Goal: Task Accomplishment & Management: Use online tool/utility

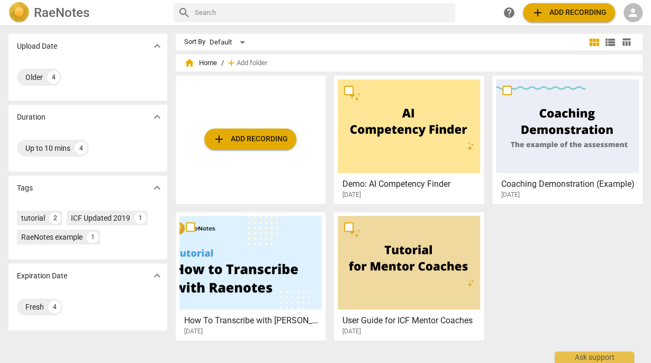
click at [627, 11] on span "person" at bounding box center [633, 12] width 13 height 13
click at [625, 22] on li "Login" at bounding box center [624, 25] width 38 height 25
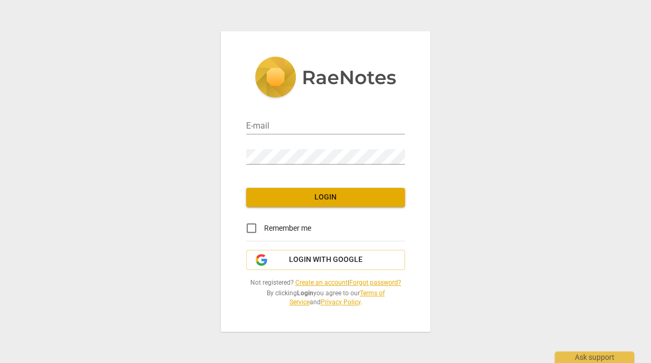
type input "Jen@adventureinmind.co.uk"
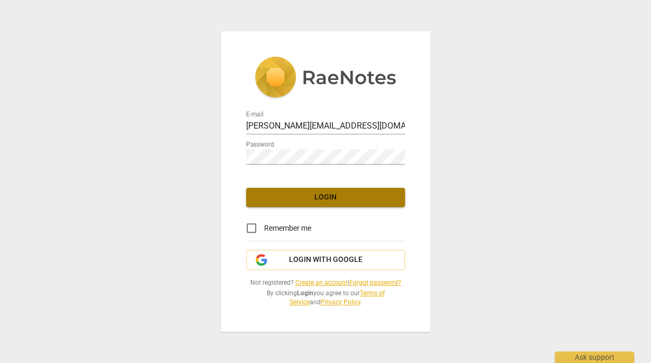
click at [306, 202] on span "Login" at bounding box center [326, 197] width 142 height 11
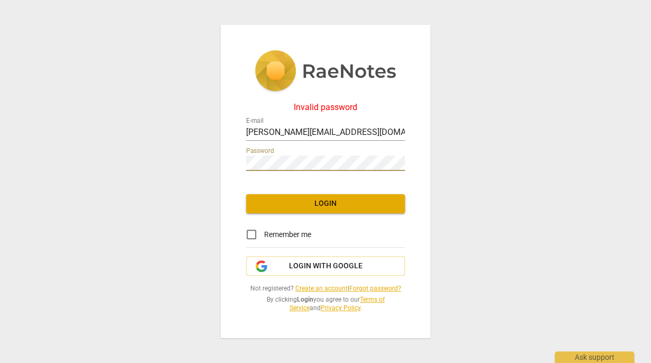
click at [333, 207] on span "Login" at bounding box center [326, 203] width 142 height 11
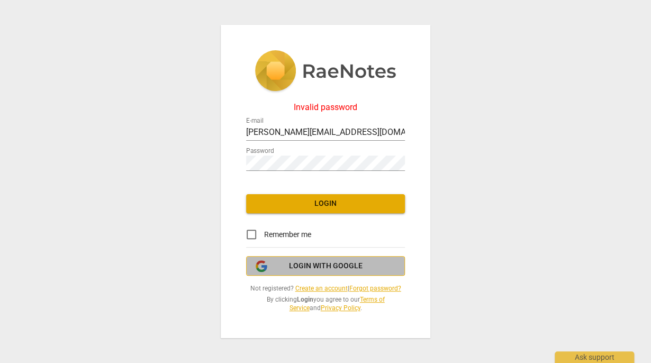
click at [353, 262] on span "Login with Google" at bounding box center [326, 266] width 74 height 11
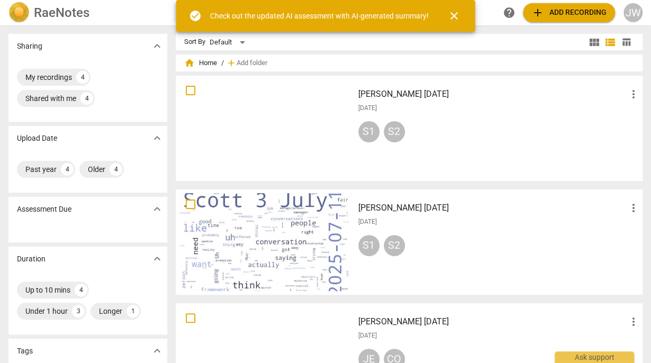
click at [289, 244] on div at bounding box center [264, 242] width 170 height 98
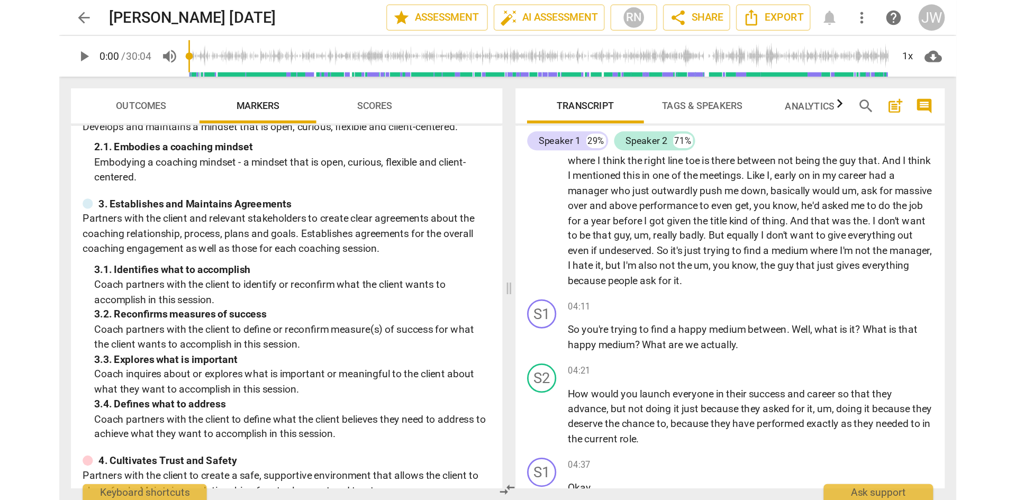
scroll to position [867, 0]
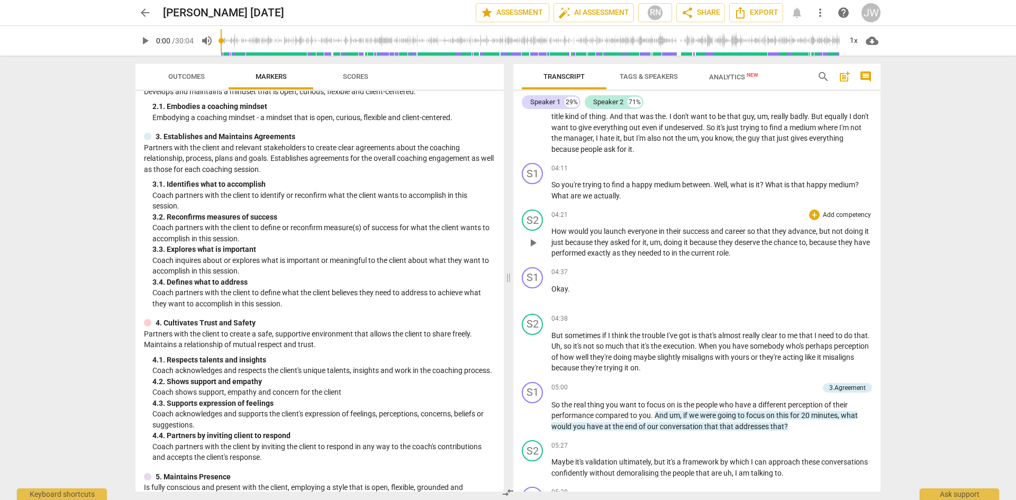
click at [537, 249] on span "play_arrow" at bounding box center [533, 243] width 13 height 13
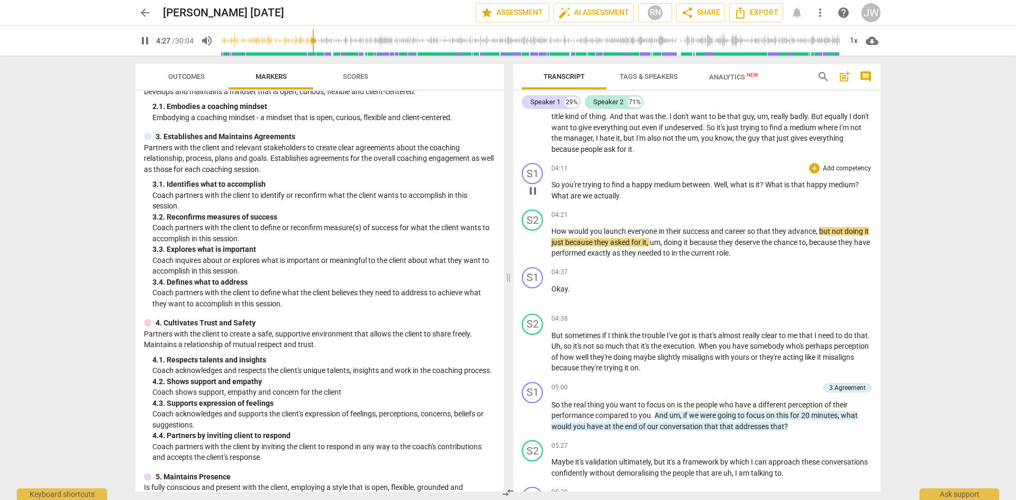
click at [557, 189] on span "So" at bounding box center [556, 184] width 10 height 8
click at [531, 197] on span "pause" at bounding box center [533, 191] width 13 height 13
click at [554, 189] on span "So" at bounding box center [556, 184] width 10 height 8
click at [533, 197] on span "play_arrow" at bounding box center [533, 191] width 13 height 13
click at [532, 249] on span "pause" at bounding box center [533, 243] width 13 height 13
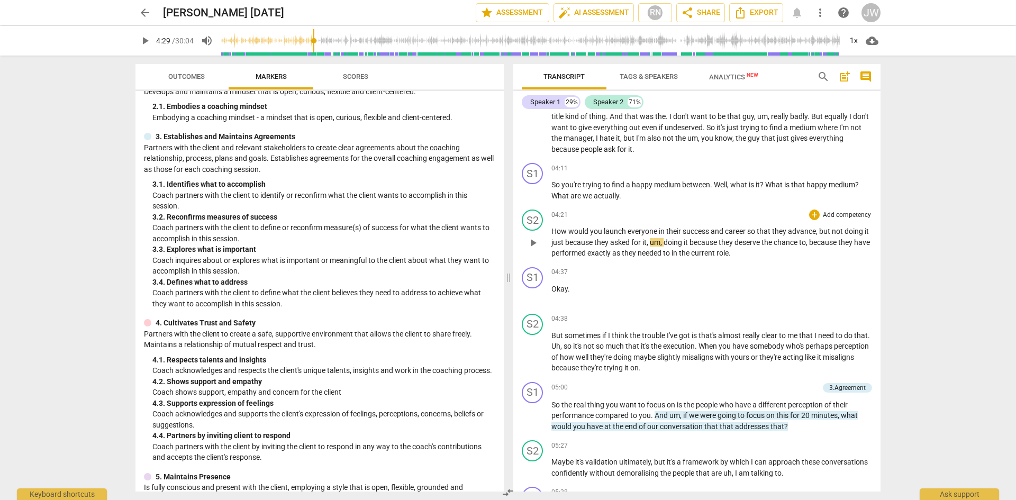
type input "270"
drag, startPoint x: 552, startPoint y: 242, endPoint x: 625, endPoint y: 247, distance: 73.1
click at [625, 247] on p "How would you launch everyone in their success and career so that they advance …" at bounding box center [711, 242] width 321 height 33
click at [534, 249] on span "play_arrow" at bounding box center [533, 243] width 13 height 13
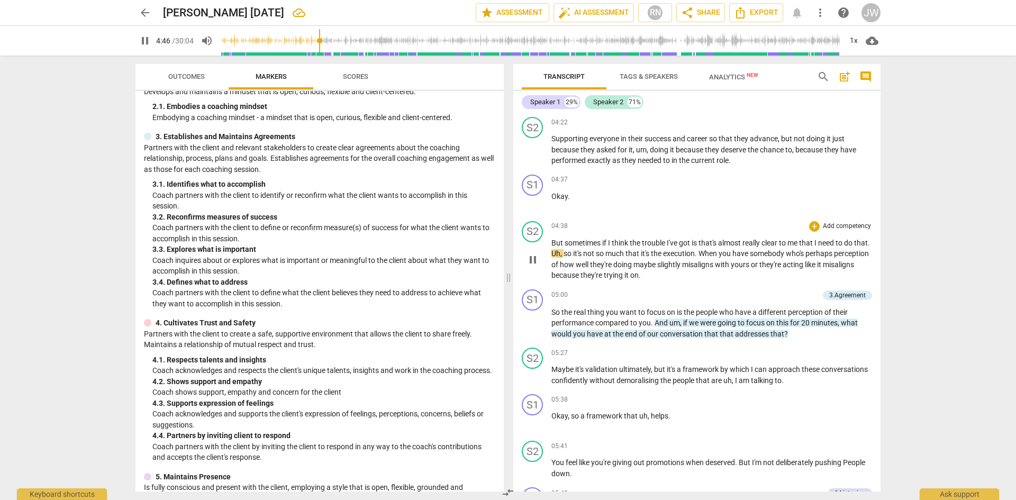
scroll to position [1026, 0]
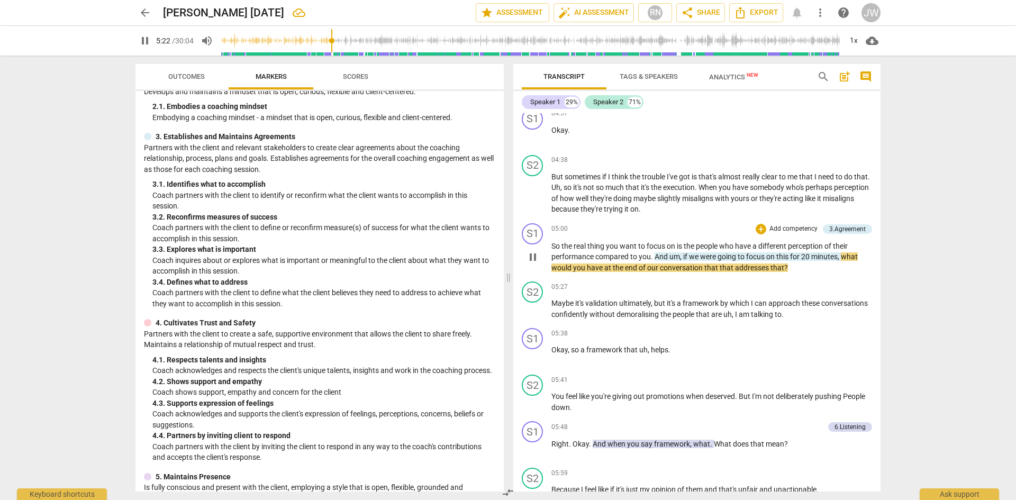
click at [536, 264] on span "pause" at bounding box center [533, 257] width 13 height 13
type input "323"
click at [650, 234] on p "Add competency" at bounding box center [793, 229] width 50 height 10
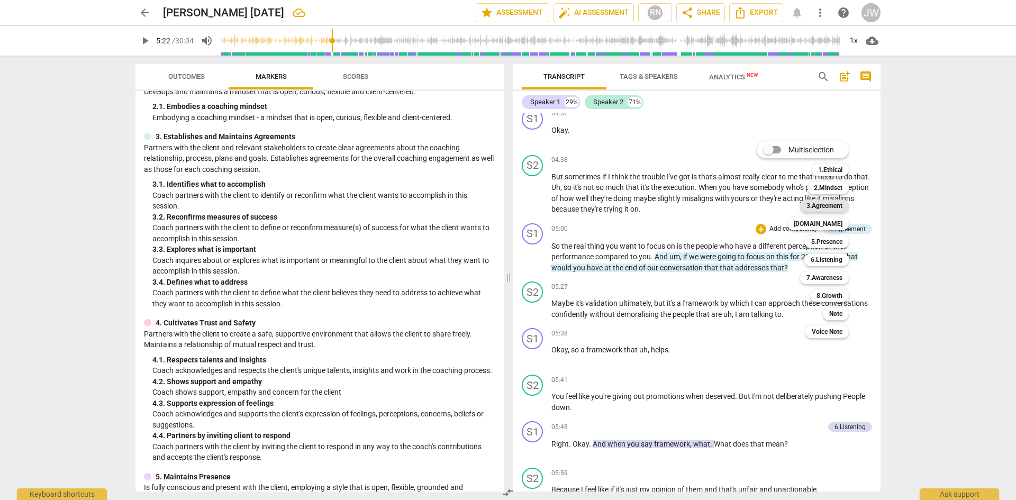
click at [650, 210] on b "3.Agreement" at bounding box center [824, 205] width 36 height 13
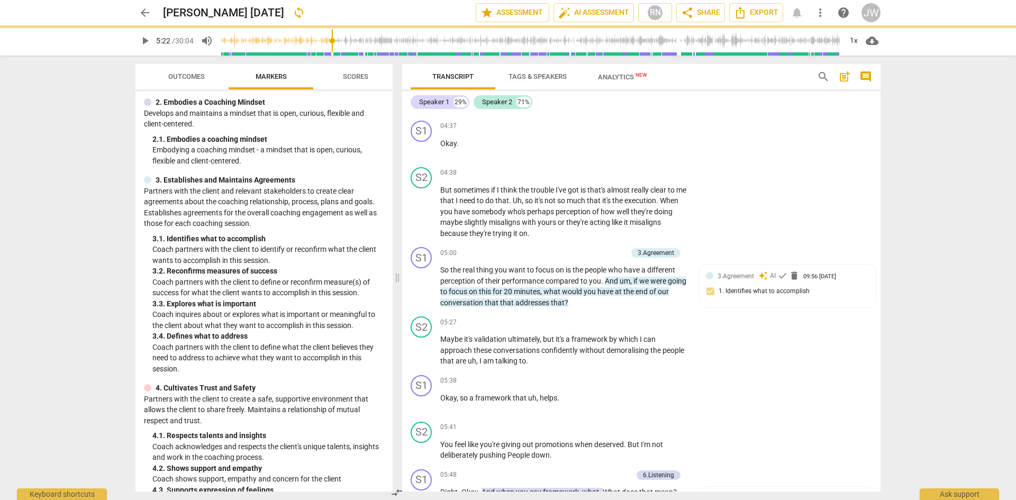
scroll to position [128, 0]
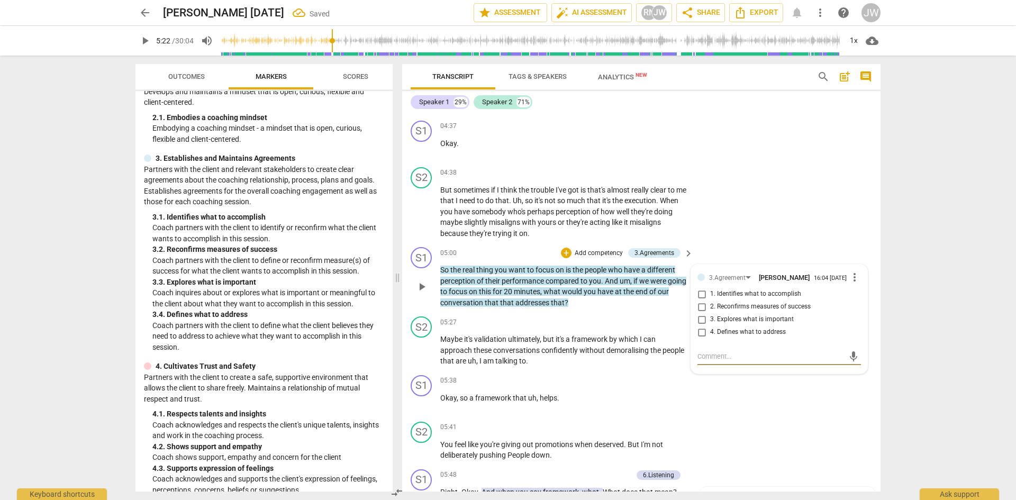
click at [650, 301] on input "1. Identifies what to accomplish" at bounding box center [701, 294] width 17 height 13
checkbox input "true"
click at [650, 283] on div "arrow_back [PERSON_NAME] [DATE] Saved edit star Assessment auto_fix_high AI Ass…" at bounding box center [508, 250] width 1016 height 500
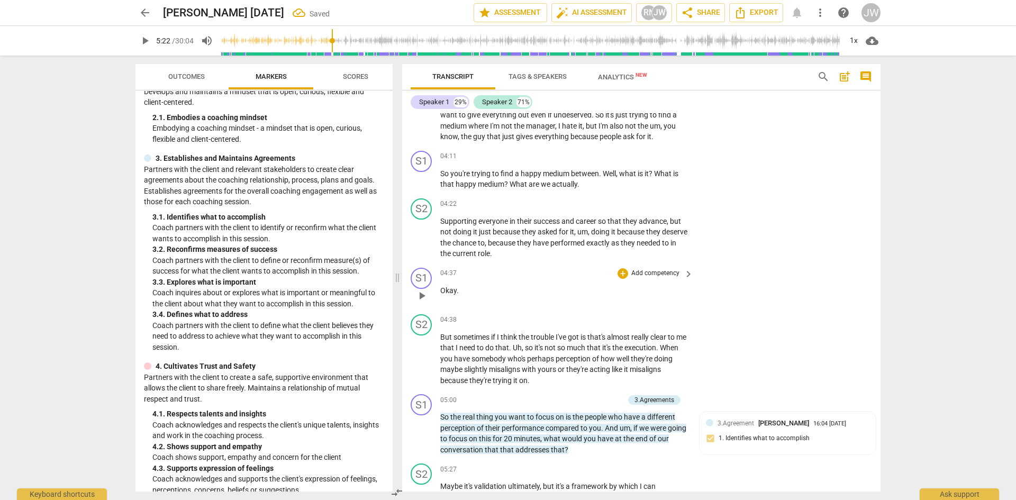
scroll to position [972, 0]
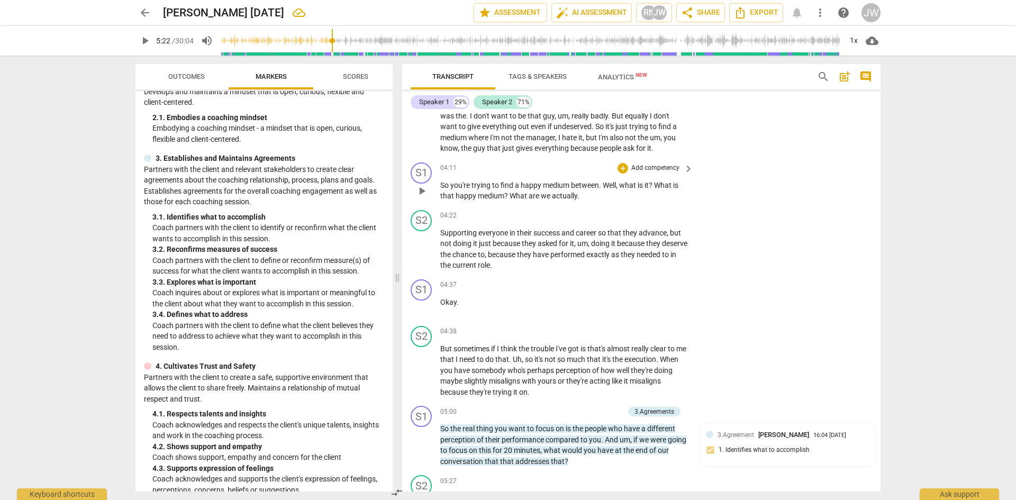
click at [650, 173] on p "Add competency" at bounding box center [655, 169] width 50 height 10
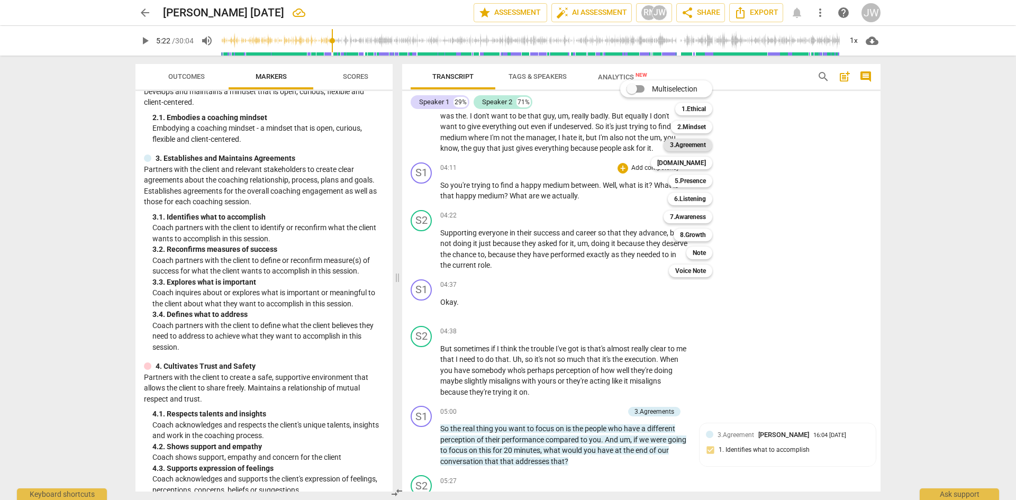
click at [650, 143] on b "3.Agreement" at bounding box center [688, 145] width 36 height 13
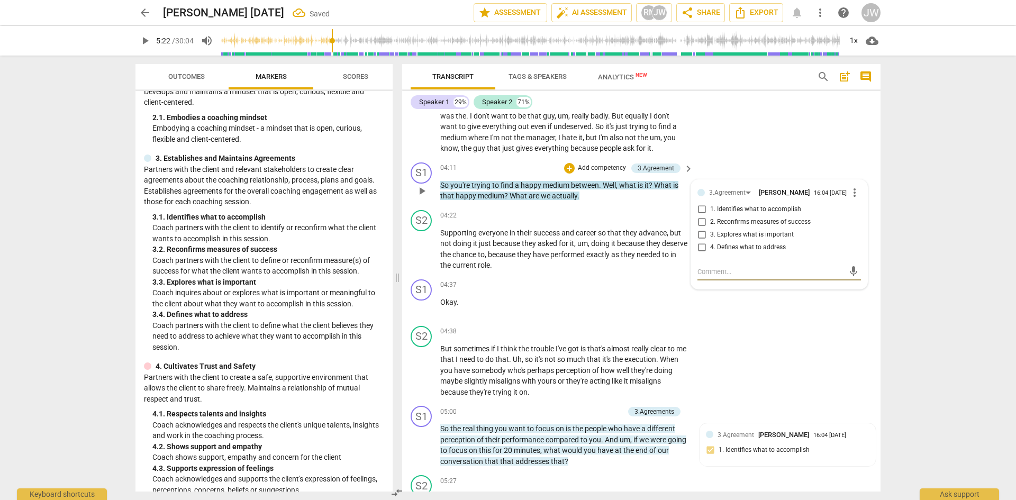
click at [650, 216] on input "1. Identifies what to accomplish" at bounding box center [701, 209] width 17 height 13
checkbox input "true"
click at [650, 238] on div "arrow_back [PERSON_NAME] [DATE] Saved edit star Assessment auto_fix_high AI Ass…" at bounding box center [508, 250] width 1016 height 500
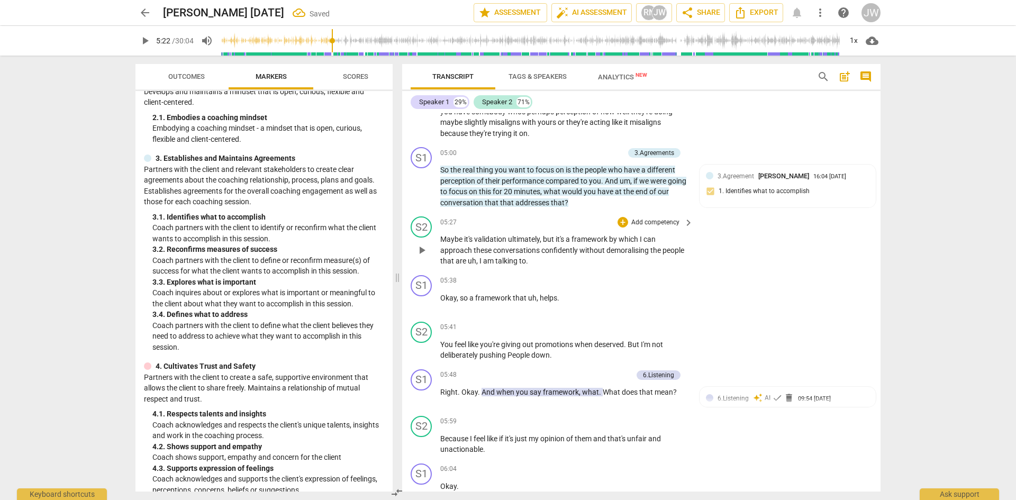
scroll to position [1236, 0]
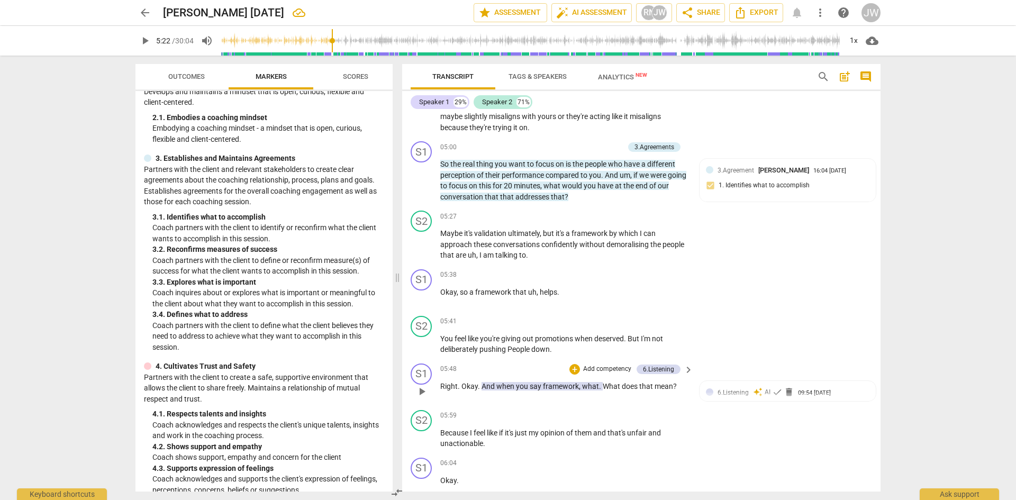
click at [620, 362] on p "Add competency" at bounding box center [607, 370] width 50 height 10
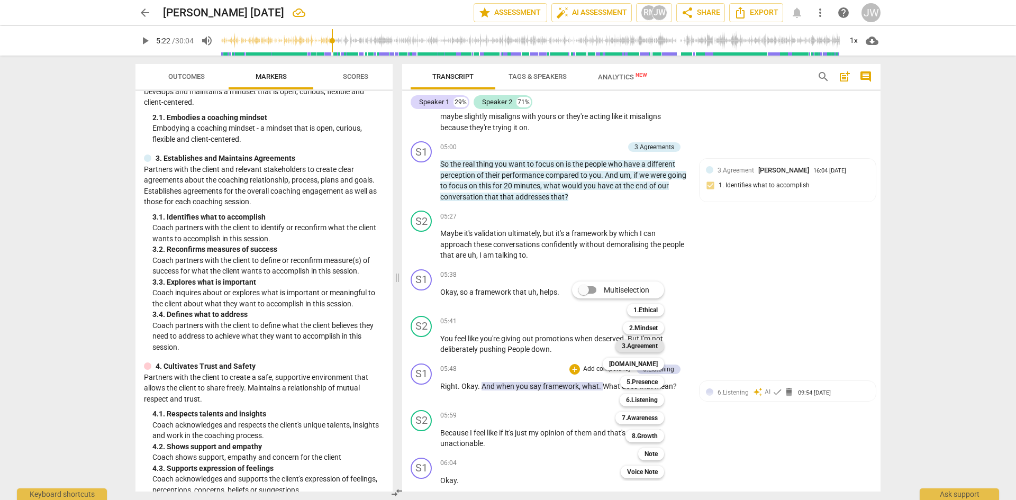
click at [637, 347] on b "3.Agreement" at bounding box center [640, 346] width 36 height 13
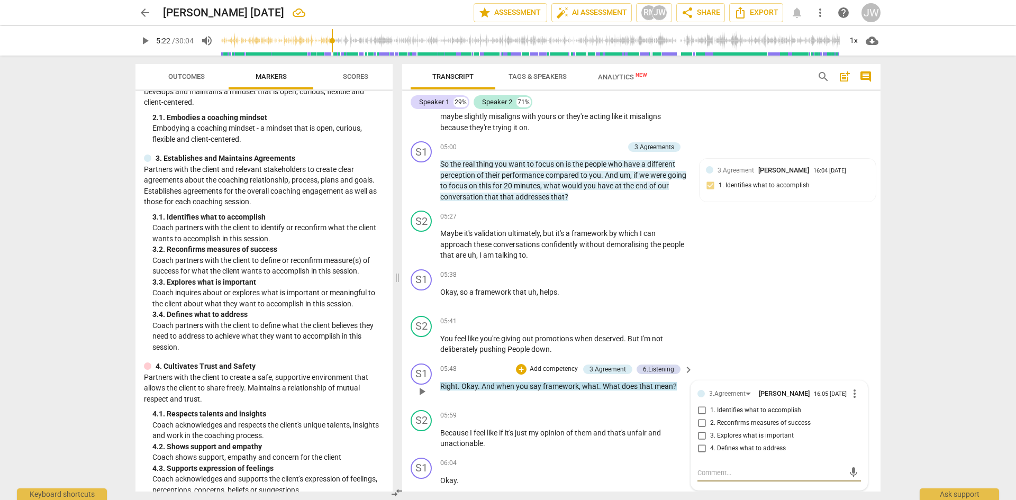
click at [650, 362] on input "2. Reconfirms measures of success" at bounding box center [701, 423] width 17 height 13
checkbox input "true"
click at [650, 324] on div "arrow_back [PERSON_NAME] [DATE] edit star Assessment auto_fix_high AI Assessmen…" at bounding box center [508, 250] width 1016 height 500
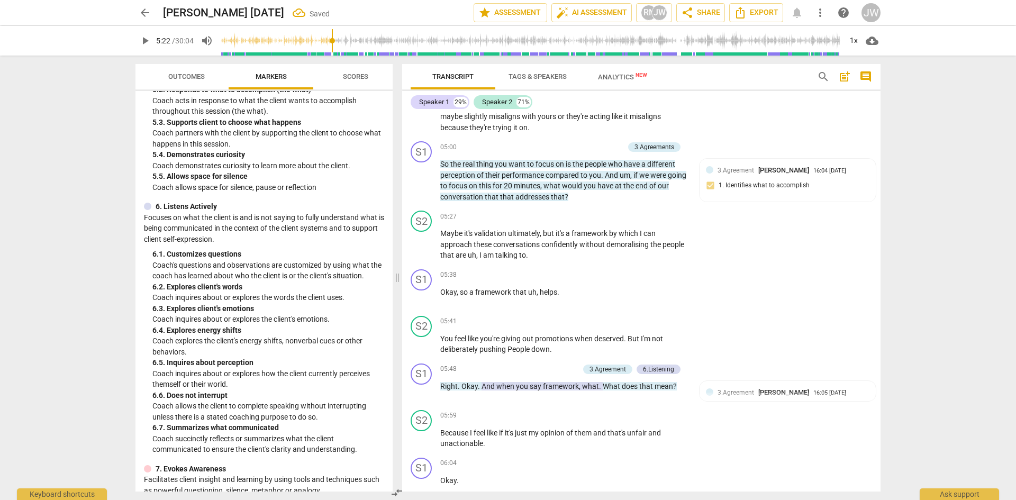
scroll to position [657, 0]
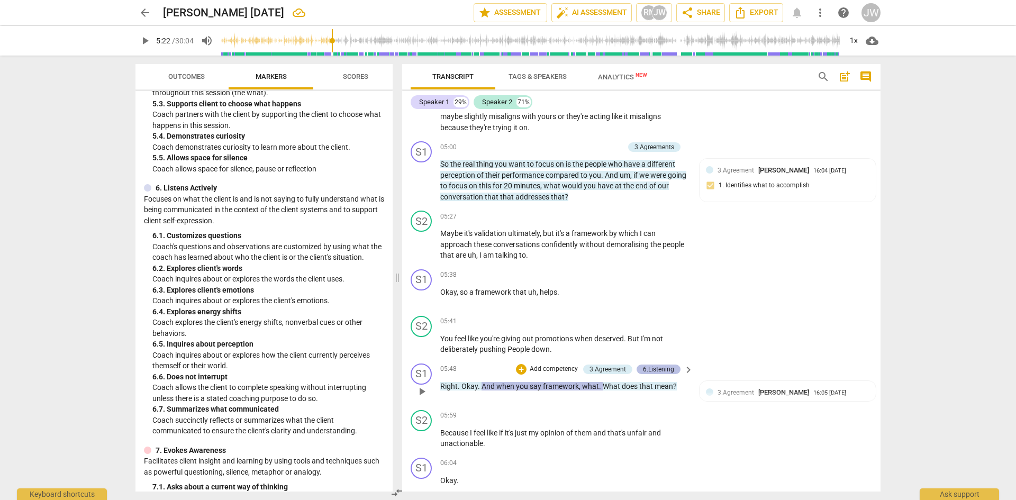
click at [650, 362] on div "6.Listening" at bounding box center [658, 370] width 31 height 10
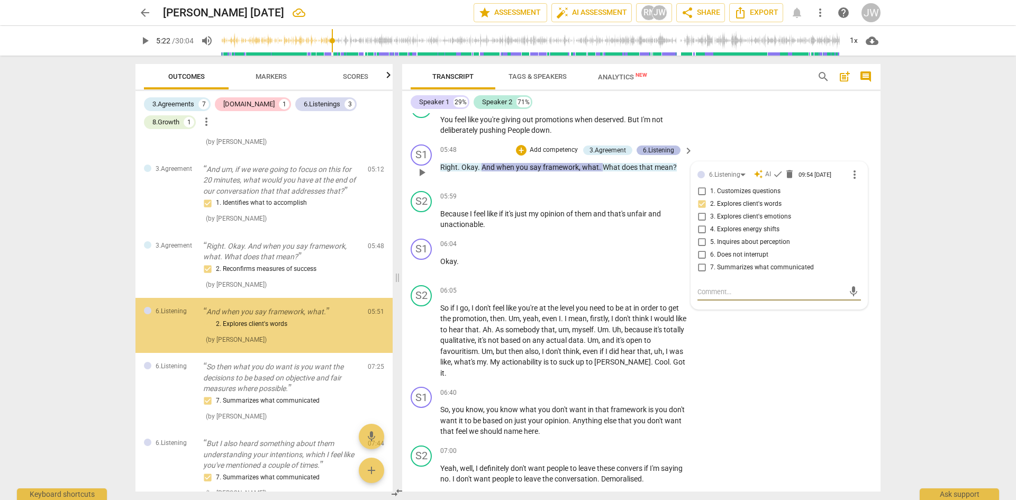
scroll to position [233, 0]
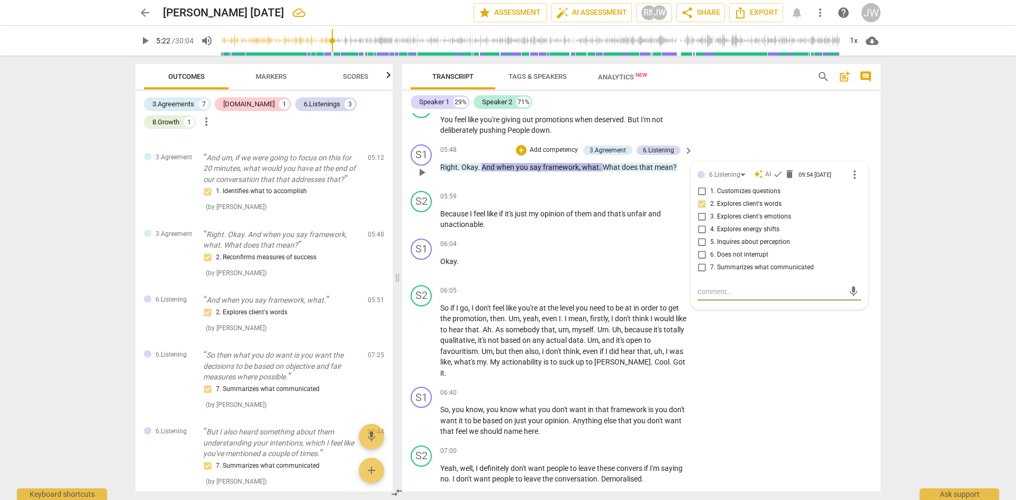
click at [650, 211] on input "2. Explores client's words" at bounding box center [701, 204] width 17 height 13
checkbox input "true"
click at [650, 236] on div "arrow_back [PERSON_NAME] [DATE] Saved edit star Assessment auto_fix_high AI Ass…" at bounding box center [508, 250] width 1016 height 500
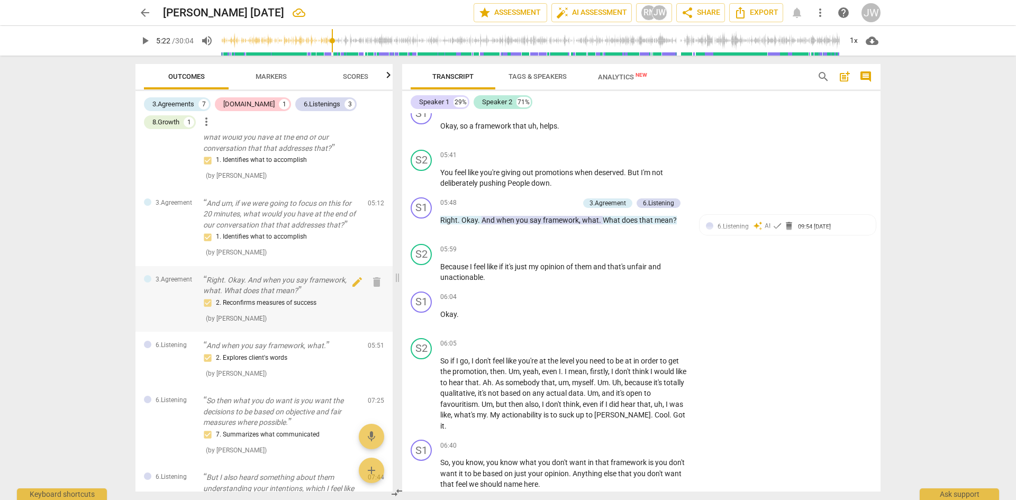
scroll to position [74, 0]
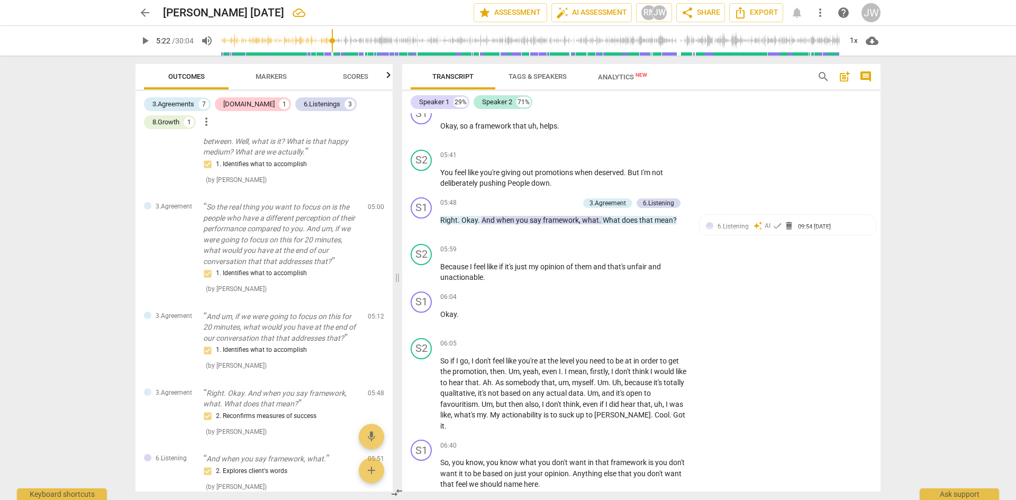
click at [96, 243] on div "arrow_back [PERSON_NAME] [DATE] edit star Assessment auto_fix_high AI Assessmen…" at bounding box center [508, 250] width 1016 height 500
click at [283, 72] on span "Markers" at bounding box center [271, 76] width 31 height 8
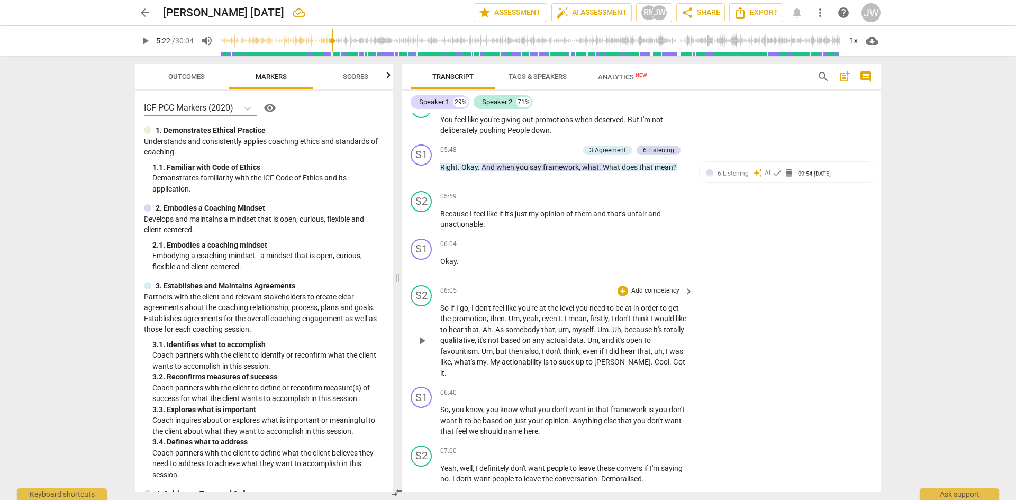
scroll to position [1508, 0]
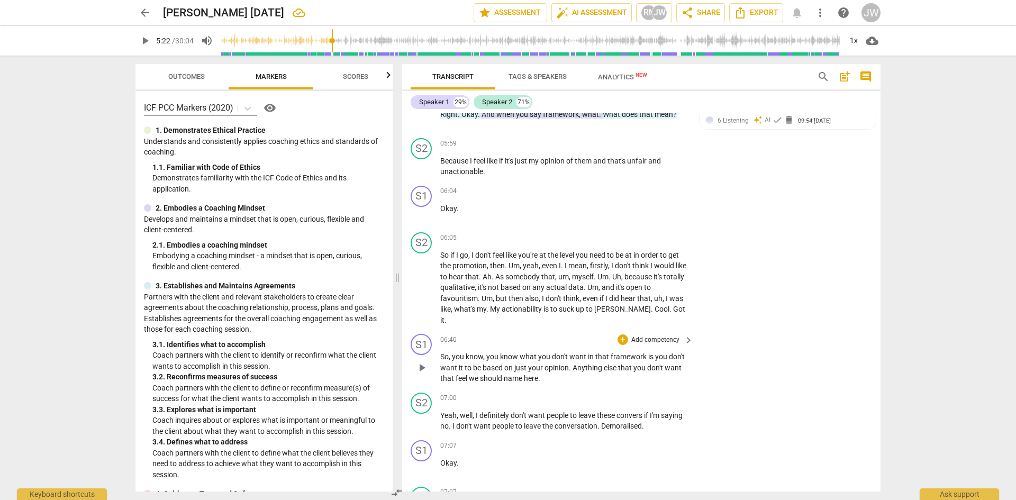
click at [650, 337] on p "Add competency" at bounding box center [655, 340] width 50 height 10
click at [650, 306] on b "3.Agreement" at bounding box center [688, 306] width 36 height 13
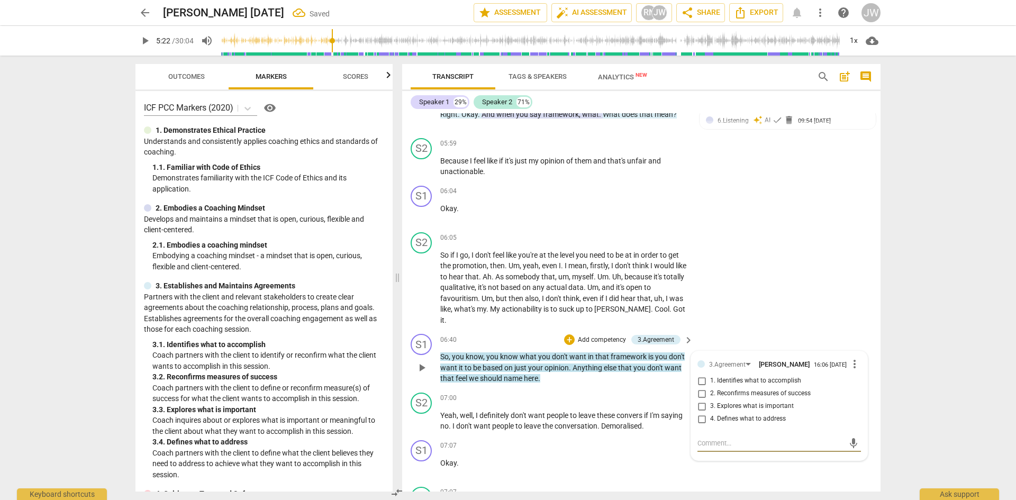
click at [650, 362] on span "more_vert" at bounding box center [854, 364] width 13 height 13
click at [650, 362] on li "Delete" at bounding box center [863, 386] width 37 height 20
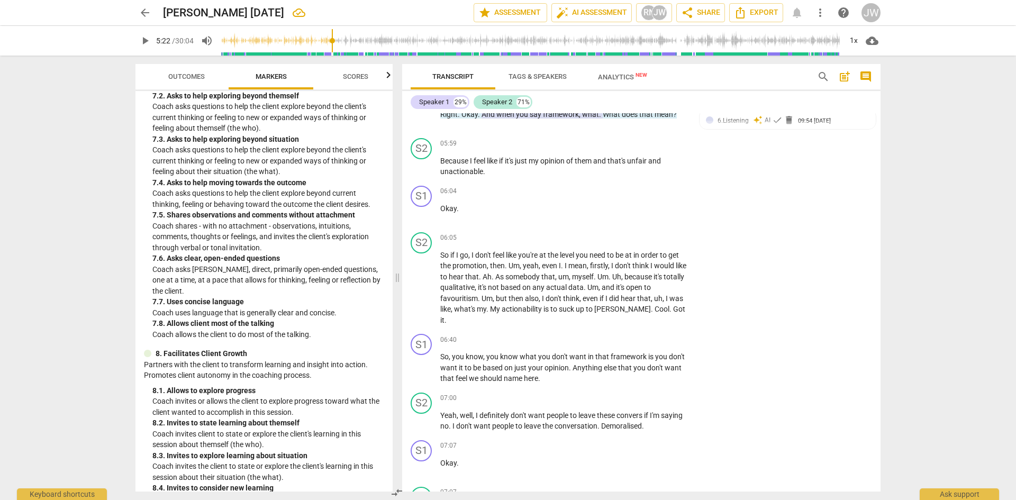
scroll to position [1111, 0]
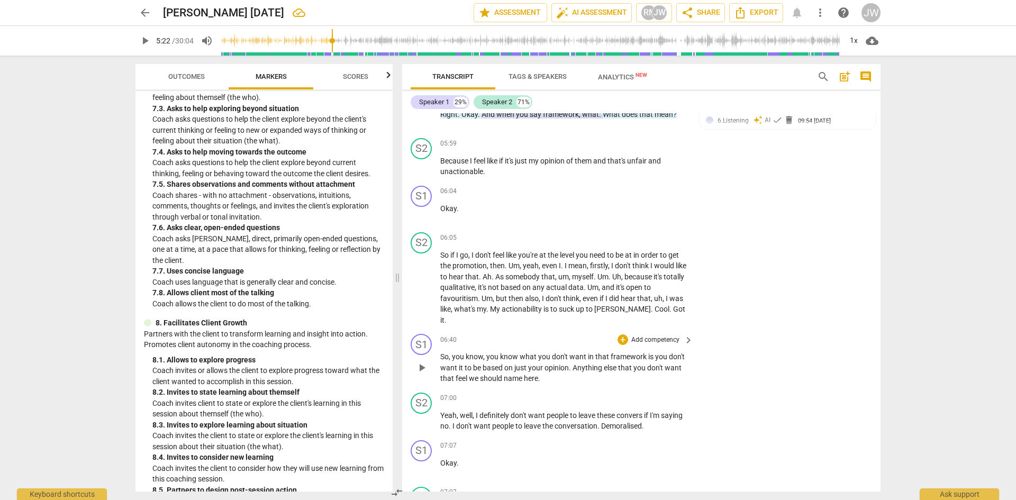
click at [650, 339] on p "Add competency" at bounding box center [655, 340] width 50 height 10
click at [329, 267] on div at bounding box center [508, 250] width 1016 height 500
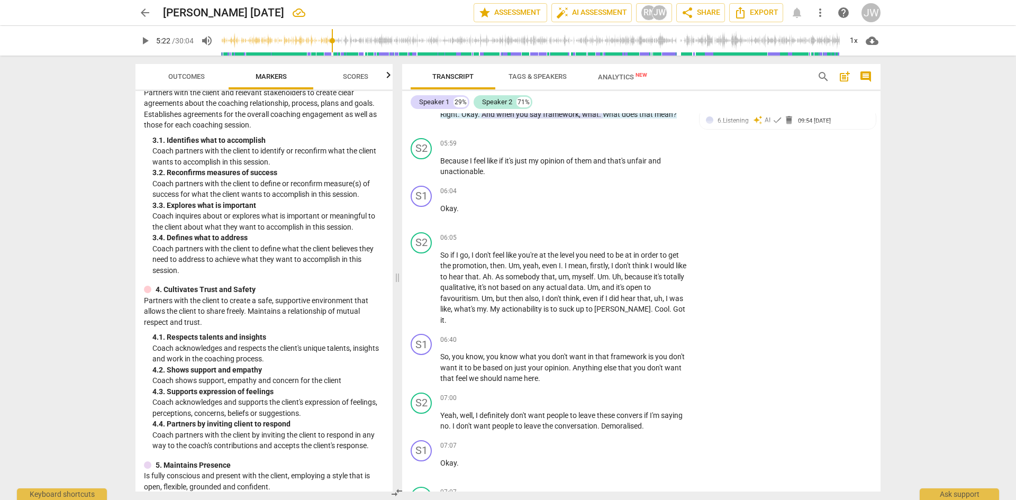
scroll to position [119, 0]
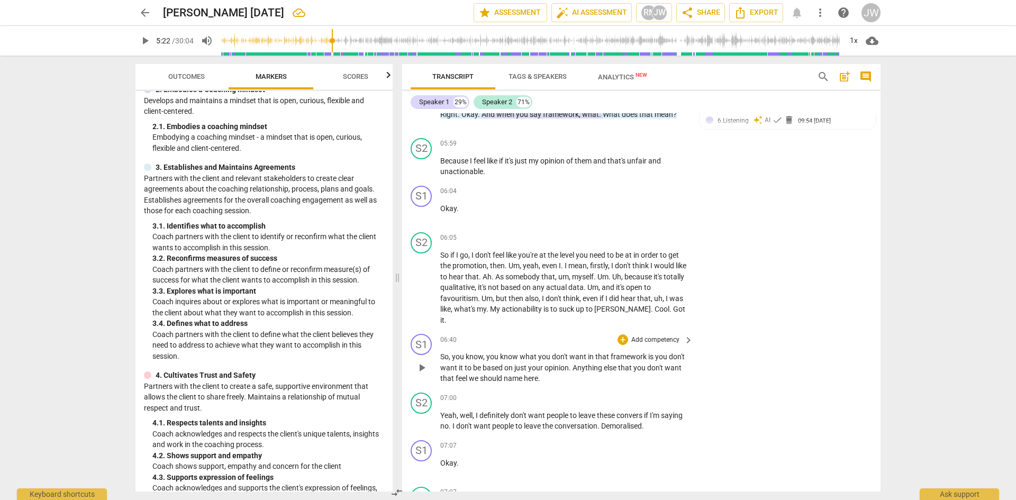
click at [650, 341] on p "Add competency" at bounding box center [655, 340] width 50 height 10
click at [650, 310] on b "3.Agreement" at bounding box center [688, 306] width 36 height 13
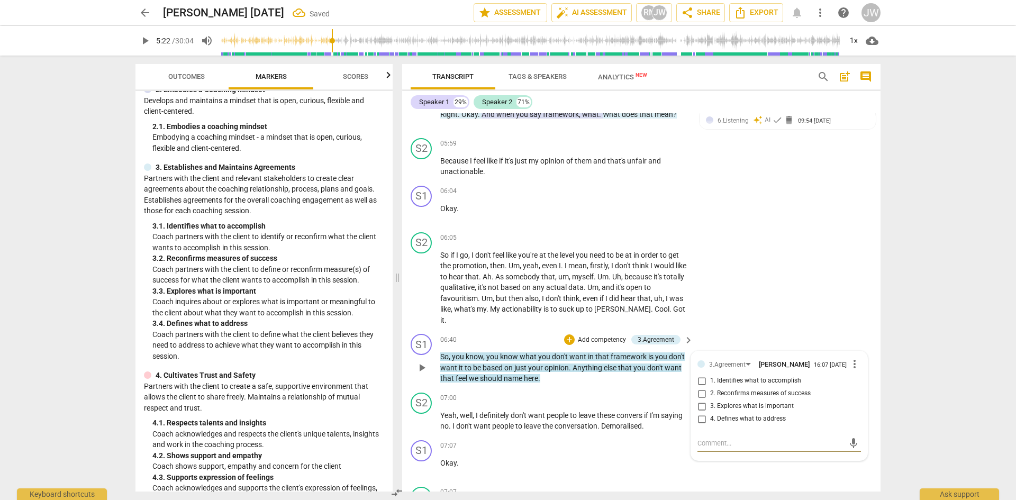
click at [650, 362] on input "4. Defines what to address" at bounding box center [701, 419] width 17 height 13
checkbox input "true"
click at [650, 307] on div "arrow_back [PERSON_NAME] [DATE] Saved edit star Assessment auto_fix_high AI Ass…" at bounding box center [508, 250] width 1016 height 500
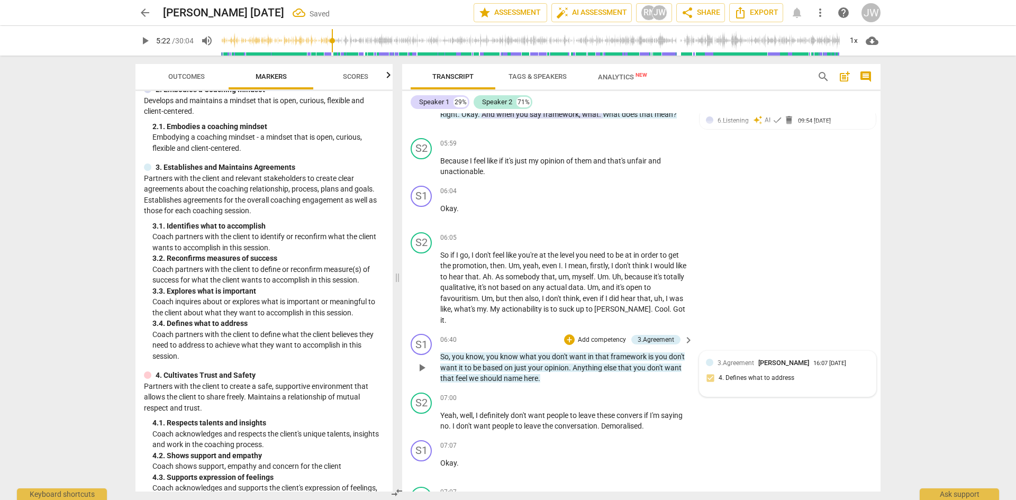
click at [650, 362] on span "3.Agreement" at bounding box center [736, 362] width 37 height 7
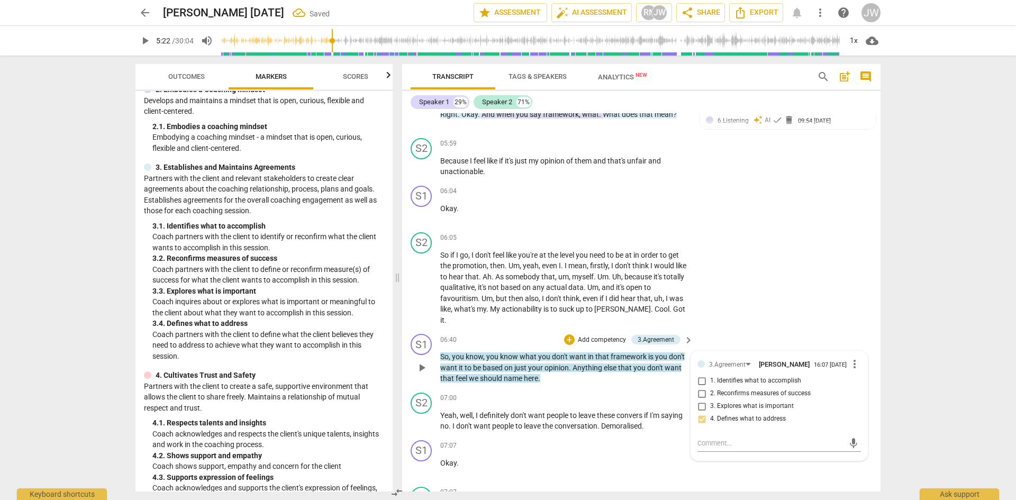
click at [650, 362] on span "3. Explores what is important" at bounding box center [752, 407] width 84 height 10
click at [650, 362] on input "3. Explores what is important" at bounding box center [701, 406] width 17 height 13
checkbox input "true"
click at [650, 335] on div "arrow_back [PERSON_NAME] [DATE] edit star Assessment auto_fix_high AI Assessmen…" at bounding box center [508, 250] width 1016 height 500
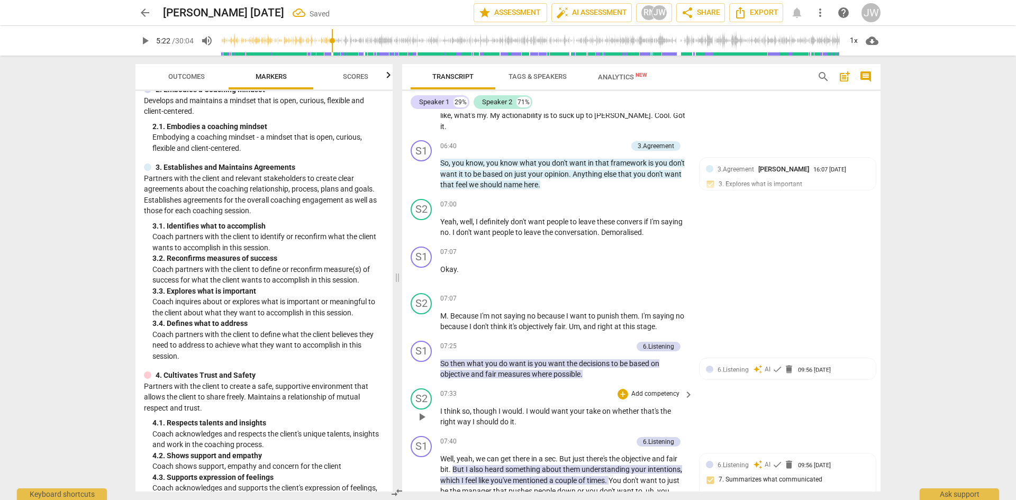
scroll to position [1720, 0]
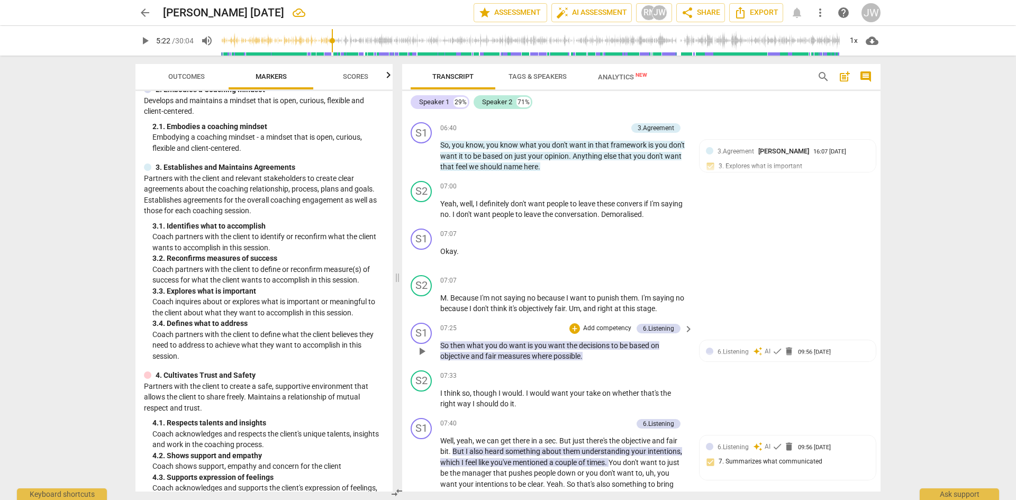
click at [619, 328] on p "Add competency" at bounding box center [607, 329] width 50 height 10
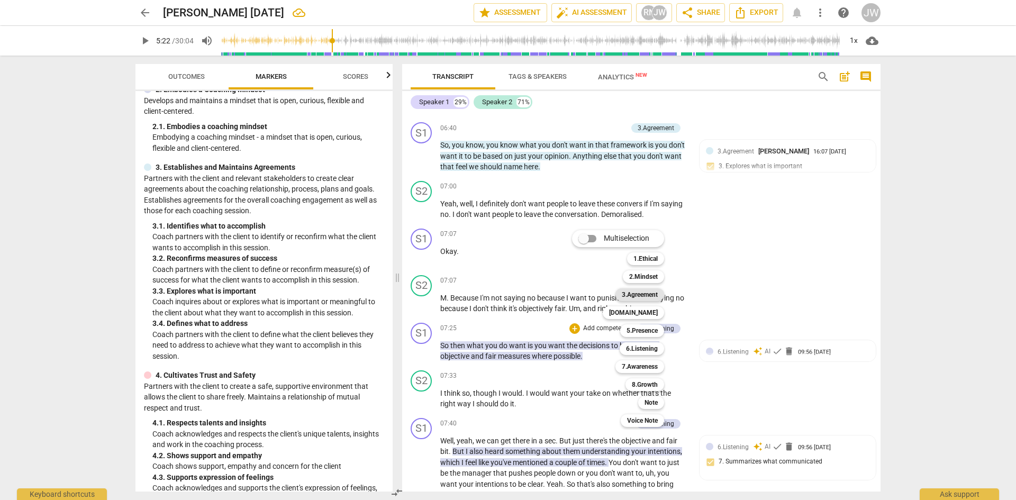
click at [646, 297] on b "3.Agreement" at bounding box center [640, 294] width 36 height 13
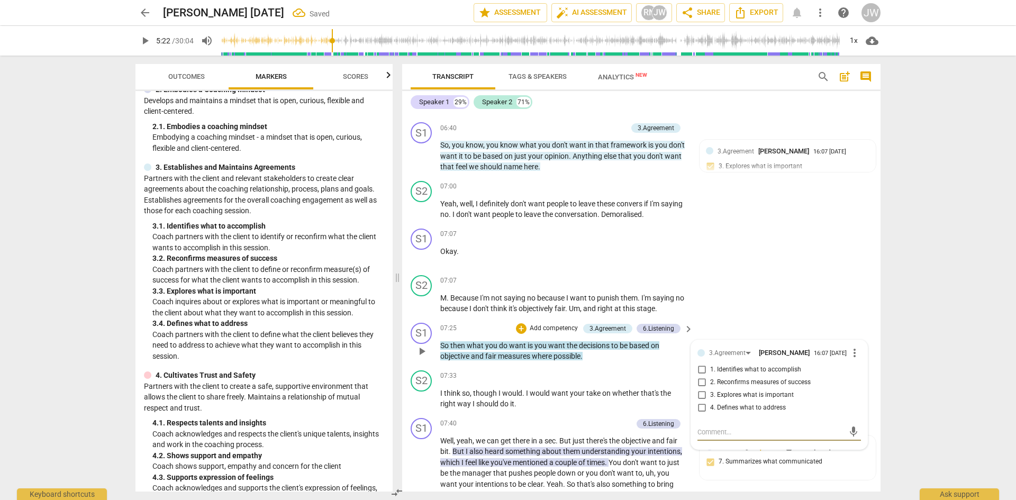
click at [650, 362] on input "3. Explores what is important" at bounding box center [701, 395] width 17 height 13
checkbox input "true"
click at [650, 326] on div "6.Listening" at bounding box center [658, 329] width 31 height 10
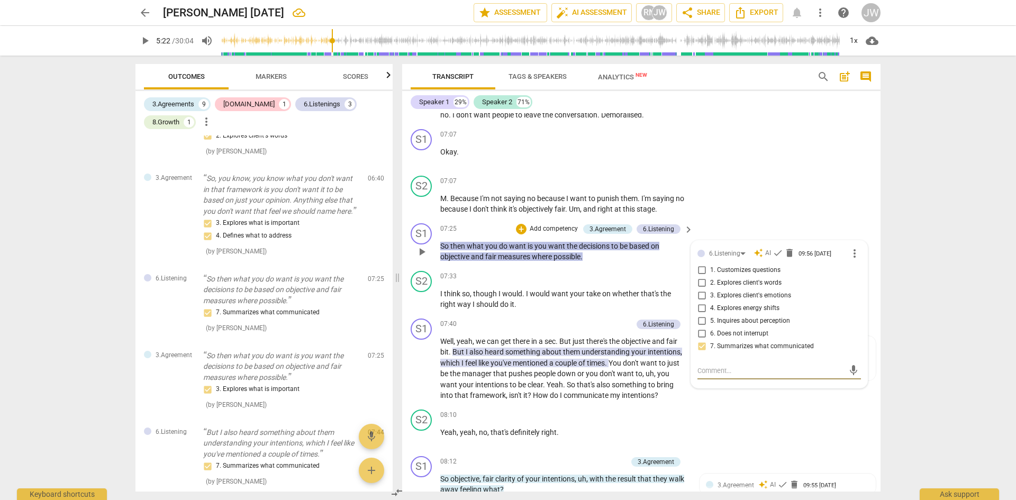
scroll to position [1826, 0]
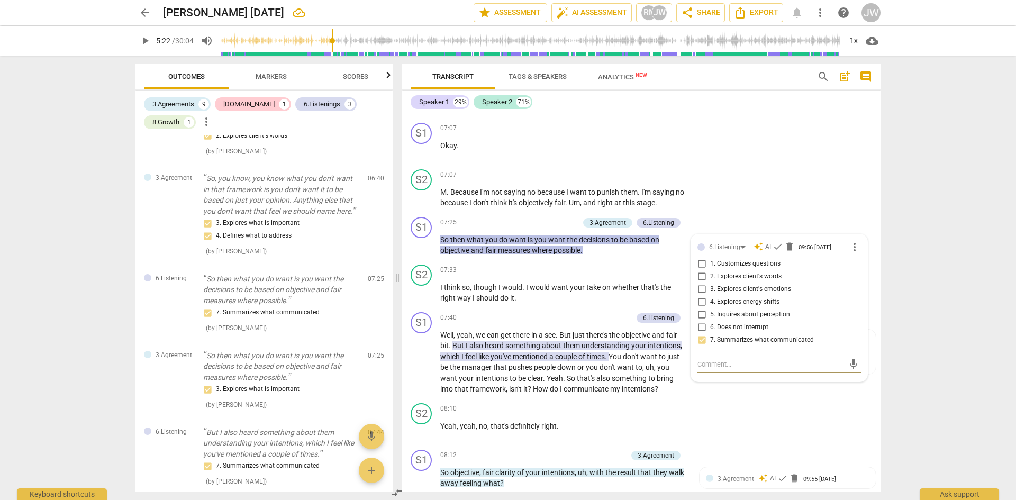
click at [650, 362] on div "arrow_back [PERSON_NAME] [DATE] edit star Assessment auto_fix_high AI Assessmen…" at bounding box center [508, 250] width 1016 height 500
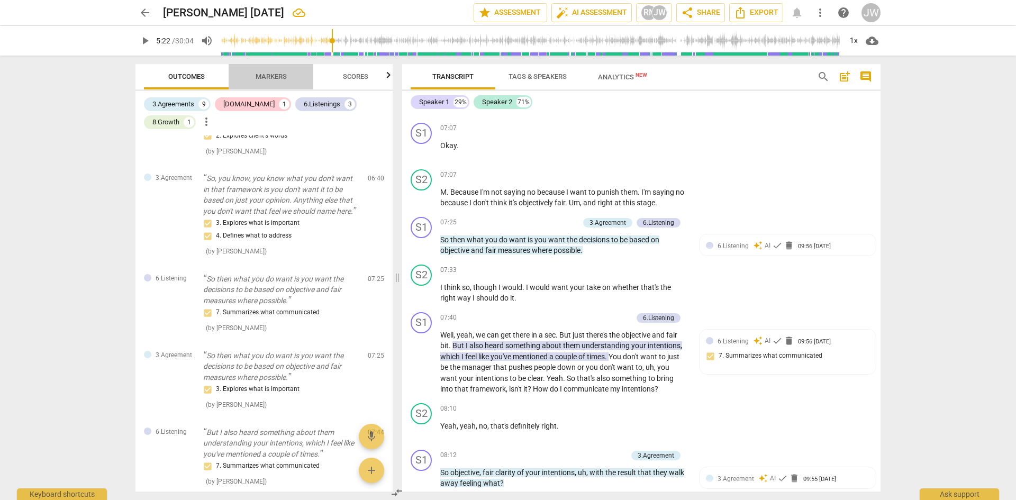
click at [271, 76] on span "Markers" at bounding box center [271, 76] width 31 height 8
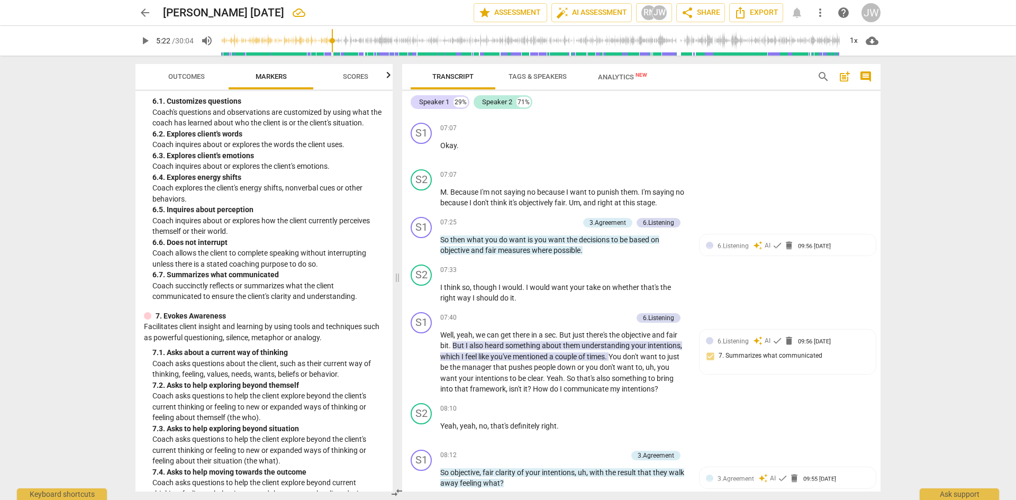
scroll to position [794, 0]
click at [650, 341] on span "6.Listening" at bounding box center [733, 341] width 31 height 7
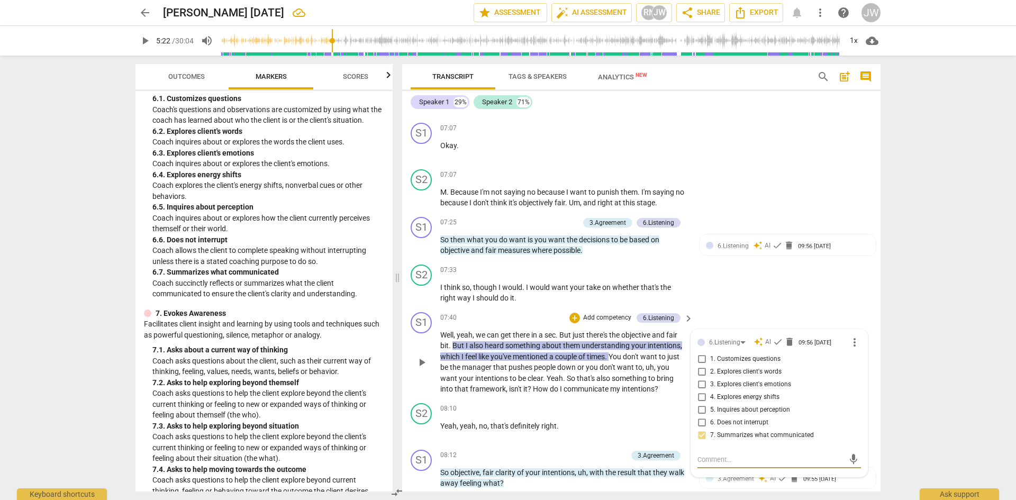
click at [650, 362] on input "2. Explores client's words" at bounding box center [701, 372] width 17 height 13
checkbox input "true"
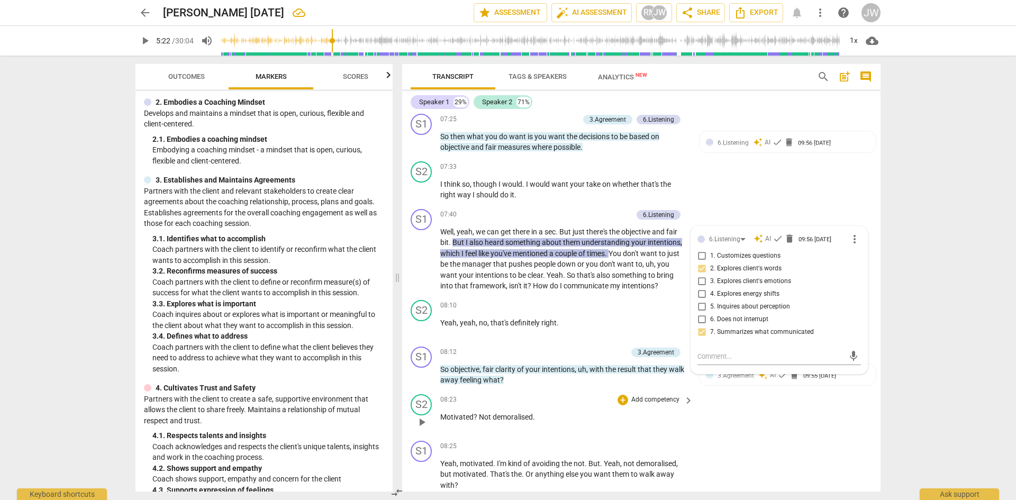
scroll to position [1931, 0]
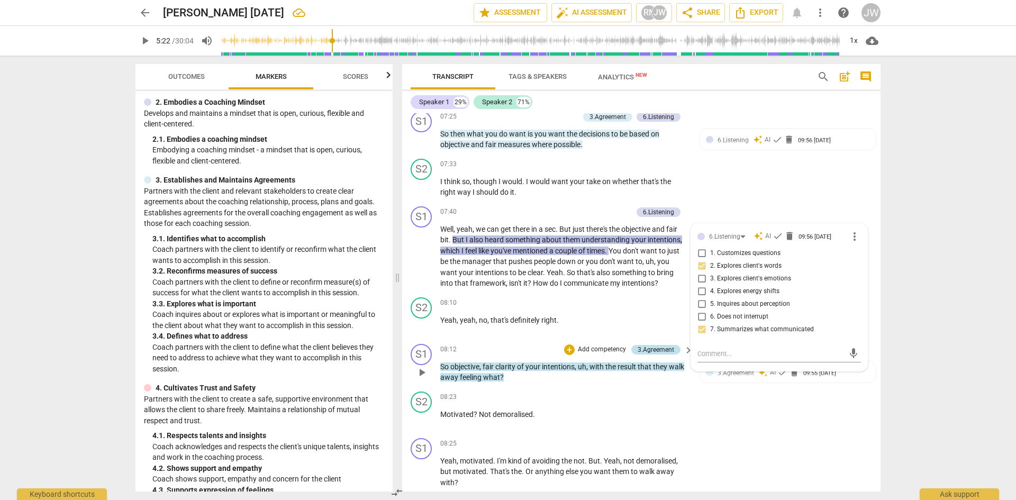
click at [650, 347] on div "3.Agreement" at bounding box center [656, 350] width 37 height 10
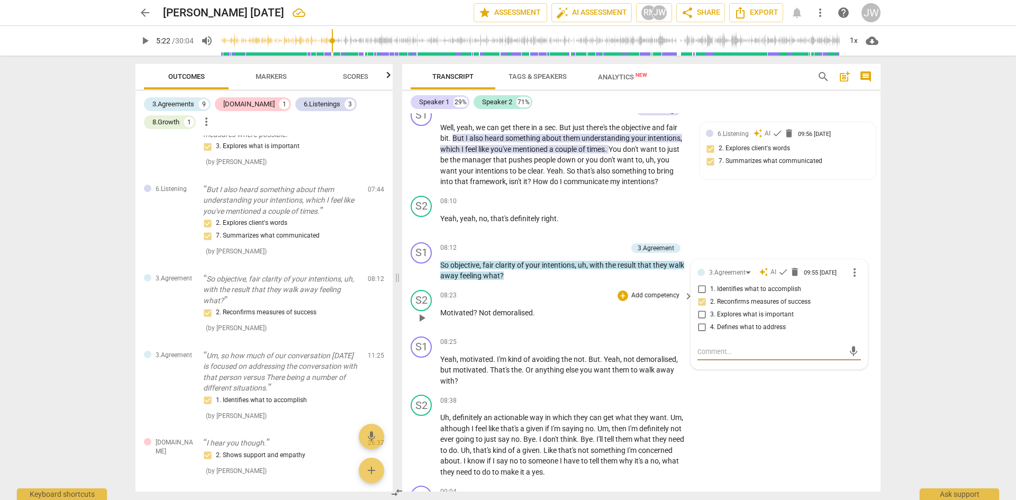
scroll to position [2037, 0]
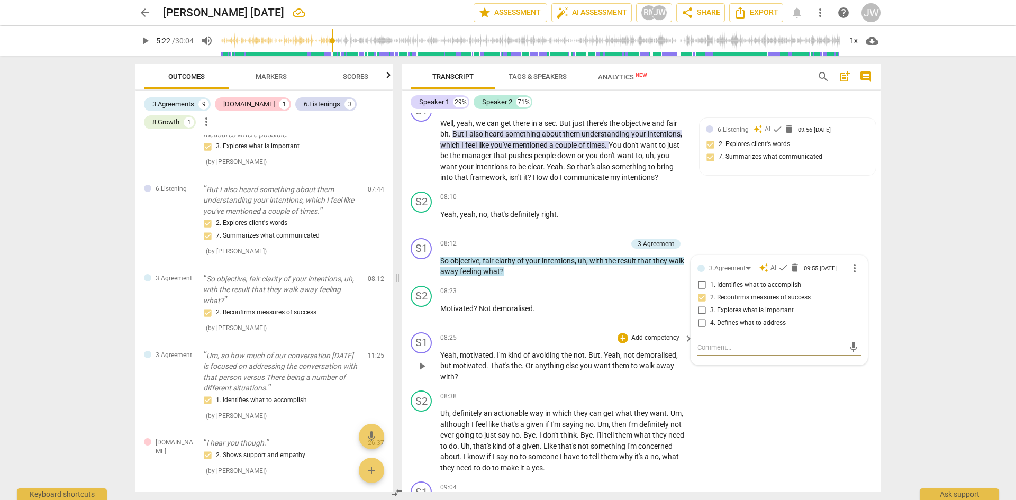
click at [650, 339] on p "Add competency" at bounding box center [655, 338] width 50 height 10
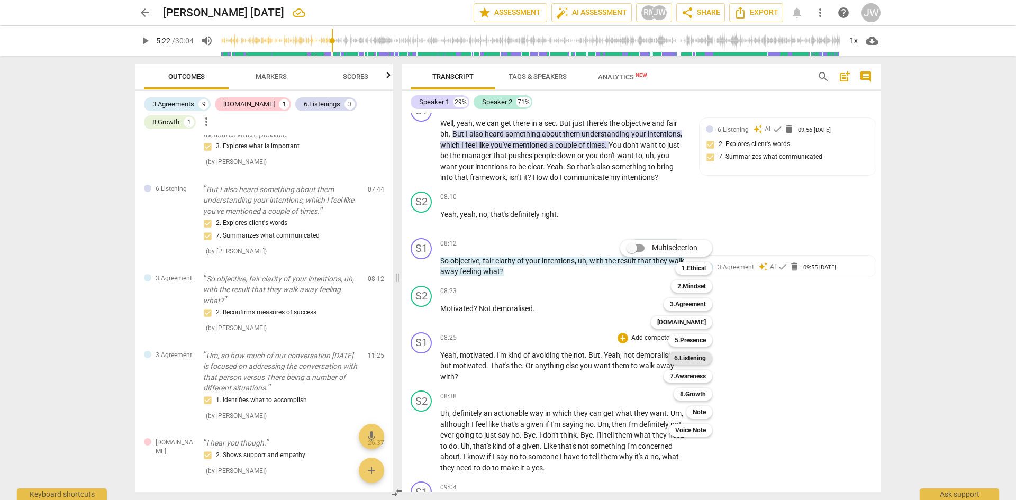
click at [650, 355] on b "6.Listening" at bounding box center [690, 358] width 32 height 13
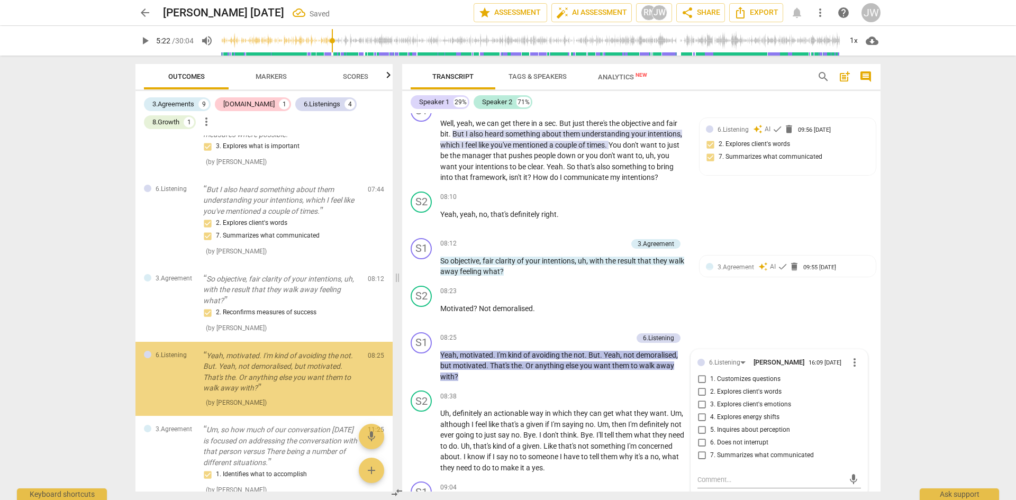
scroll to position [728, 0]
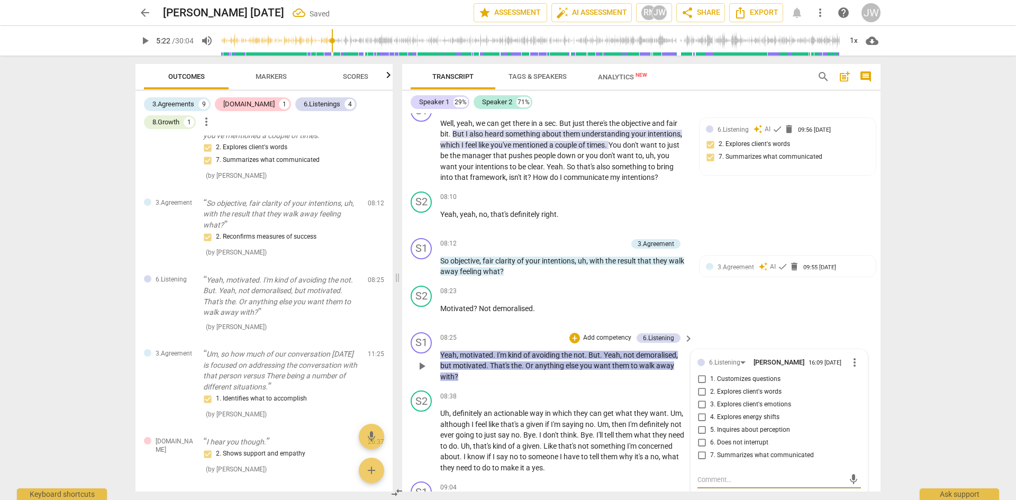
click at [650, 362] on input "7. Summarizes what communicated" at bounding box center [701, 455] width 17 height 13
checkbox input "true"
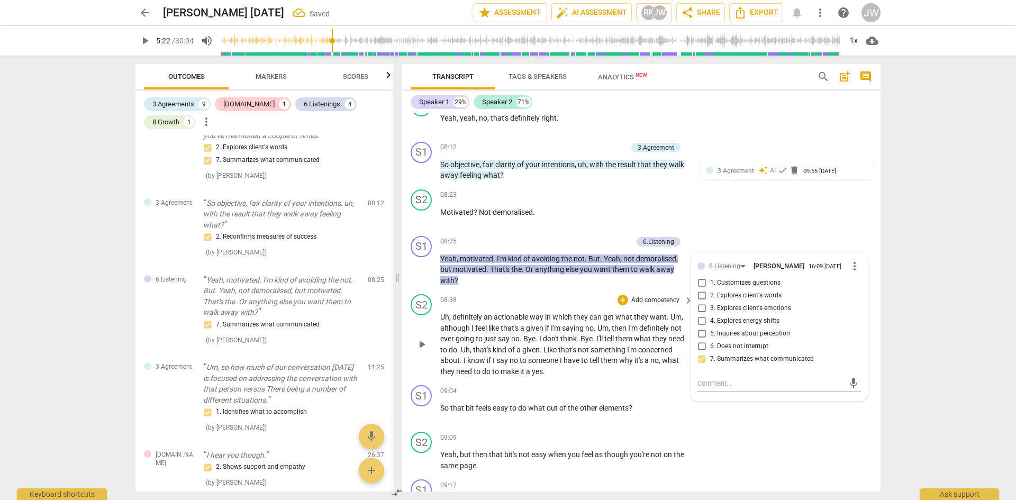
scroll to position [2249, 0]
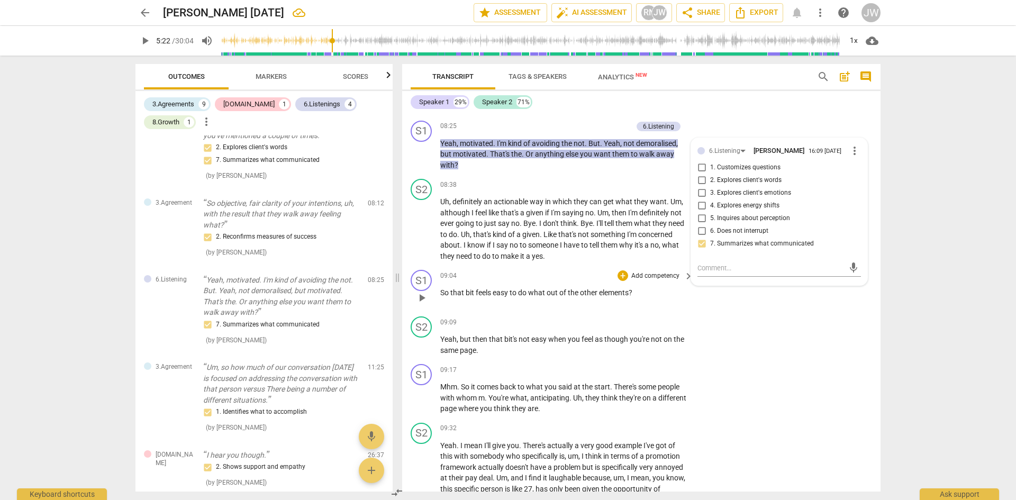
click at [421, 297] on span "play_arrow" at bounding box center [421, 298] width 13 height 13
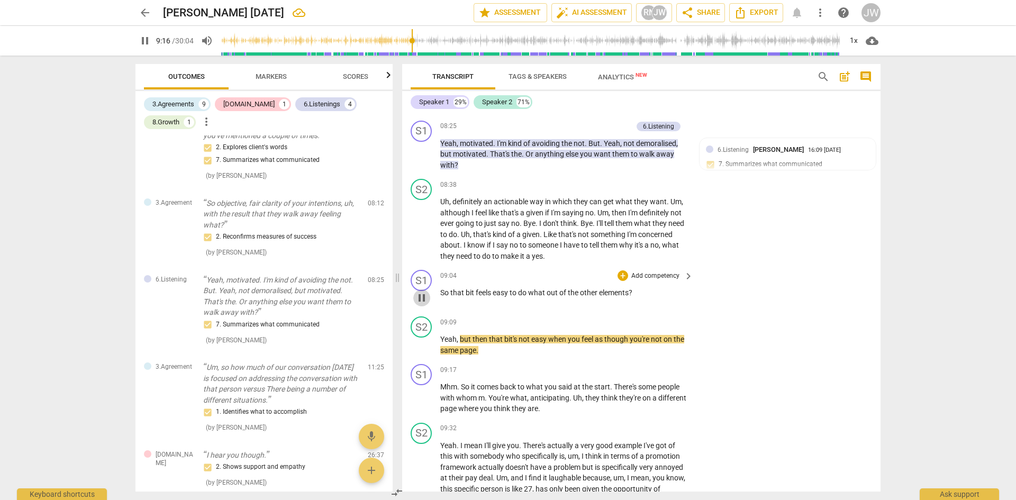
click at [422, 297] on span "pause" at bounding box center [421, 298] width 13 height 13
type input "556"
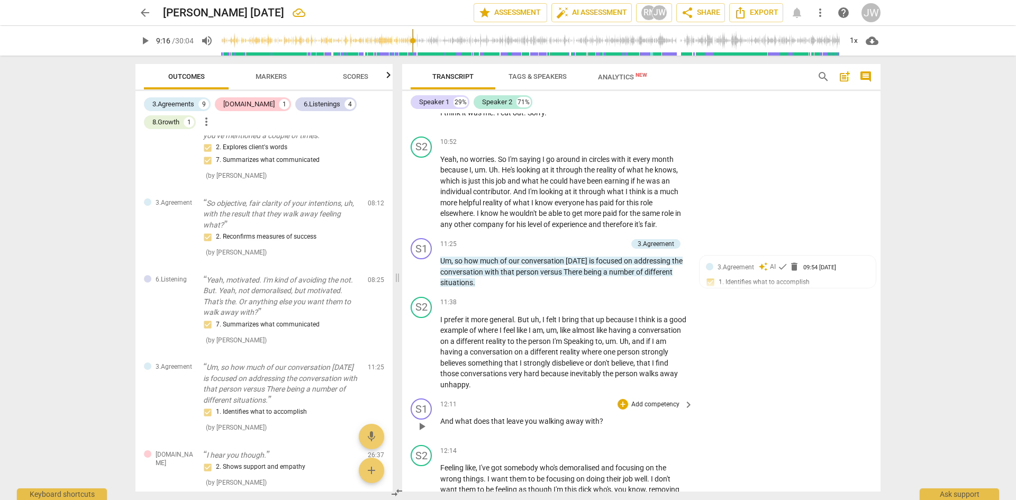
scroll to position [2884, 0]
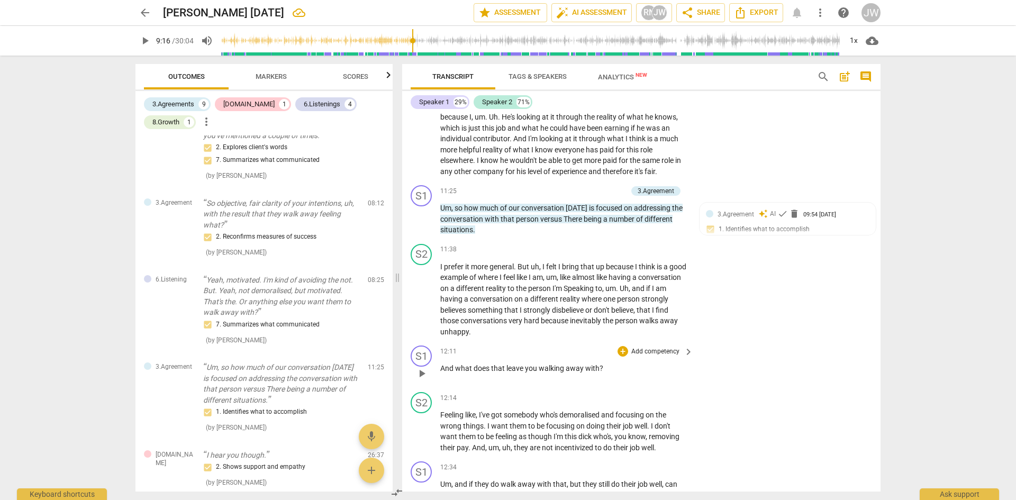
click at [650, 355] on p "Add competency" at bounding box center [655, 352] width 50 height 10
click at [262, 75] on div at bounding box center [508, 250] width 1016 height 500
click at [264, 79] on span "Markers" at bounding box center [271, 76] width 31 height 8
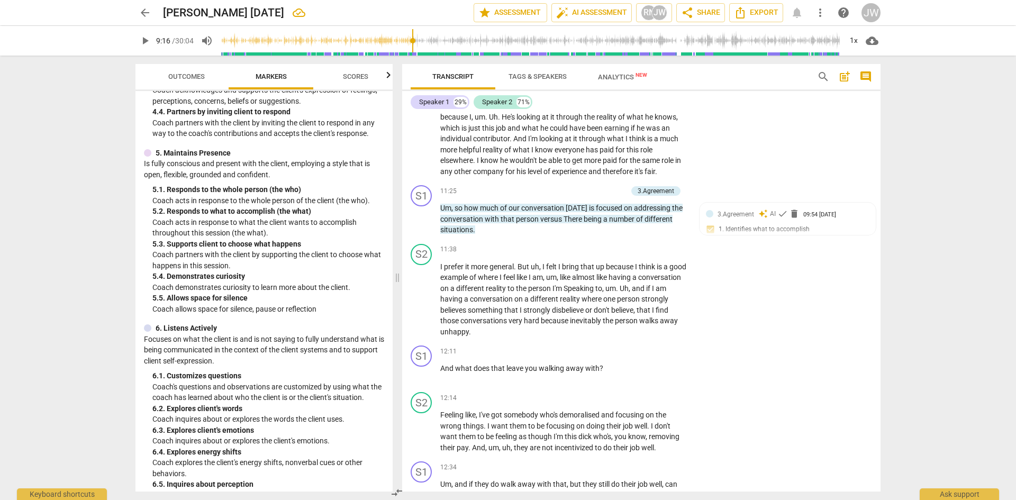
scroll to position [529, 0]
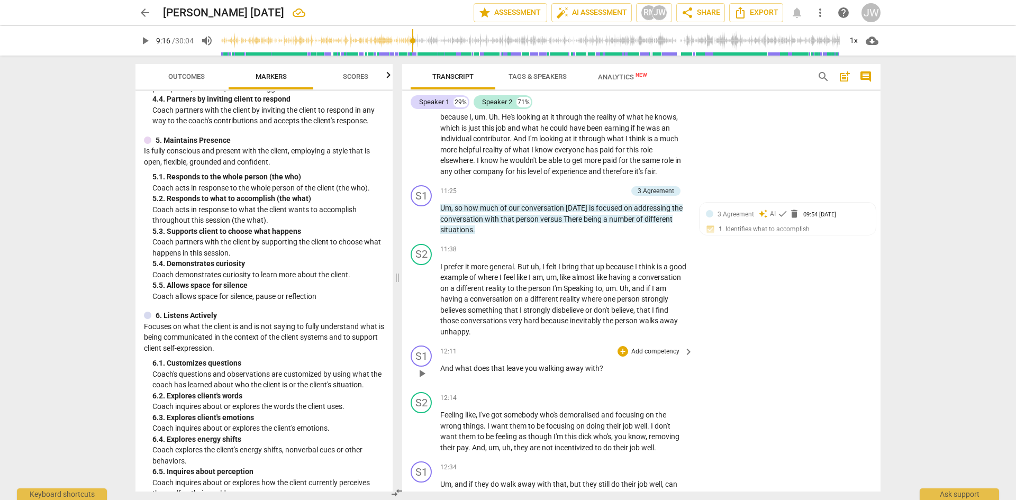
click at [650, 348] on div "+ Add competency keyboard_arrow_right" at bounding box center [654, 352] width 79 height 12
click at [650, 350] on p "Add competency" at bounding box center [655, 352] width 50 height 10
click at [650, 362] on b "6.Listening" at bounding box center [690, 371] width 32 height 13
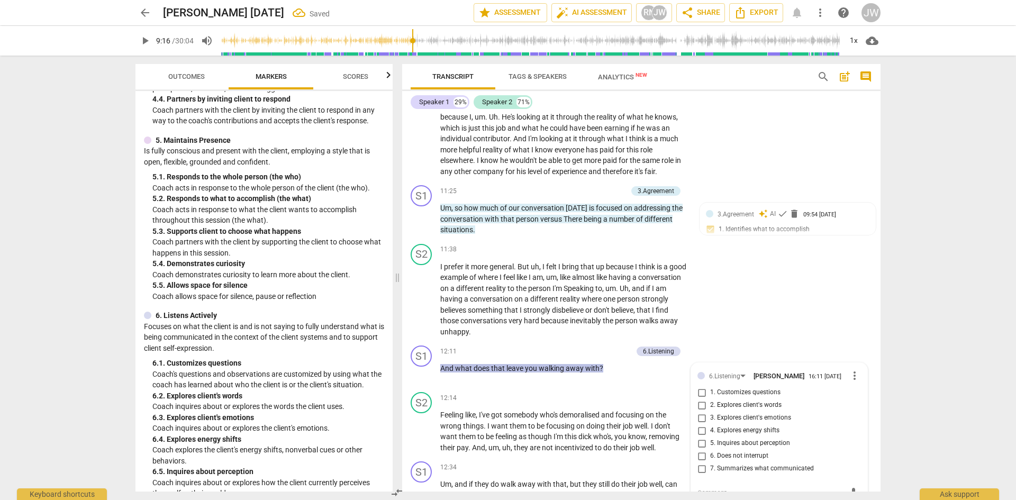
scroll to position [3079, 0]
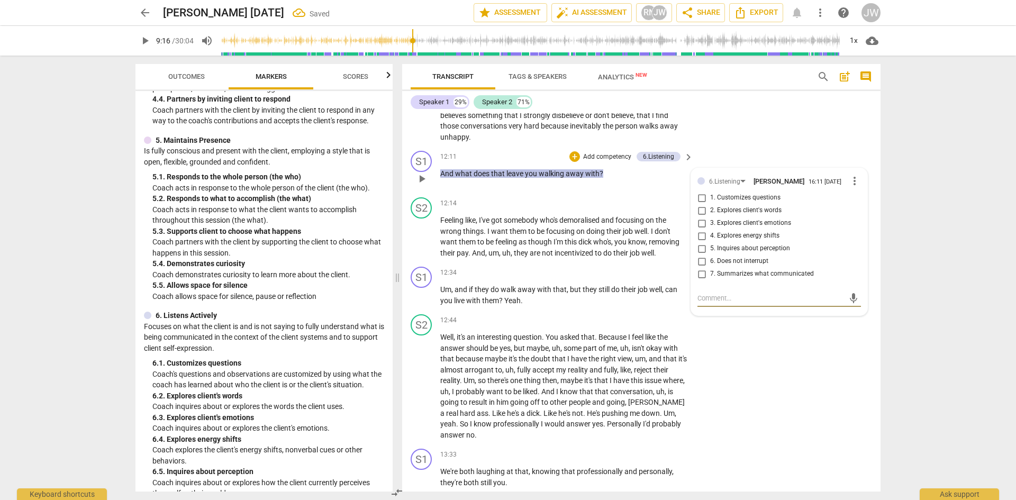
click at [650, 200] on input "1. Customizes questions" at bounding box center [701, 198] width 17 height 13
checkbox input "true"
click at [618, 154] on p "Add competency" at bounding box center [607, 157] width 50 height 10
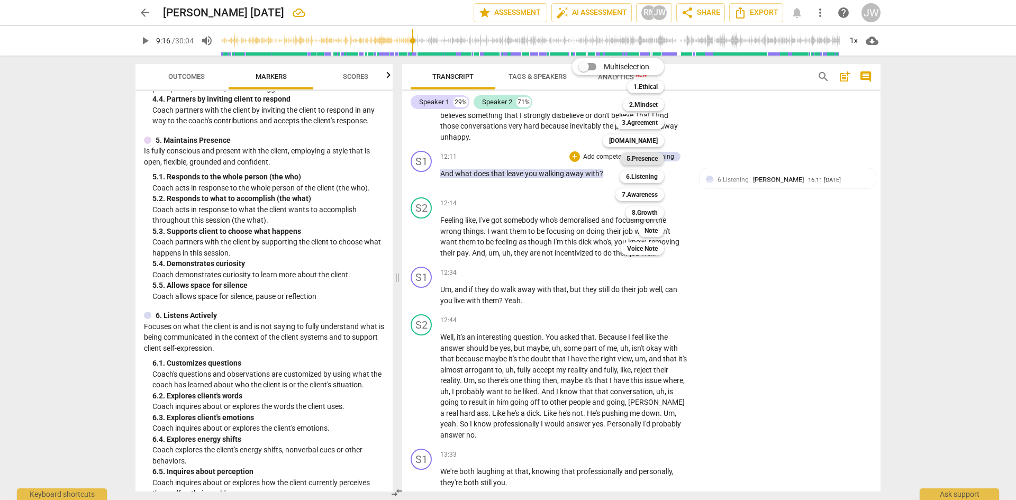
click at [632, 156] on b "5.Presence" at bounding box center [642, 158] width 31 height 13
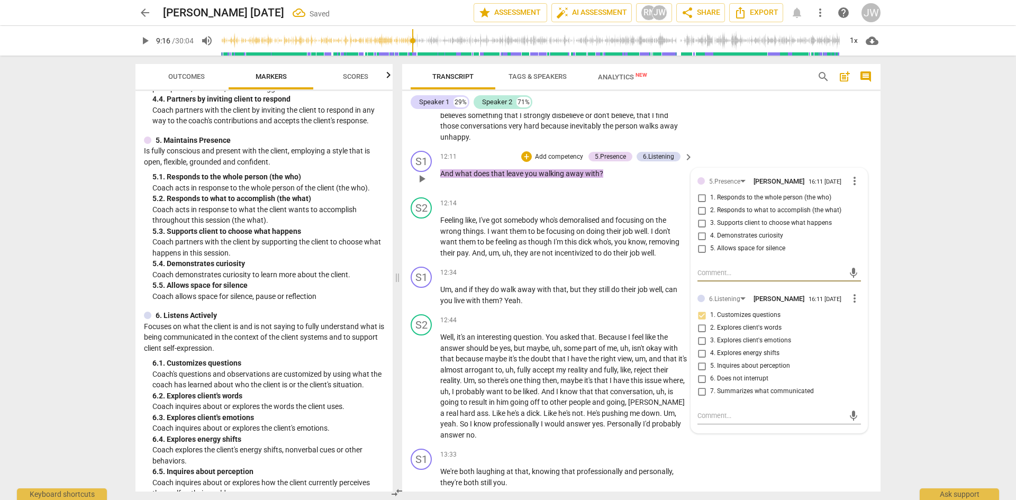
click at [650, 214] on input "2. Responds to what to accomplish (the what)" at bounding box center [701, 210] width 17 height 13
checkbox input "true"
click at [420, 233] on span "play_arrow" at bounding box center [421, 237] width 13 height 13
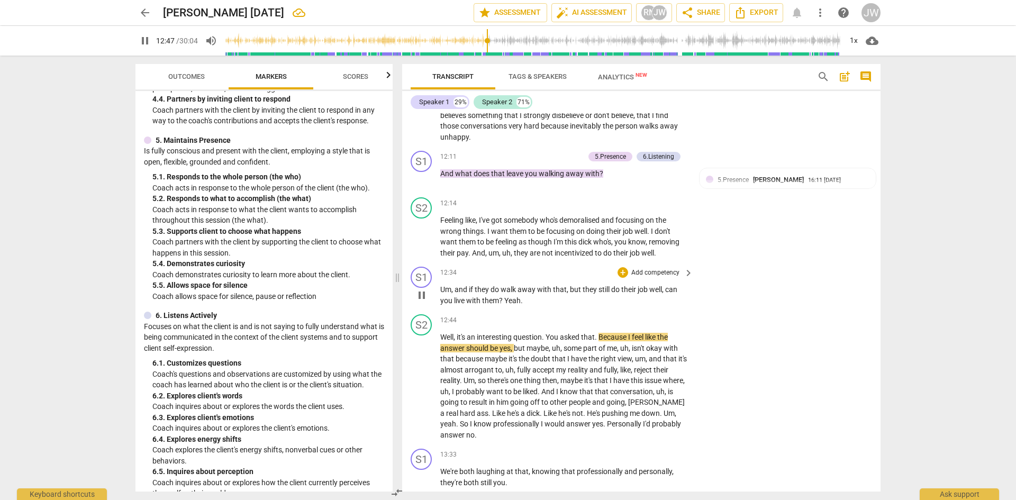
click at [421, 295] on span "pause" at bounding box center [421, 295] width 13 height 13
type input "768"
click at [650, 274] on p "Add competency" at bounding box center [655, 273] width 50 height 10
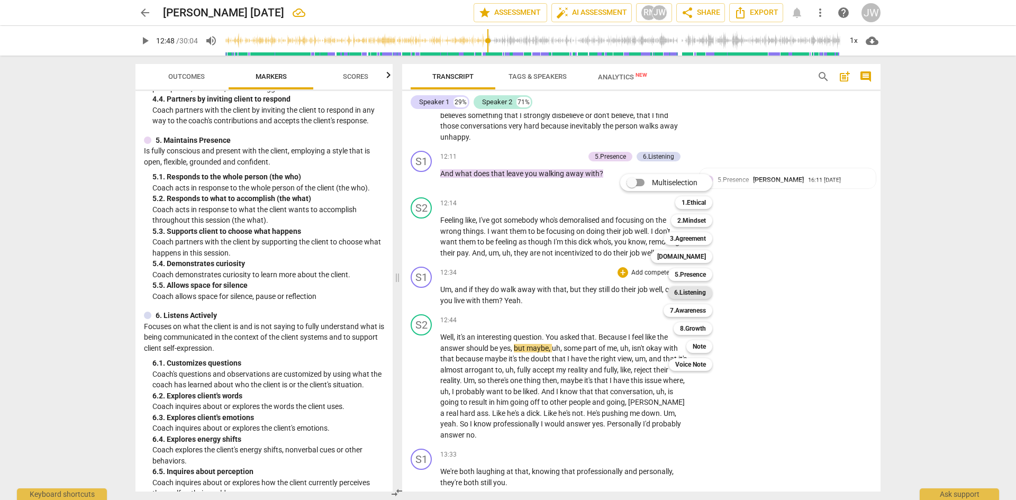
click at [650, 291] on b "6.Listening" at bounding box center [690, 292] width 32 height 13
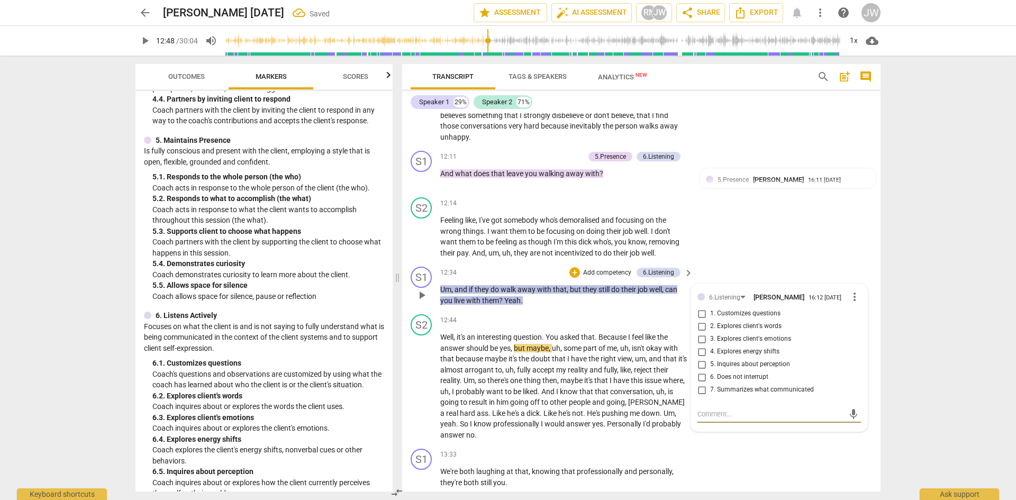
click at [650, 341] on input "3. Explores client's emotions" at bounding box center [701, 339] width 17 height 13
checkbox input "true"
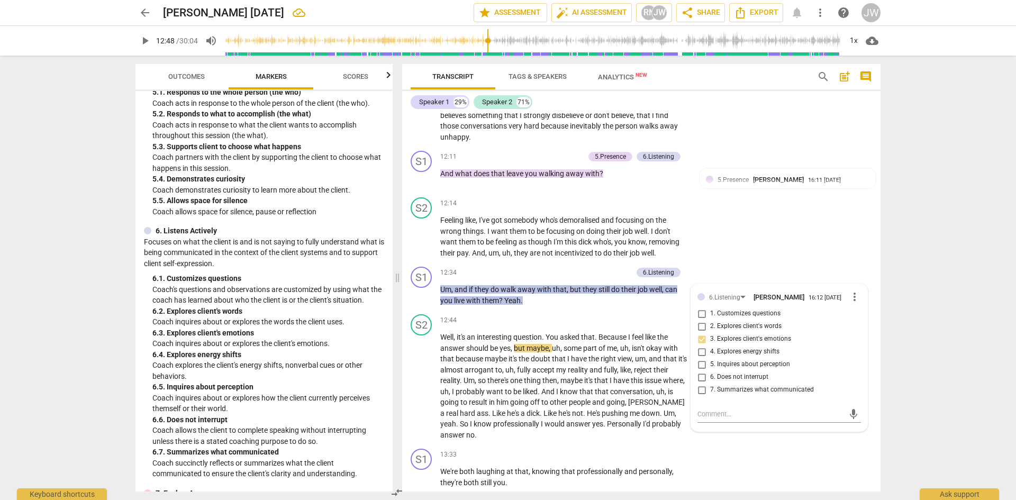
scroll to position [529, 0]
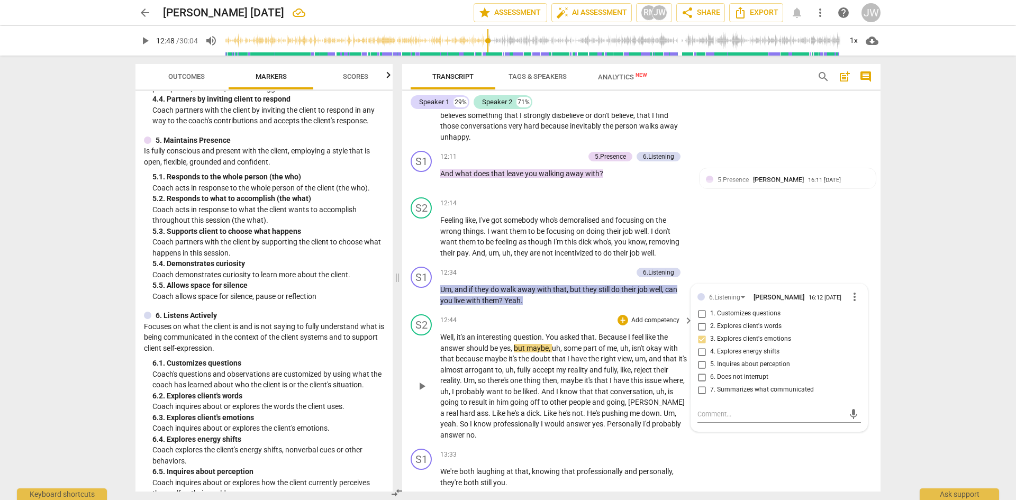
click at [648, 318] on p "Add competency" at bounding box center [655, 321] width 50 height 10
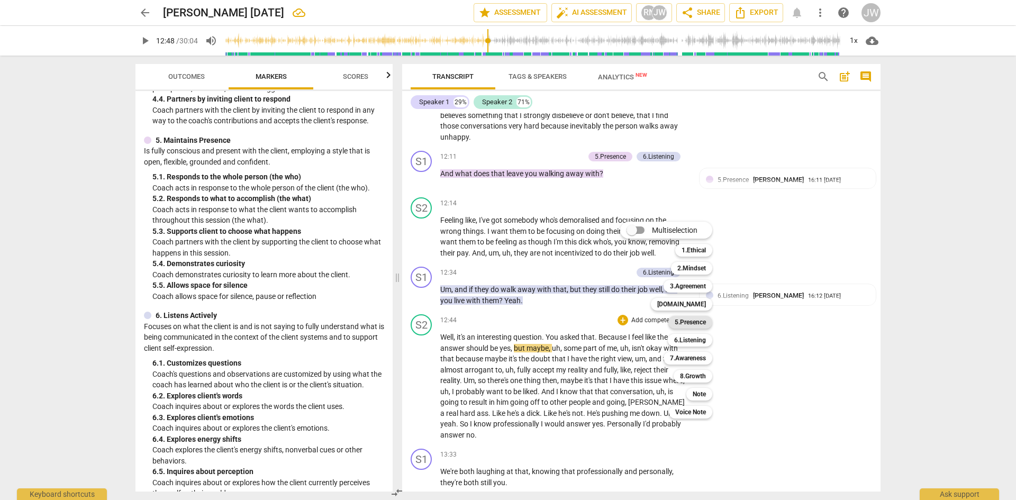
click at [650, 320] on b "5.Presence" at bounding box center [690, 322] width 31 height 13
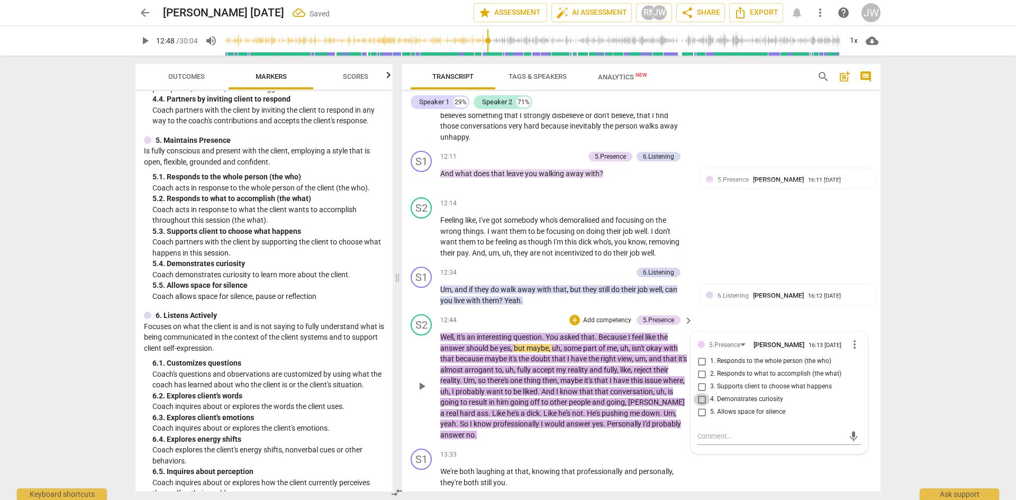
click at [650, 362] on input "4. Demonstrates curiosity" at bounding box center [701, 399] width 17 height 13
checkbox input "true"
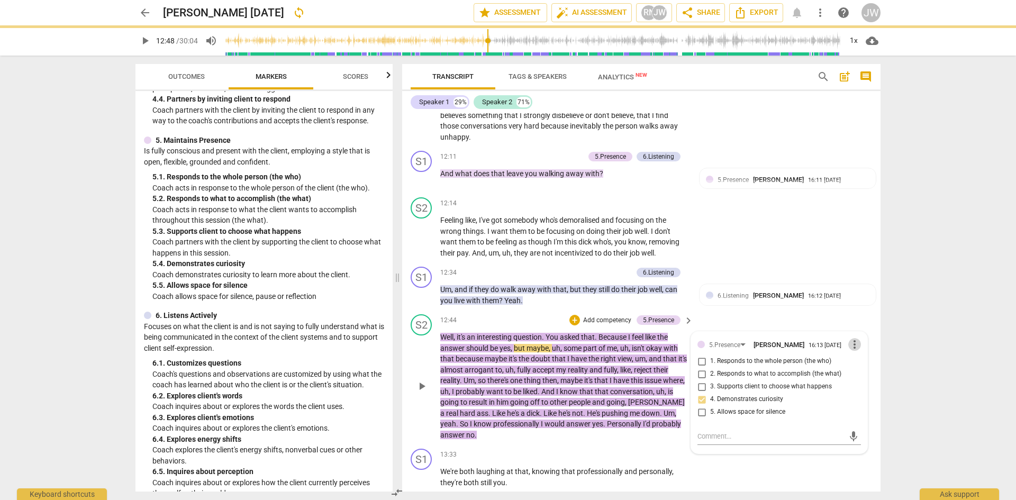
click at [650, 342] on span "more_vert" at bounding box center [854, 344] width 13 height 13
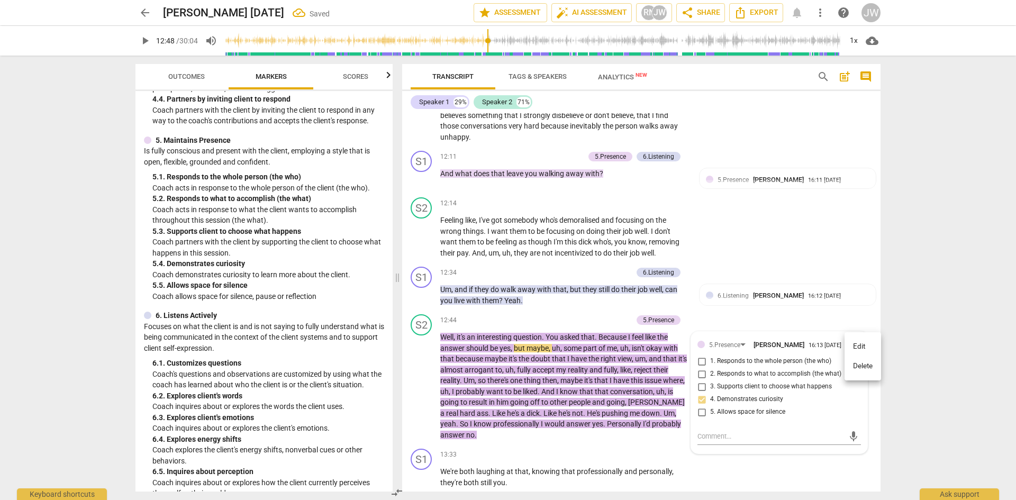
click at [650, 362] on li "Delete" at bounding box center [863, 366] width 37 height 20
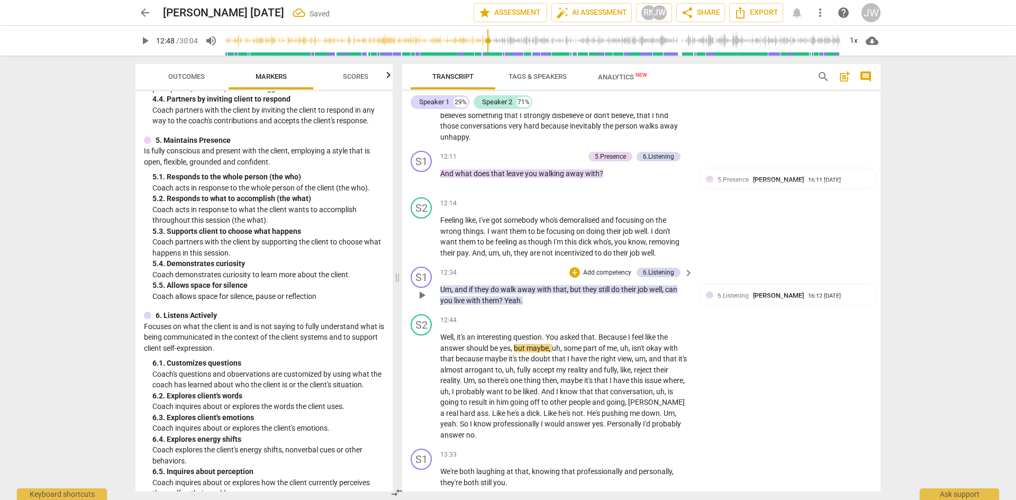
click at [620, 272] on p "Add competency" at bounding box center [607, 273] width 50 height 10
click at [627, 272] on b "5.Presence" at bounding box center [642, 274] width 31 height 13
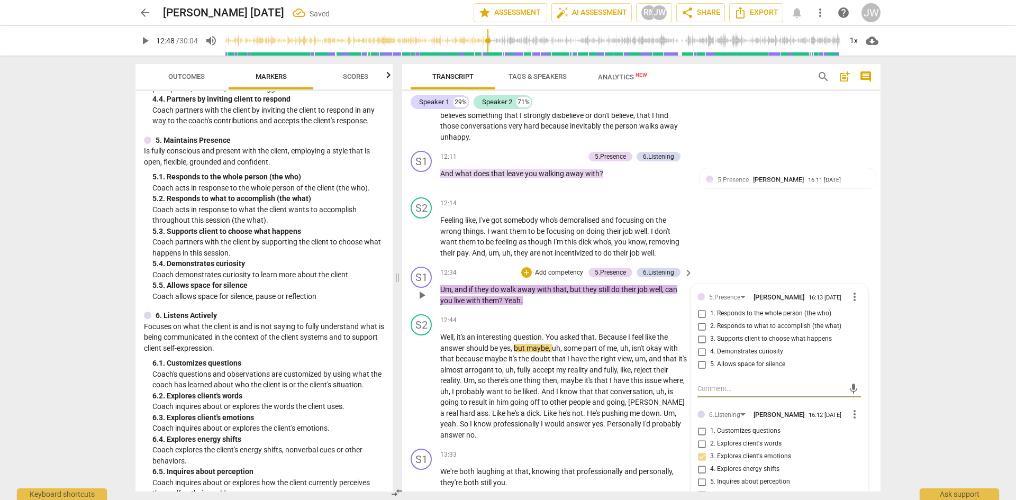
click at [650, 356] on input "4. Demonstrates curiosity" at bounding box center [701, 352] width 17 height 13
checkbox input "true"
click at [650, 300] on div "arrow_back [PERSON_NAME] [DATE] Saved edit star Assessment auto_fix_high AI Ass…" at bounding box center [508, 250] width 1016 height 500
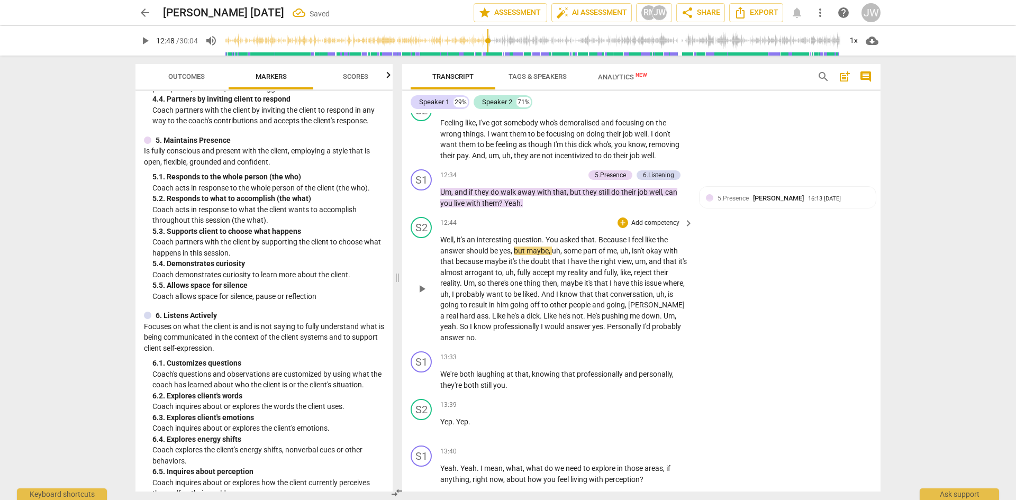
scroll to position [3184, 0]
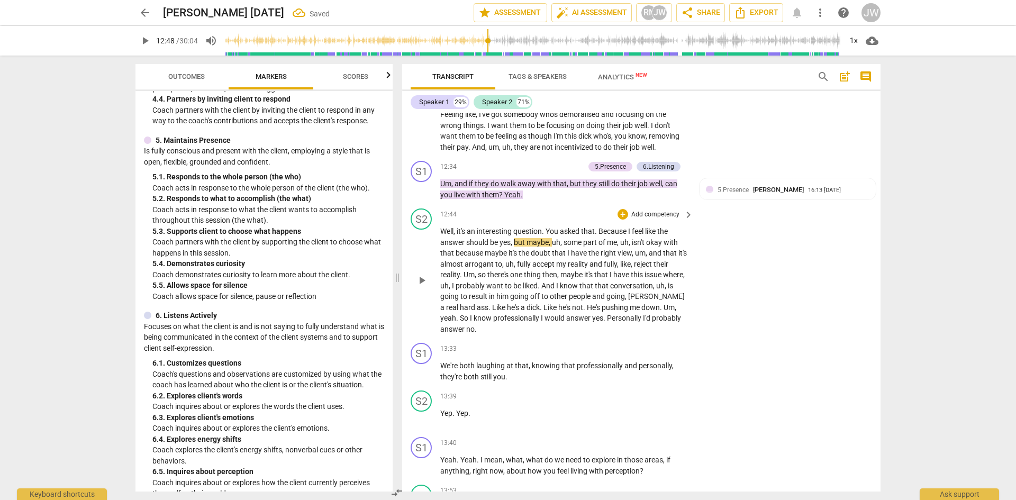
click at [510, 297] on span "him" at bounding box center [503, 296] width 14 height 8
click at [541, 295] on span "off" at bounding box center [535, 296] width 11 height 8
click at [417, 279] on span "play_arrow" at bounding box center [421, 280] width 13 height 13
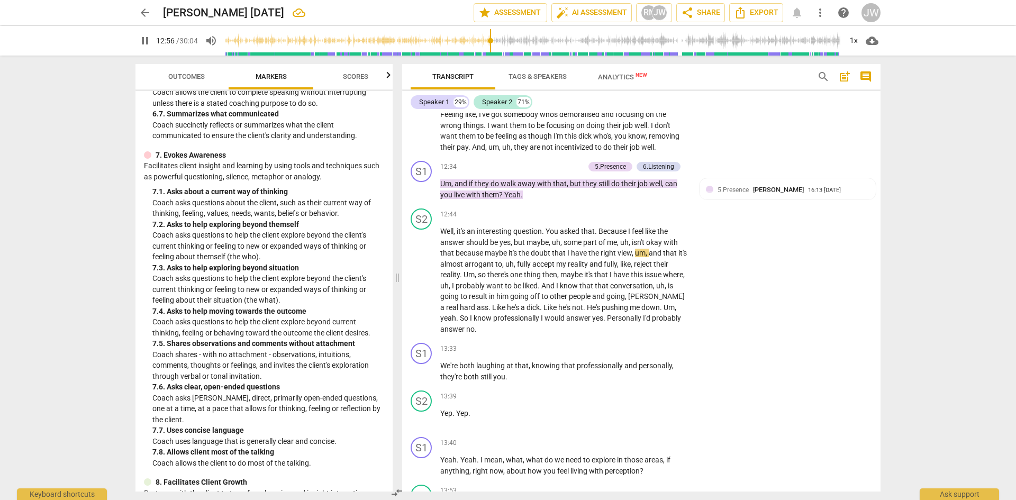
scroll to position [952, 0]
click at [423, 276] on span "pause" at bounding box center [421, 280] width 13 height 13
type input "821"
click at [557, 167] on p "Add competency" at bounding box center [559, 167] width 50 height 10
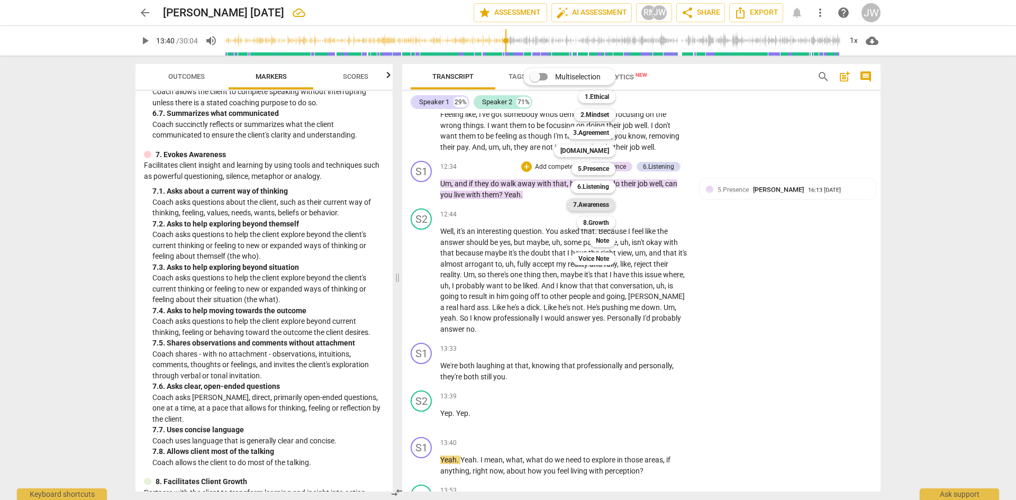
click at [580, 206] on b "7.Awareness" at bounding box center [591, 204] width 36 height 13
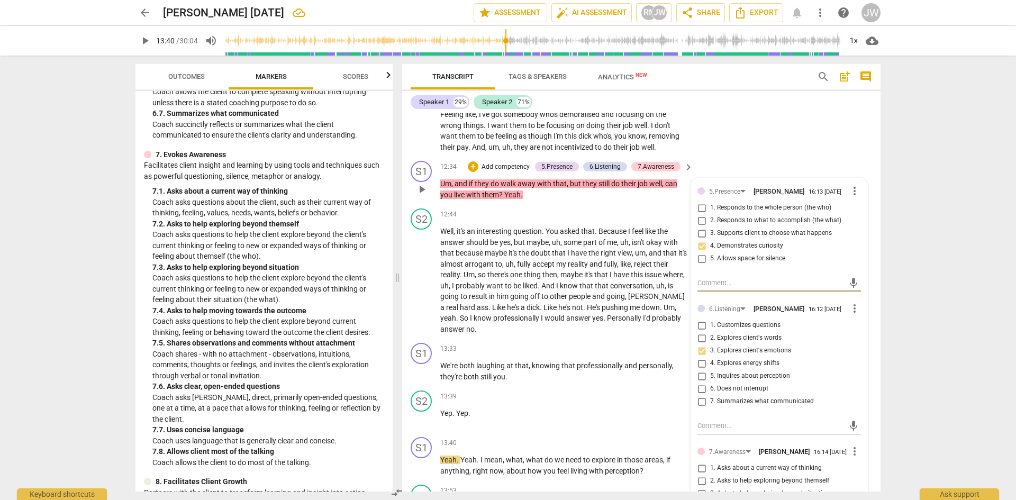
click at [650, 362] on input "1. Asks about a current way of thinking" at bounding box center [701, 468] width 17 height 13
checkbox input "true"
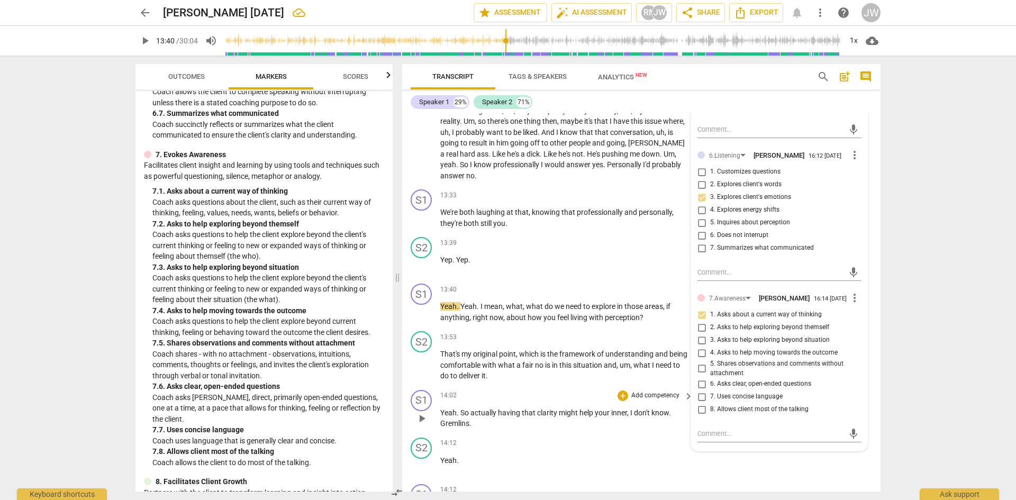
scroll to position [3343, 0]
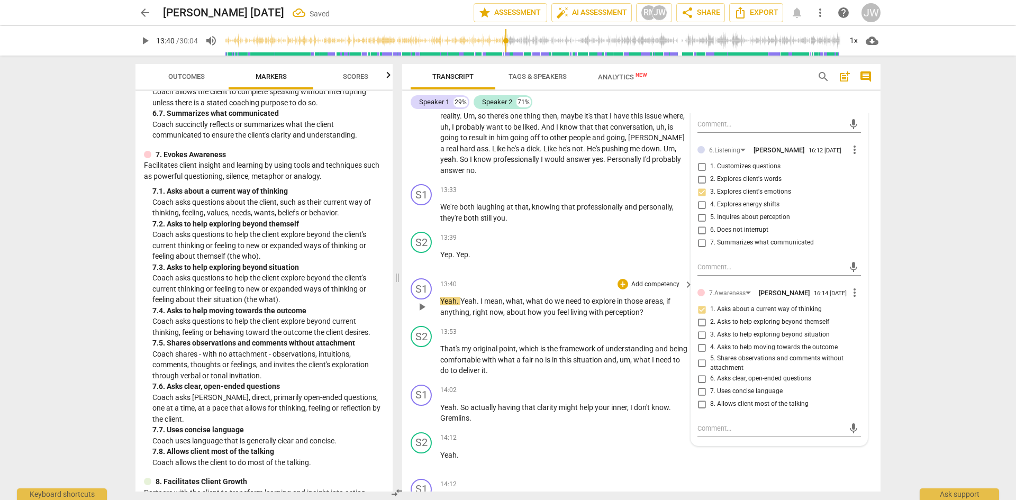
click at [650, 285] on p "Add competency" at bounding box center [655, 285] width 50 height 10
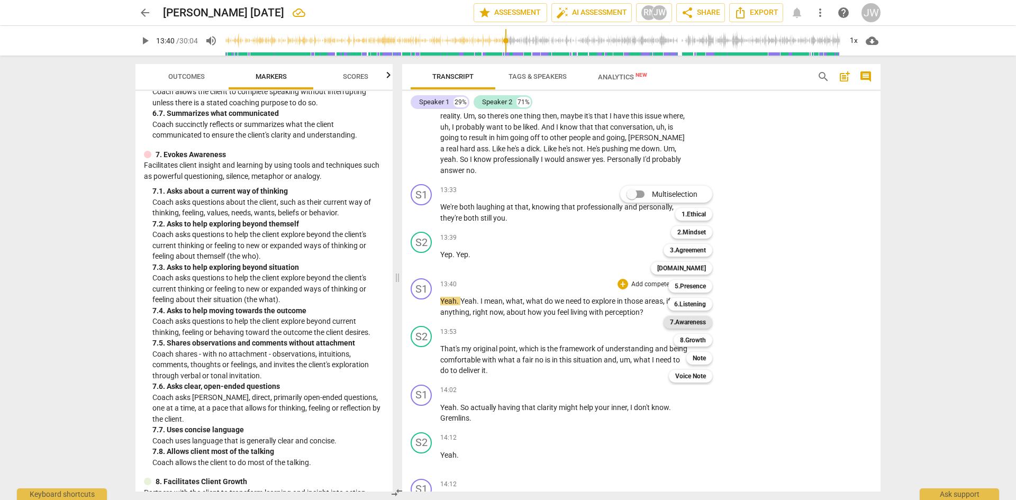
click at [650, 322] on b "7.Awareness" at bounding box center [688, 322] width 36 height 13
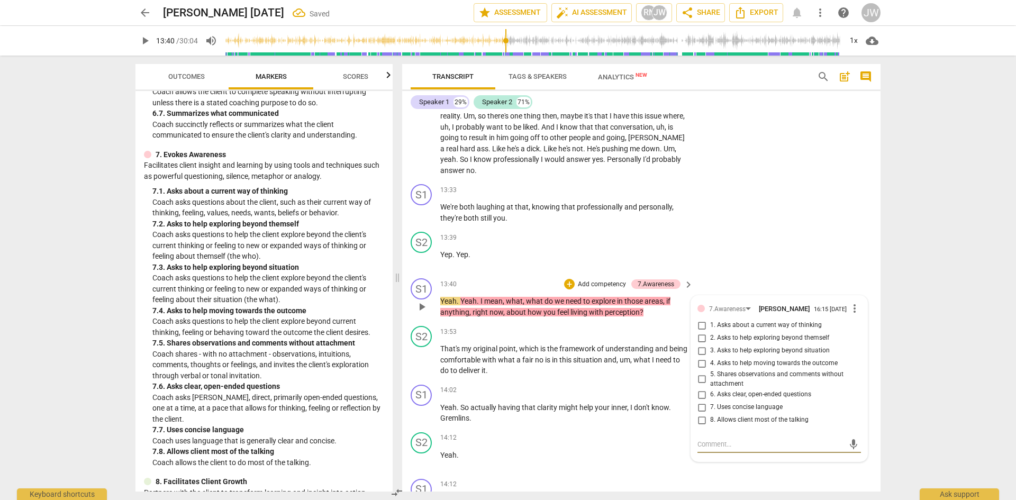
click at [650, 341] on input "2. Asks to help exploring beyond themself" at bounding box center [701, 338] width 17 height 13
checkbox input "true"
click at [650, 220] on div "arrow_back [PERSON_NAME] [DATE] edit star Assessment auto_fix_high AI Assessmen…" at bounding box center [508, 250] width 1016 height 500
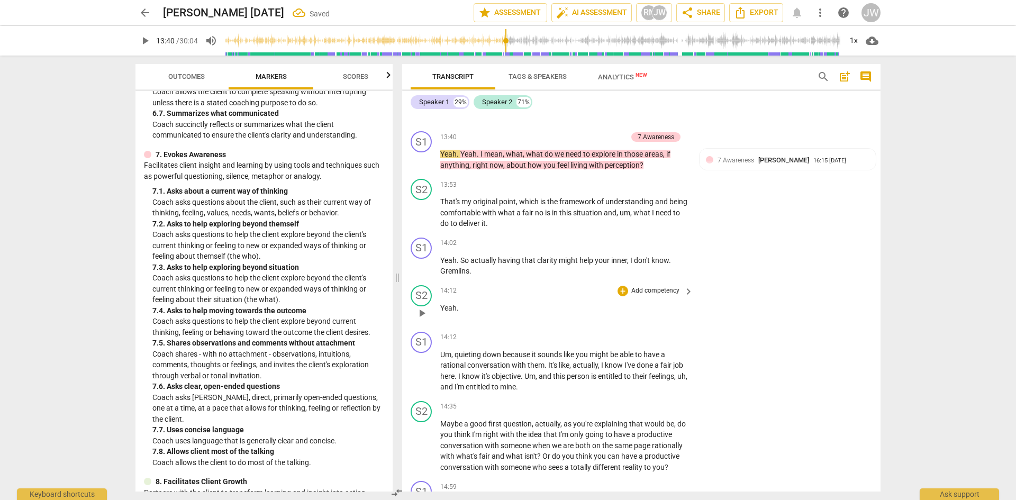
scroll to position [3502, 0]
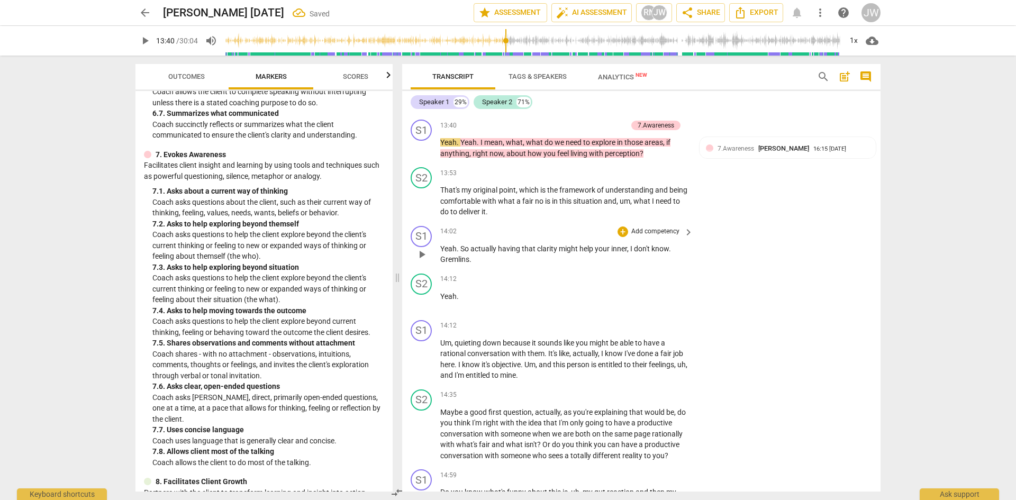
click at [419, 256] on span "play_arrow" at bounding box center [421, 254] width 13 height 13
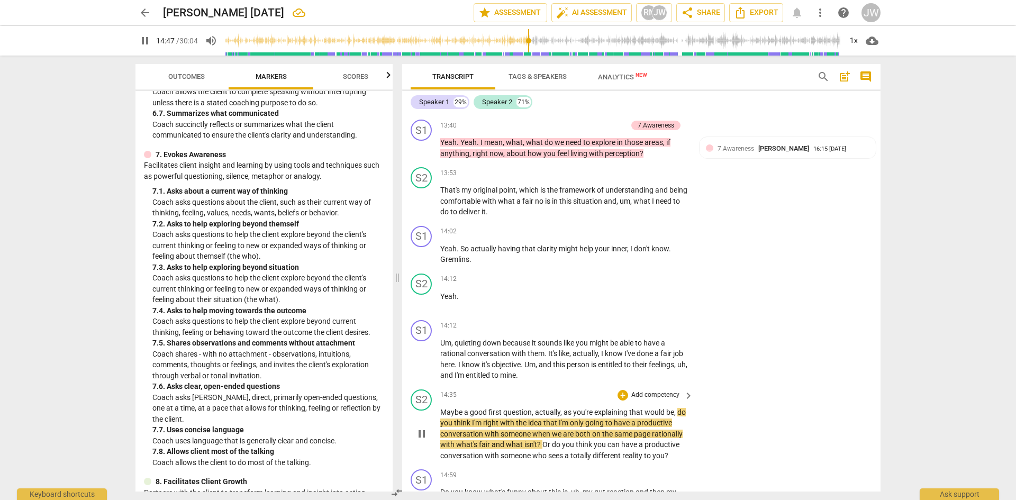
click at [421, 362] on span "pause" at bounding box center [421, 434] width 13 height 13
type input "888"
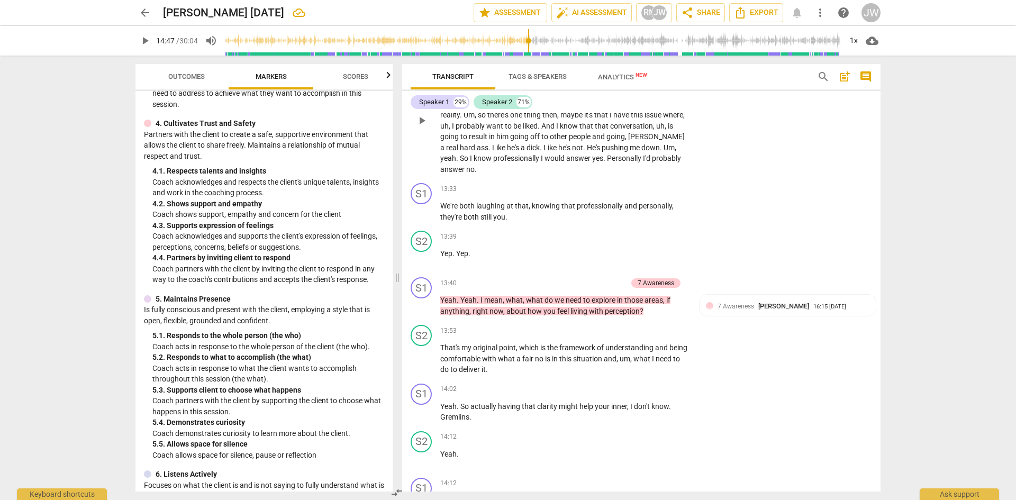
scroll to position [3343, 0]
click at [641, 189] on p "Add competency" at bounding box center [655, 191] width 50 height 10
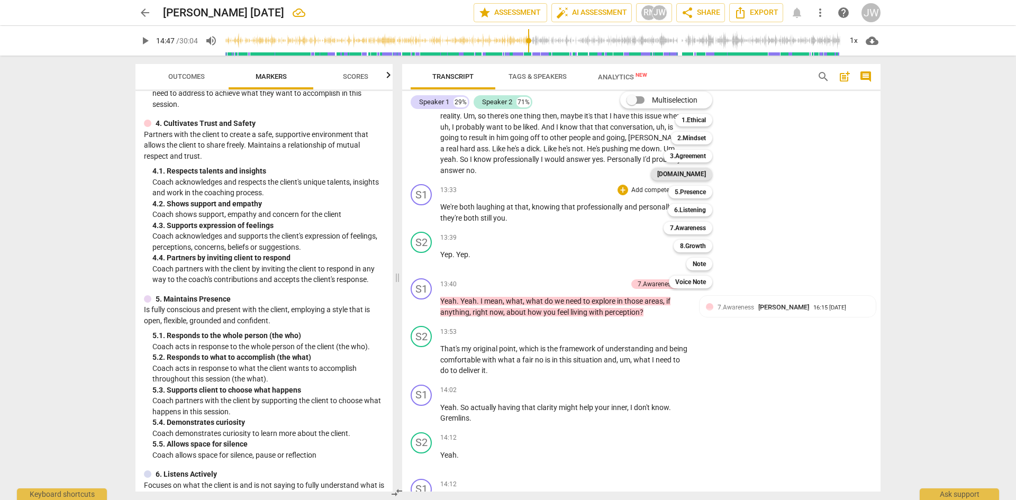
click at [650, 176] on b "[DOMAIN_NAME]" at bounding box center [681, 174] width 49 height 13
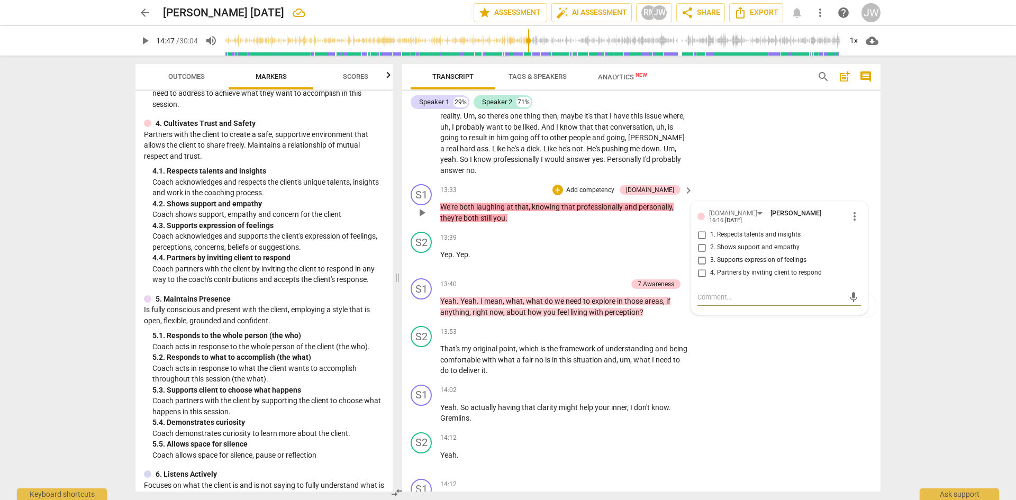
click at [650, 257] on input "3. Supports expression of feelings" at bounding box center [701, 260] width 17 height 13
checkbox input "true"
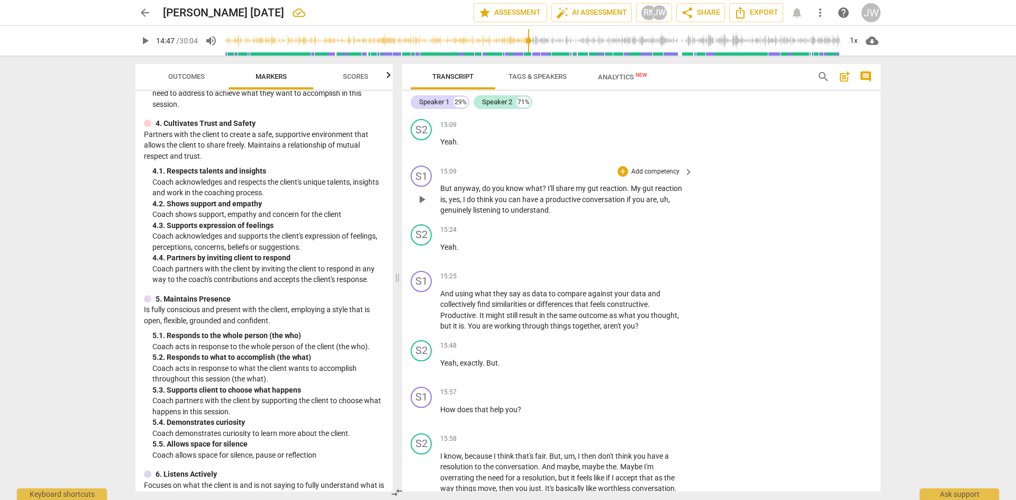
scroll to position [3925, 0]
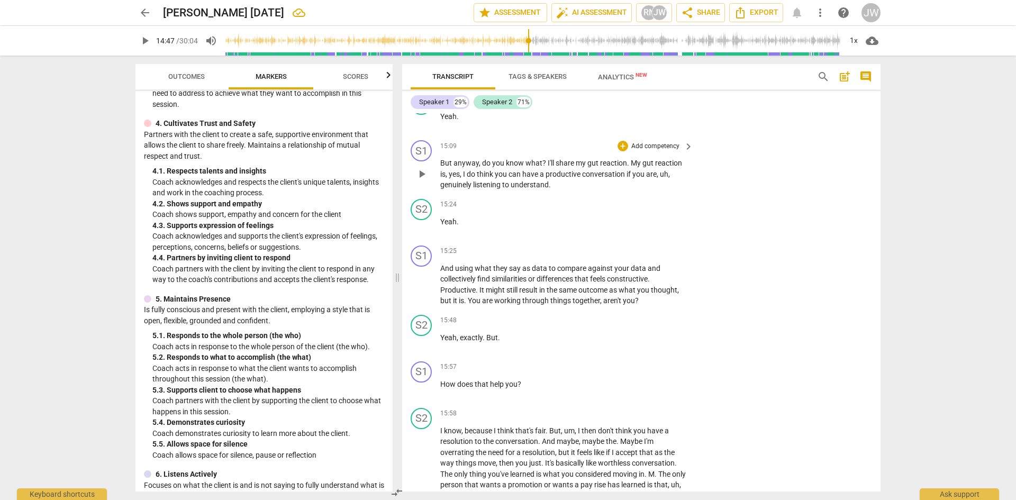
click at [650, 146] on p "Add competency" at bounding box center [655, 147] width 50 height 10
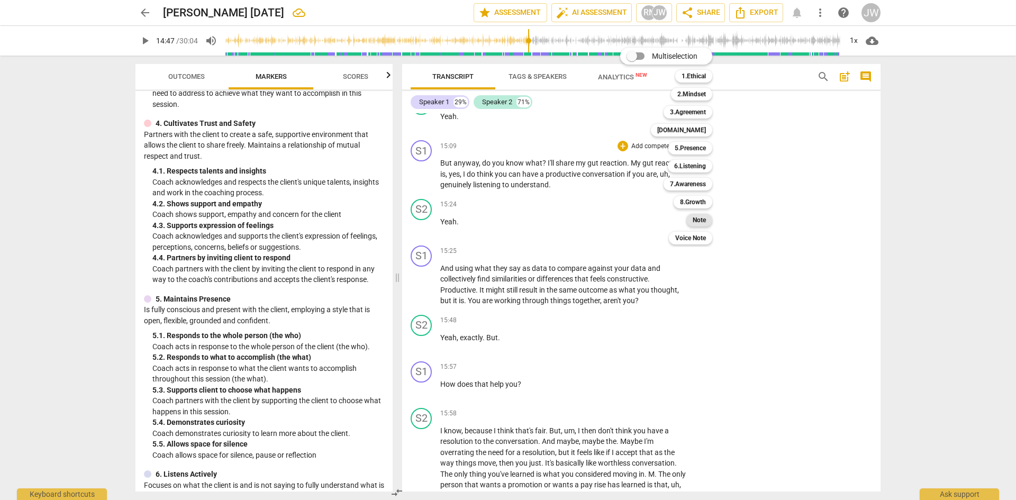
click at [650, 220] on b "Note" at bounding box center [699, 220] width 13 height 13
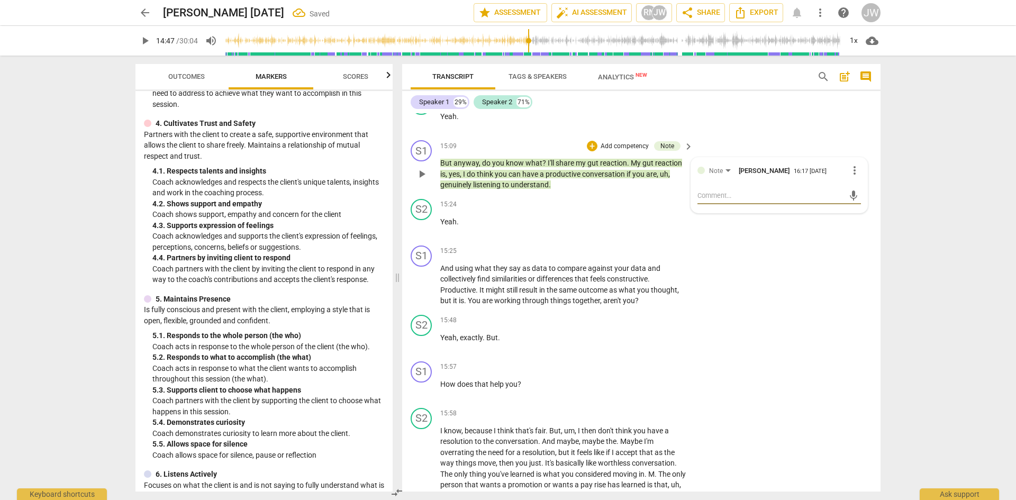
type textarea "I"
type textarea "I h"
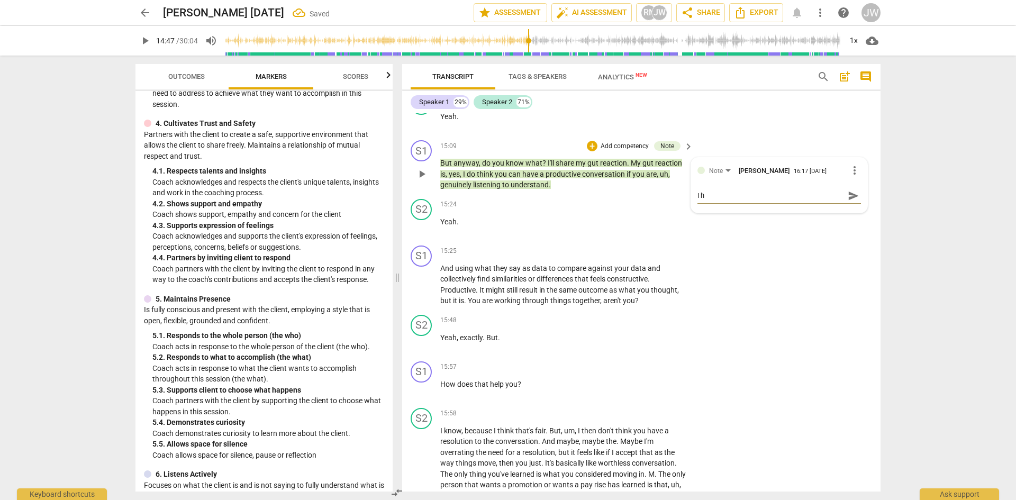
type textarea "I he"
type textarea "I hes"
type textarea "I hest"
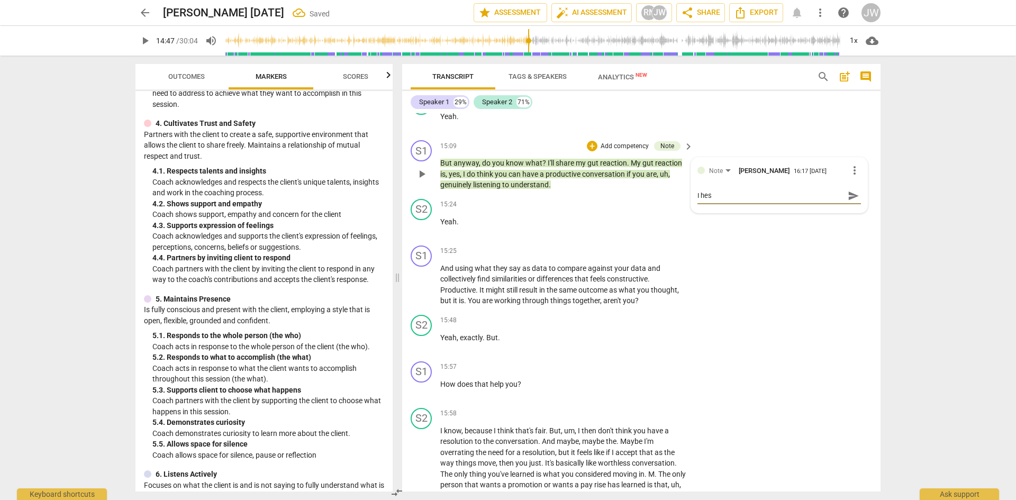
type textarea "I hest"
type textarea "I hesti"
type textarea "I hestit"
type textarea "I hestita"
type textarea "I hestitat"
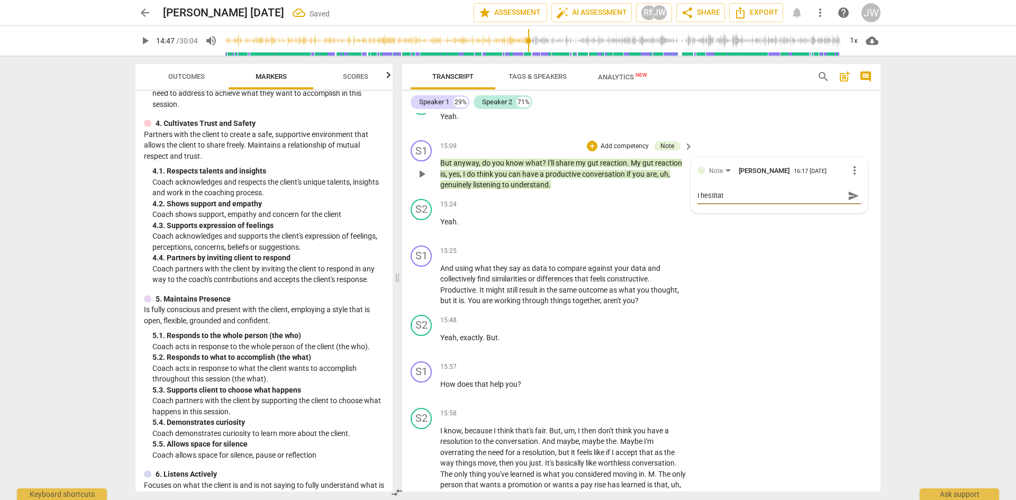
type textarea "I hestitate"
type textarea "I hestitated"
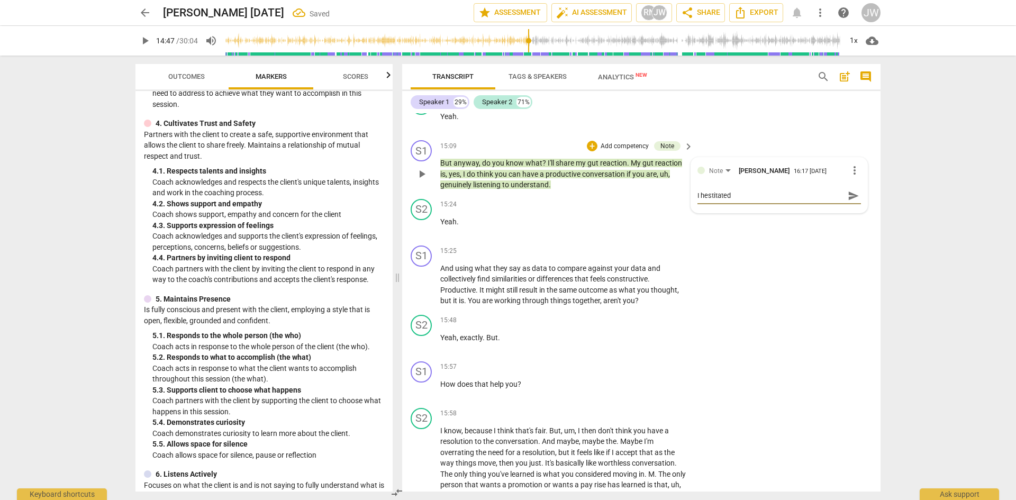
type textarea "I hestitated"
type textarea "I hestitated t"
type textarea "I hestitated to"
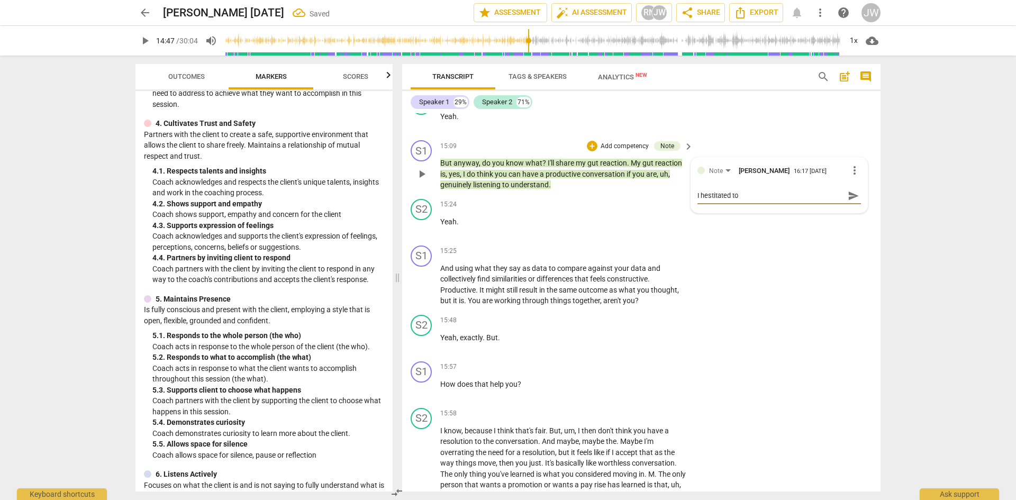
type textarea "I hestitated to s"
type textarea "I hestitated to sh"
type textarea "I hestitated to sha"
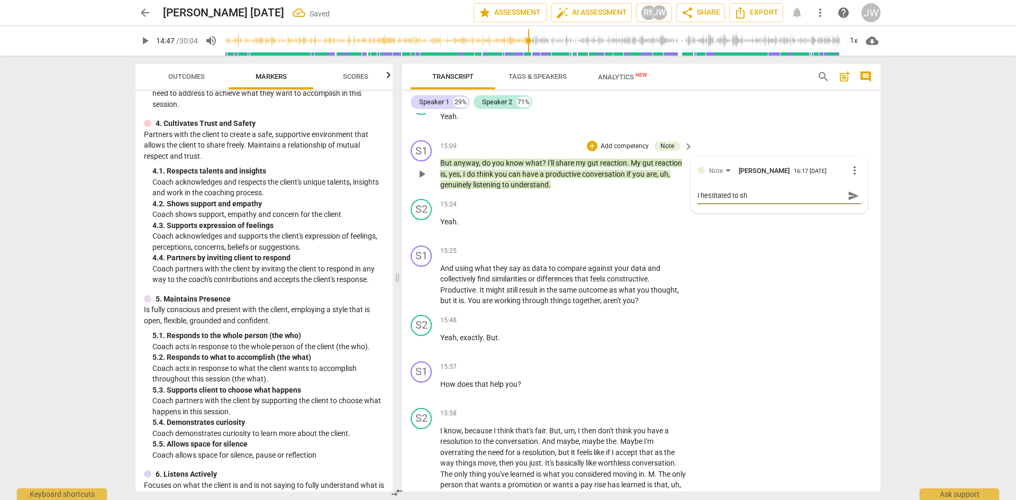
type textarea "I hestitated to sha"
type textarea "I hestitated to shar"
type textarea "I hestitated to share"
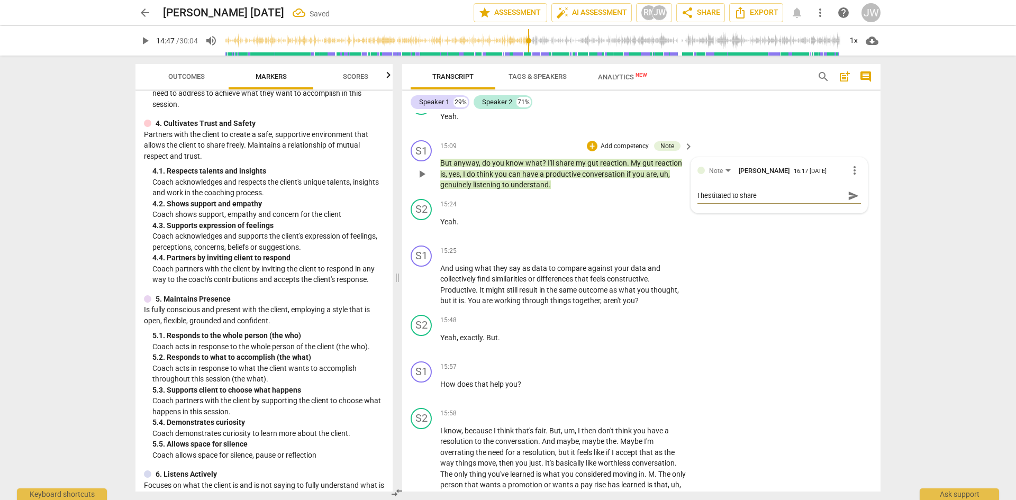
type textarea "I hestitated to share"
type textarea "I hestitated to share m"
type textarea "I hestitated to share my"
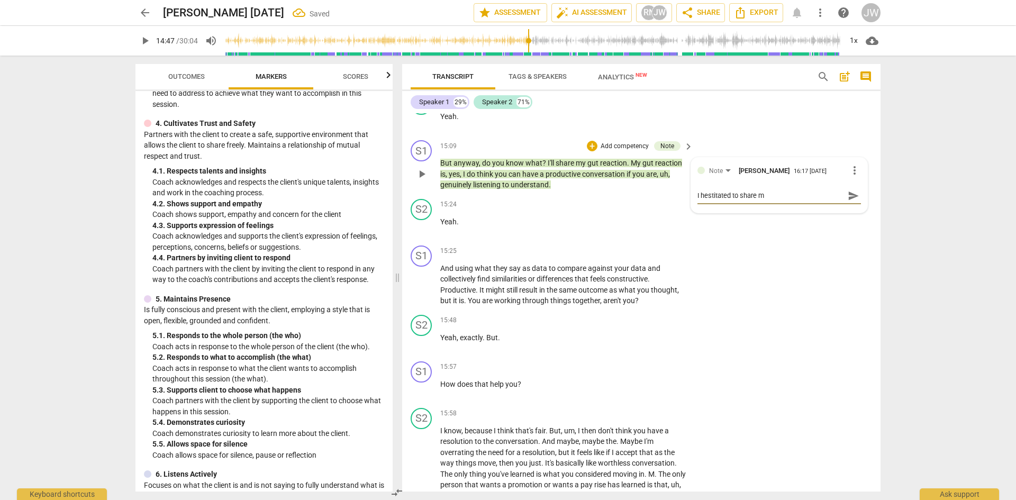
type textarea "I hestitated to share my"
type textarea "I hestitated to share my o"
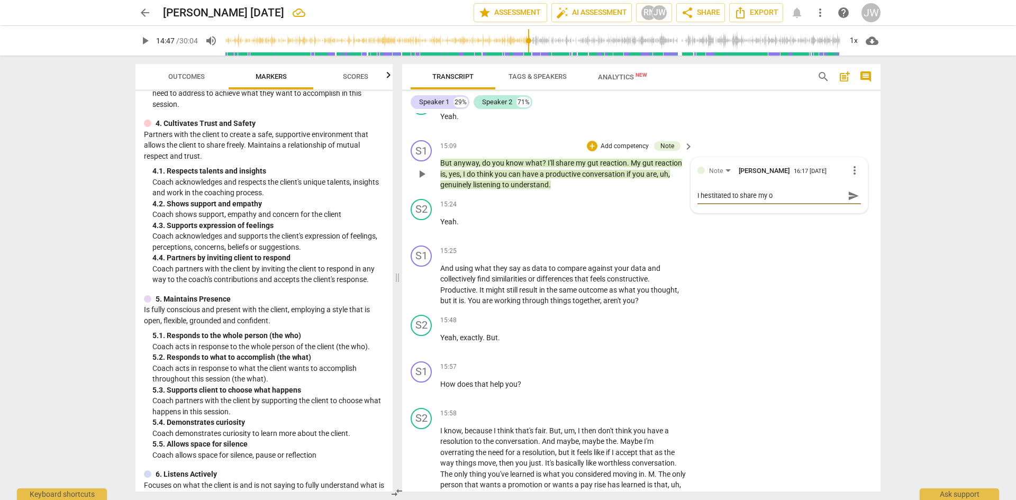
type textarea "I hestitated to share my op"
type textarea "I hestitated to share my opi"
type textarea "I hestitated to share my opin"
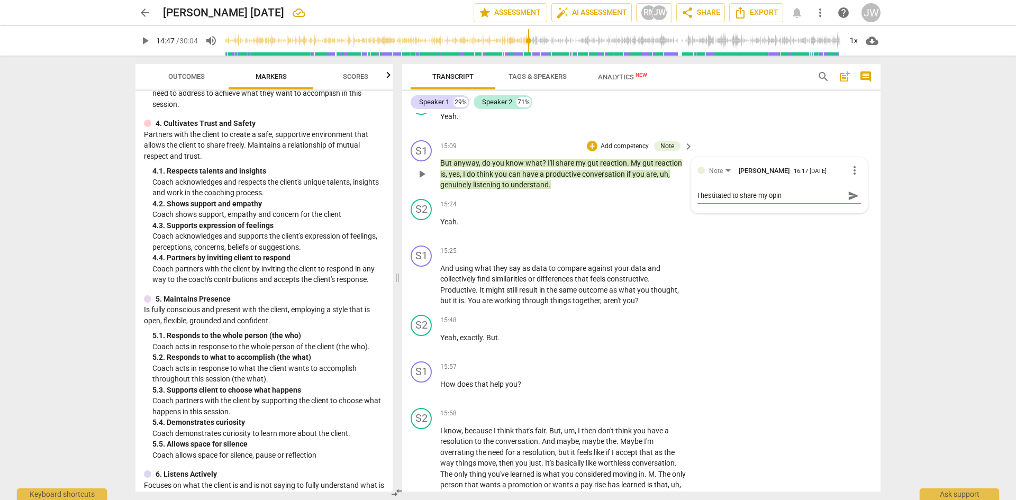
type textarea "I hestitated to share my opini"
type textarea "I hestitated to share my opinio"
type textarea "I hestitated to share my opinion"
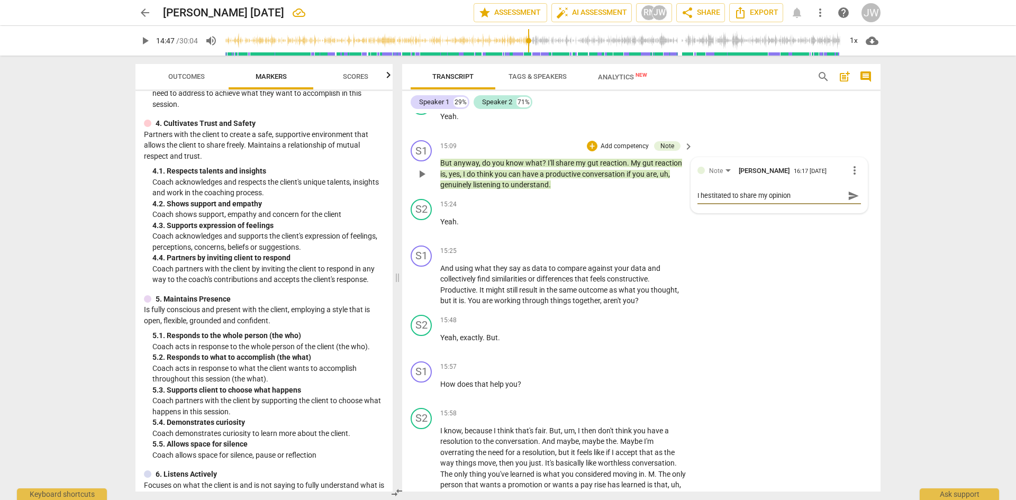
click at [650, 195] on textarea "I hestitated to share my opinion" at bounding box center [770, 195] width 147 height 10
click at [650, 196] on textarea "I hestitated to share my opinion" at bounding box center [770, 195] width 147 height 10
type textarea "I hesitated to share my opinion"
click at [650, 197] on textarea "I hesitated to share my opinion" at bounding box center [770, 195] width 147 height 10
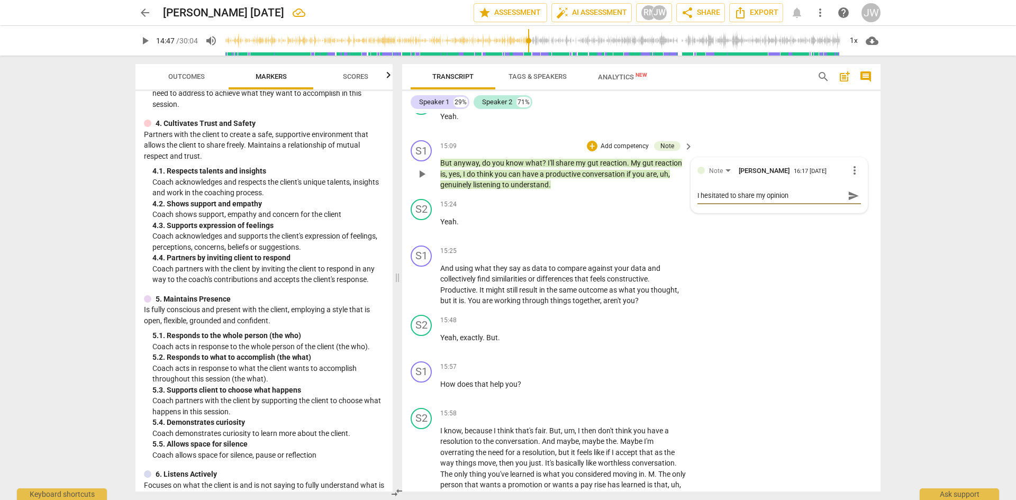
type textarea "I hesitated to share my opinion a"
type textarea "I hesitated to share my opinion an"
type textarea "I hesitated to share my opinion and"
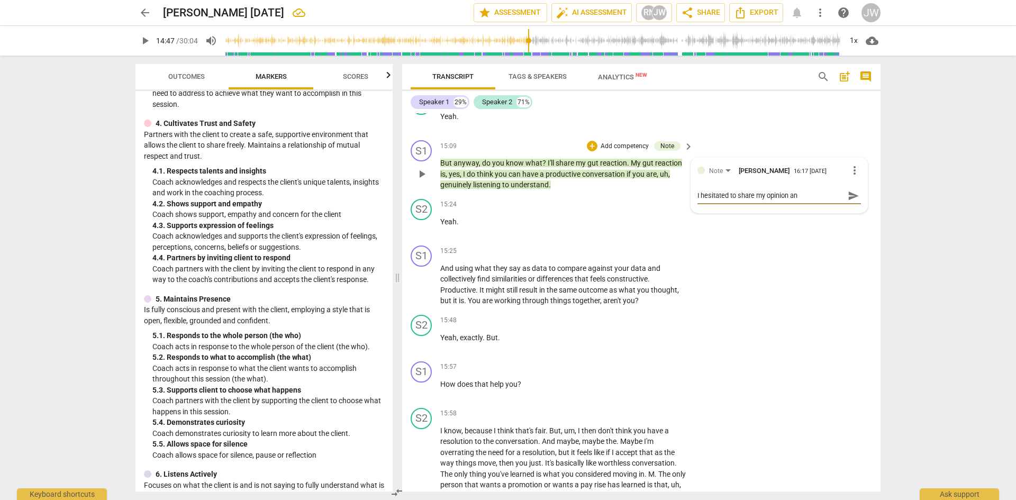
type textarea "I hesitated to share my opinion and"
type textarea "I hesitated to share my opinion and h"
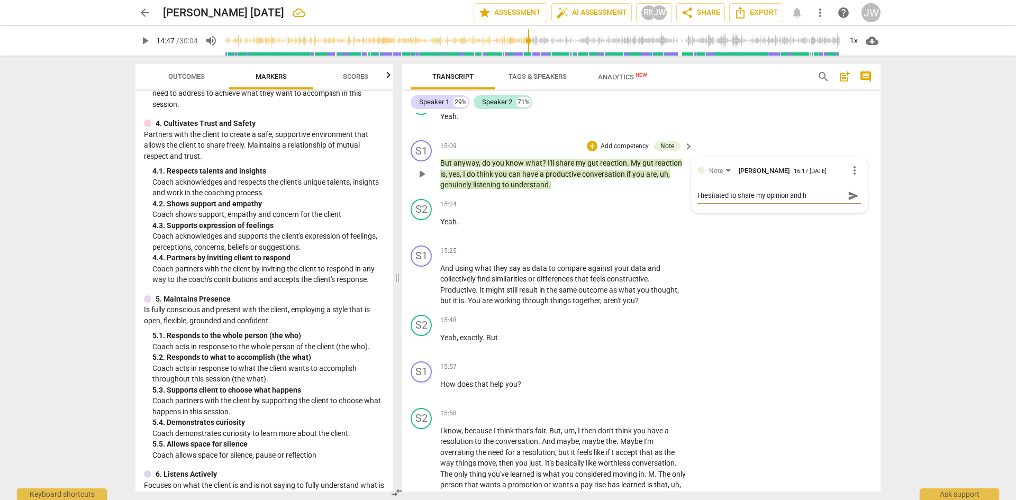
type textarea "I hesitated to share my opinion and ha"
type textarea "I hesitated to share my opinion and had"
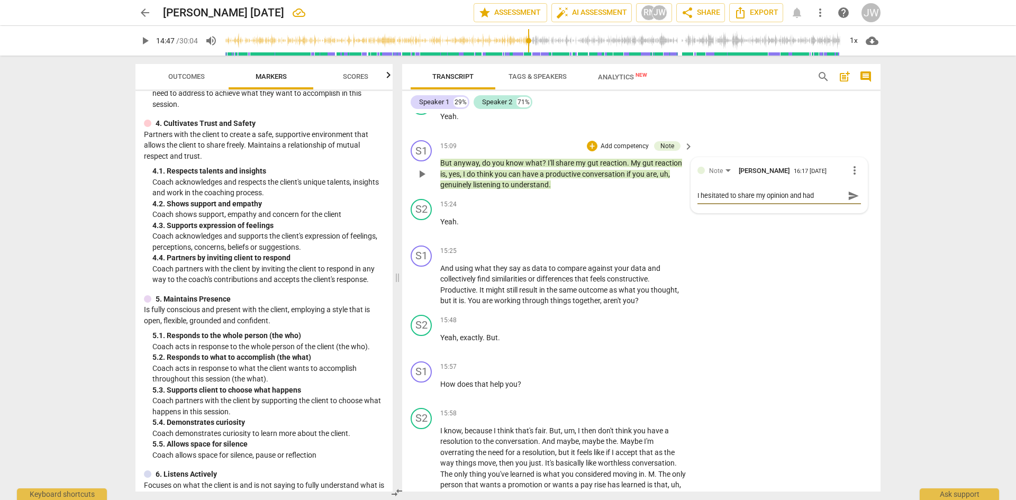
type textarea "I hesitated to share my opinion and had"
type textarea "I hesitated to share my opinion and had a"
type textarea "I hesitated to share my opinion and had av"
type textarea "I hesitated to share my opinion and had avo"
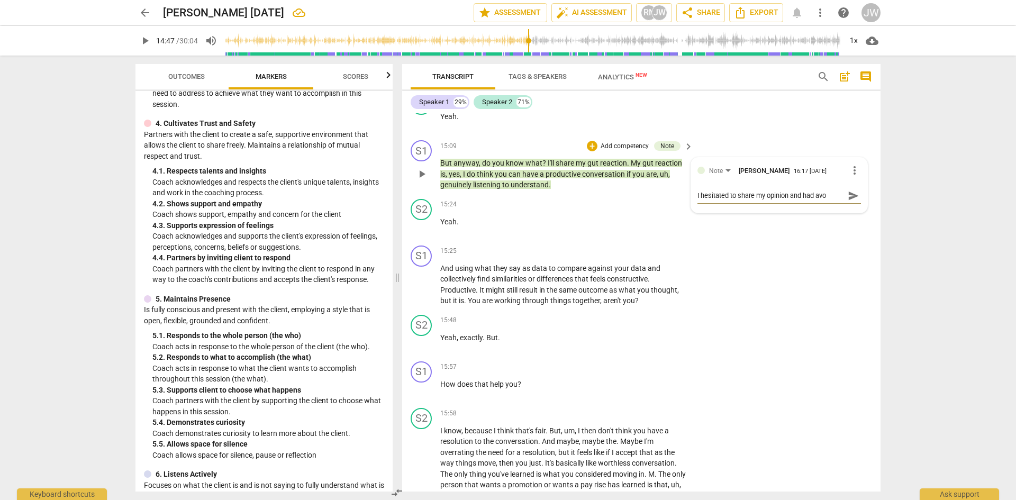
type textarea "I hesitated to share my opinion and had avoi"
type textarea "I hesitated to share my opinion and had avoid"
type textarea "I hesitated to share my opinion and had avoide"
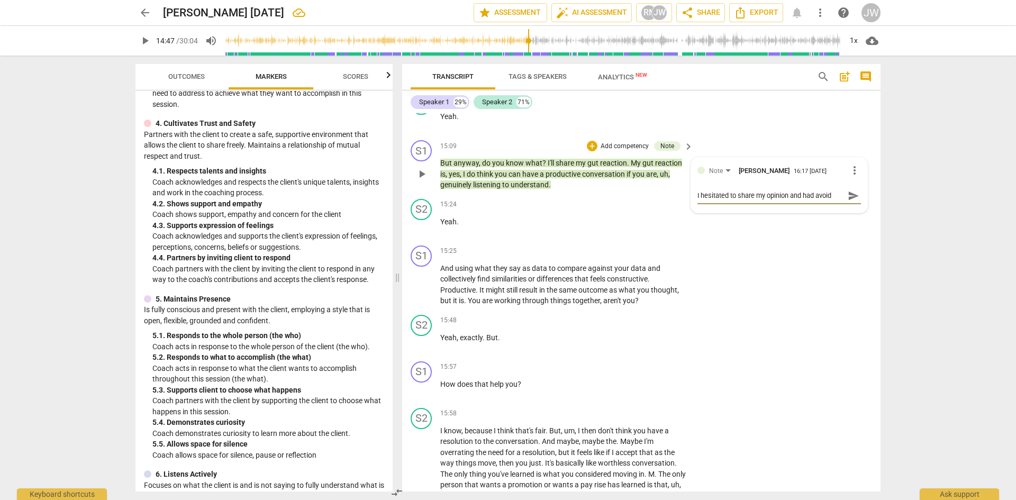
type textarea "I hesitated to share my opinion and had avoide"
type textarea "I hesitated to share my opinion and had avoided"
type textarea "I hesitated to share my opinion and had avoided d"
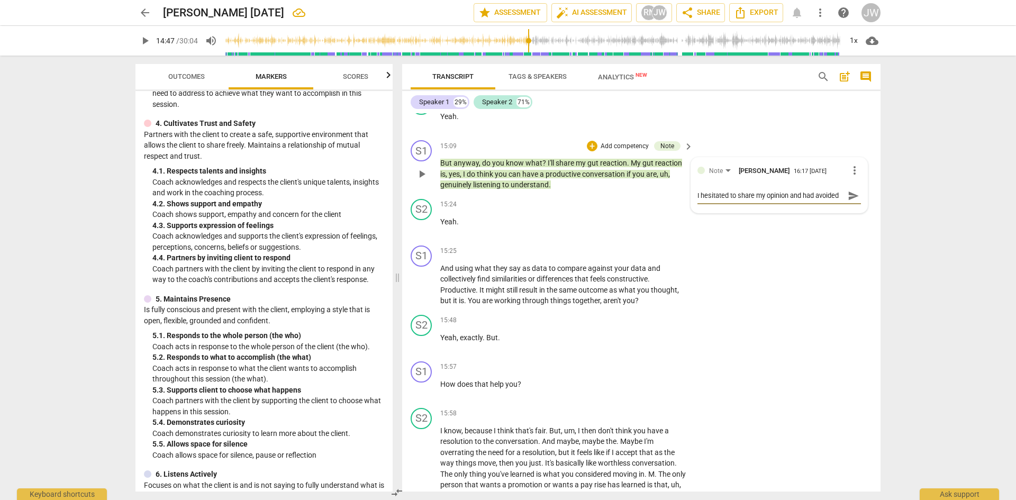
scroll to position [9, 0]
type textarea "I hesitated to share my opinion and had avoided do"
type textarea "I hesitated to share my opinion and had avoided doi"
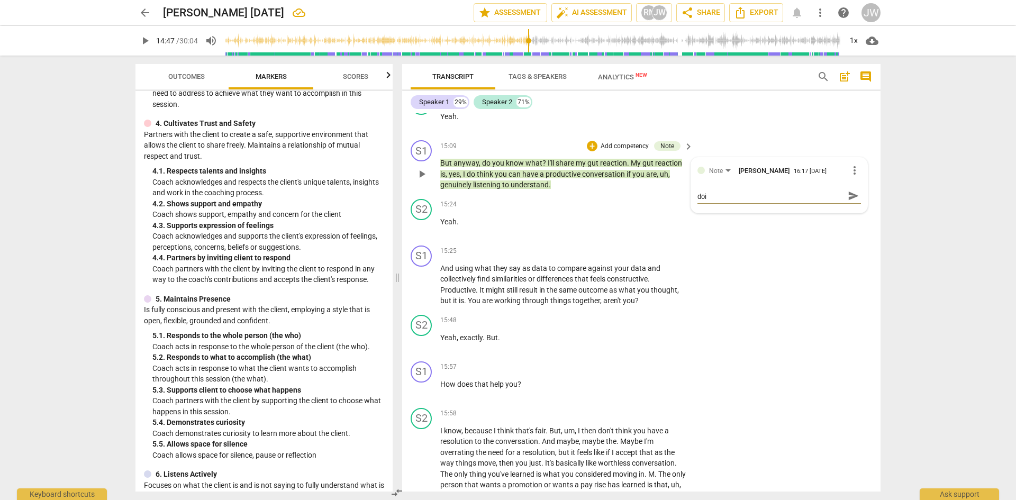
type textarea "I hesitated to share my opinion and had avoided doin"
type textarea "I hesitated to share my opinion and had avoided doing"
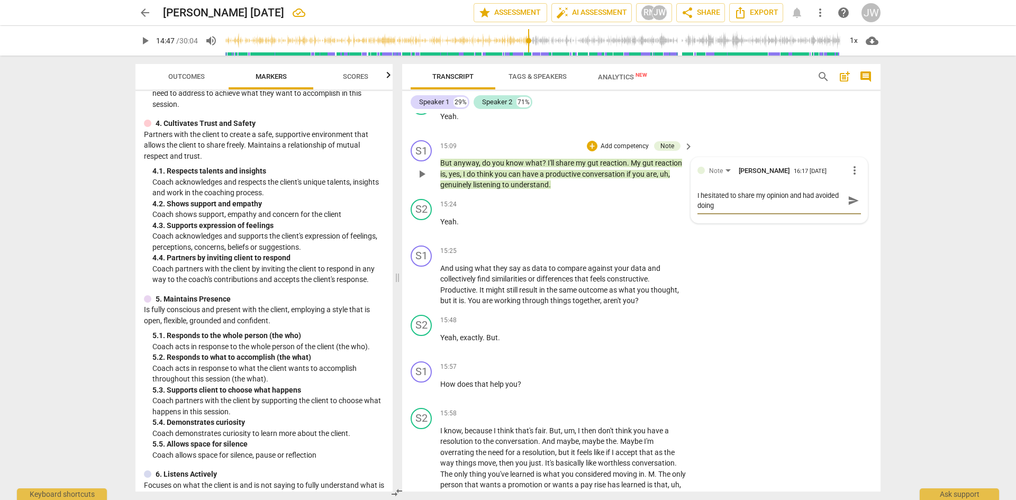
type textarea "I hesitated to share my opinion and had avoided doing i"
type textarea "I hesitated to share my opinion and had avoided doing it"
type textarea "I hesitated to share my opinion and had avoided doing it e"
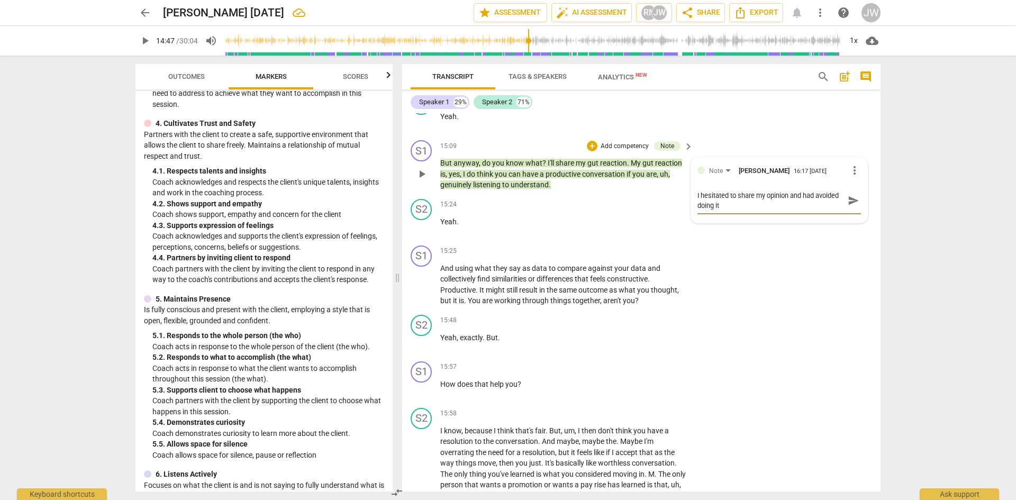
type textarea "I hesitated to share my opinion and had avoided doing it e"
type textarea "I hesitated to share my opinion and had avoided doing it ea"
type textarea "I hesitated to share my opinion and had avoided doing it ear"
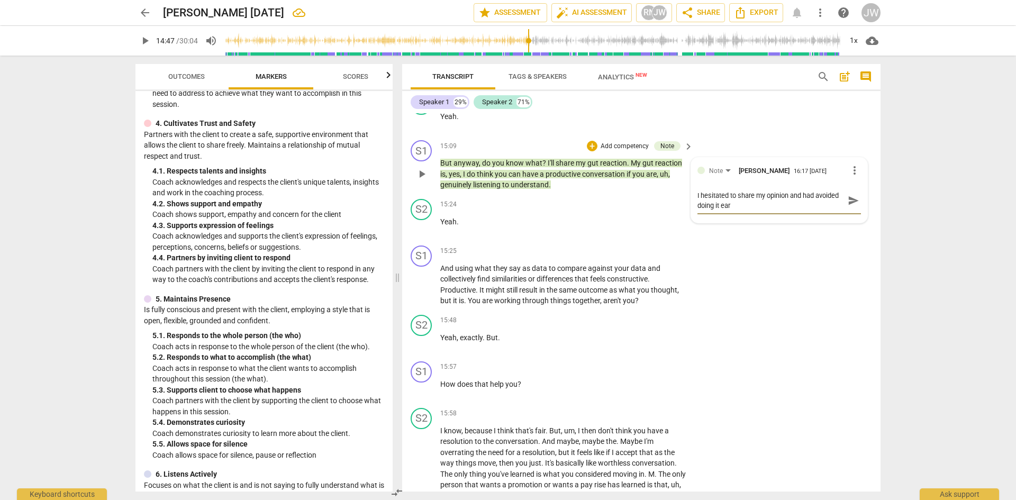
type textarea "I hesitated to share my opinion and had avoided doing it [PERSON_NAME]"
type textarea "I hesitated to share my opinion and had avoided doing it earli"
type textarea "I hesitated to share my opinion and had avoided doing it [PERSON_NAME]"
type textarea "I hesitated to share my opinion and had avoided doing it earlier"
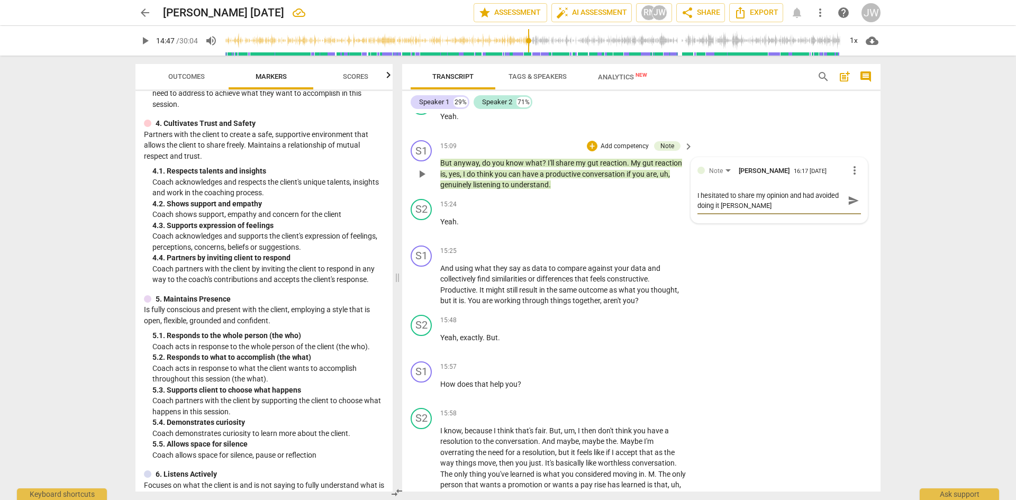
type textarea "I hesitated to share my opinion and had avoided doing it earlier"
type textarea "I hesitated to share my opinion and had avoided doing it earlier."
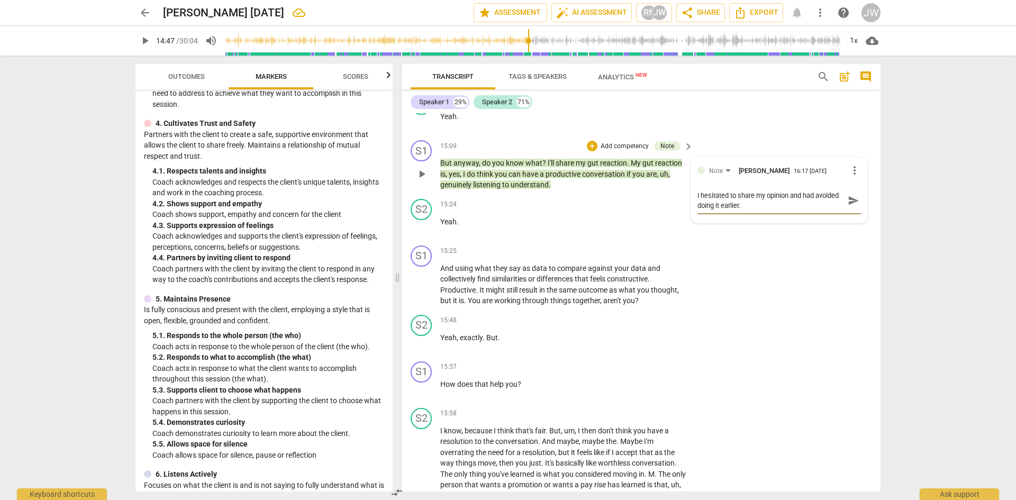
type textarea "I hesitated to share my opinion and had avoided doing it earlier. I"
type textarea "I hesitated to share my opinion and had avoided doing it earlier. It"
type textarea "I hesitated to share my opinion and had avoided doing it earlier. It'"
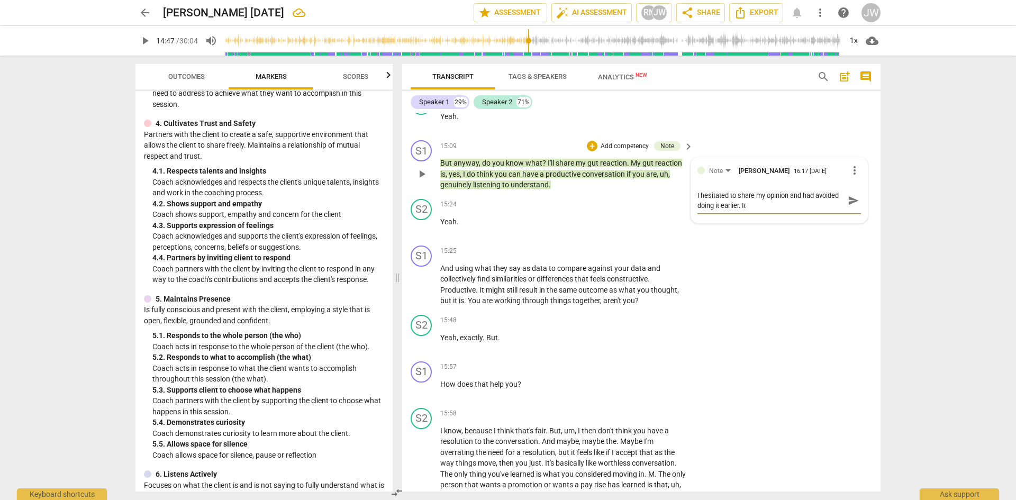
type textarea "I hesitated to share my opinion and had avoided doing it earlier. It'"
type textarea "I hesitated to share my opinion and had avoided doing it earlier. It'd"
type textarea "I hesitated to share my opinion and had avoided doing it earlier. It'd b"
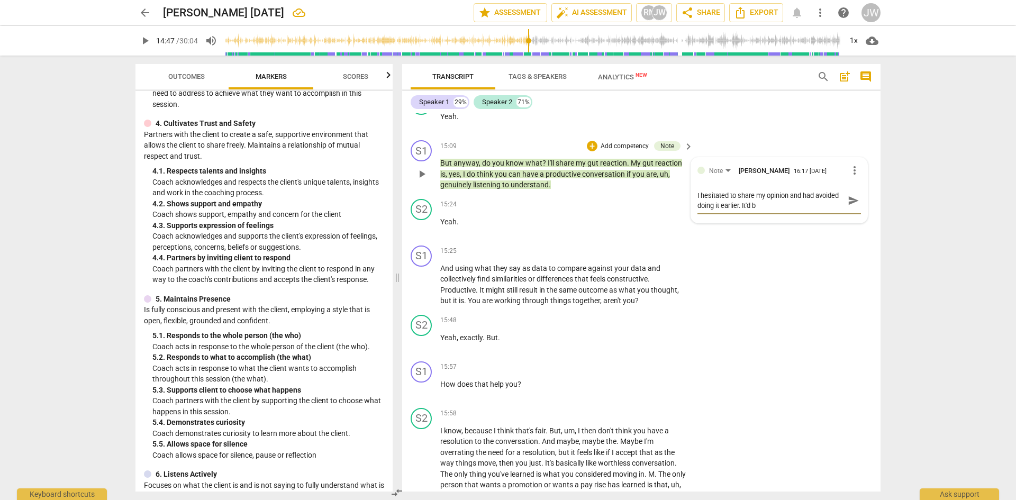
type textarea "I hesitated to share my opinion and had avoided doing it earlier. It'd be"
type textarea "I hesitated to share my opinion and had avoided doing it earlier. It'd be g"
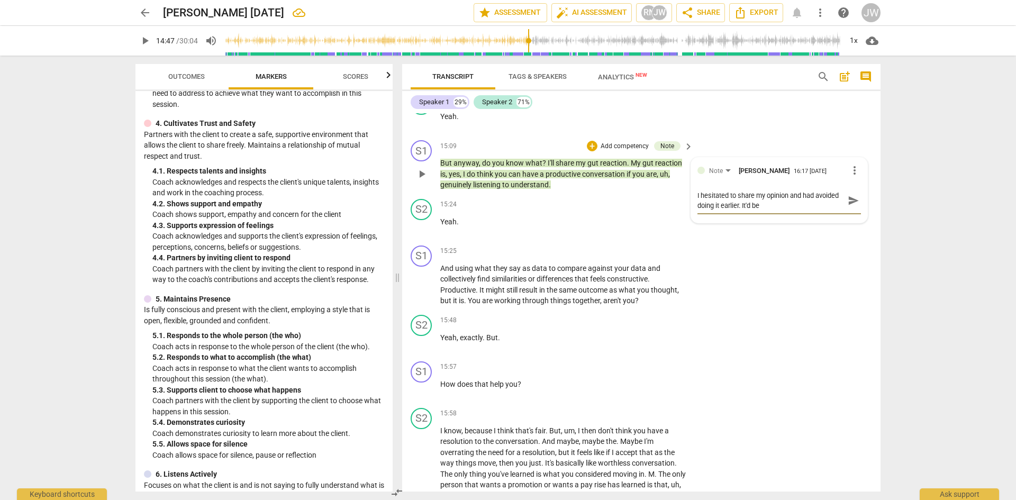
type textarea "I hesitated to share my opinion and had avoided doing it earlier. It'd be g"
type textarea "I hesitated to share my opinion and had avoided doing it earlier. It'd be go"
type textarea "I hesitated to share my opinion and had avoided doing it earlier. It'd be goo"
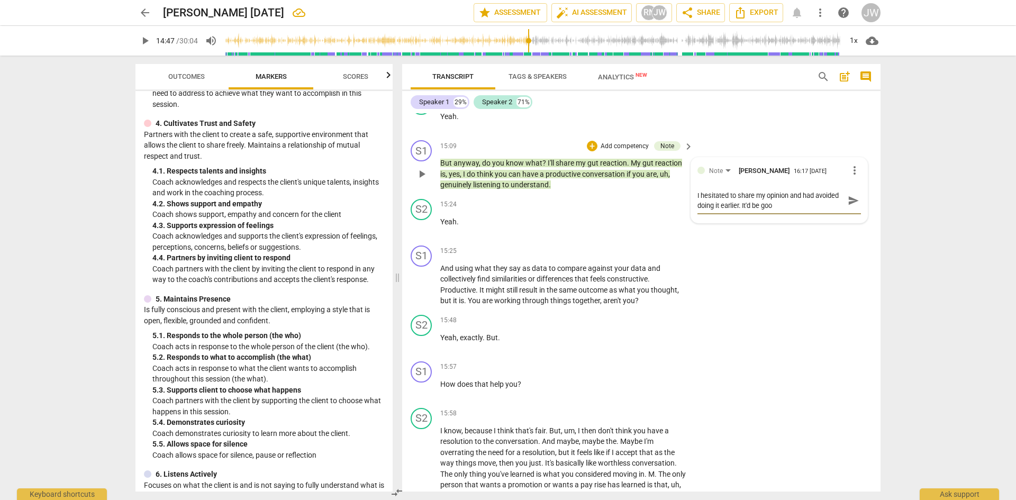
type textarea "I hesitated to share my opinion and had avoided doing it earlier. It'd be good"
type textarea "I hesitated to share my opinion and had avoided doing it earlier. It'd be good t"
type textarea "I hesitated to share my opinion and had avoided doing it earlier. It'd be good …"
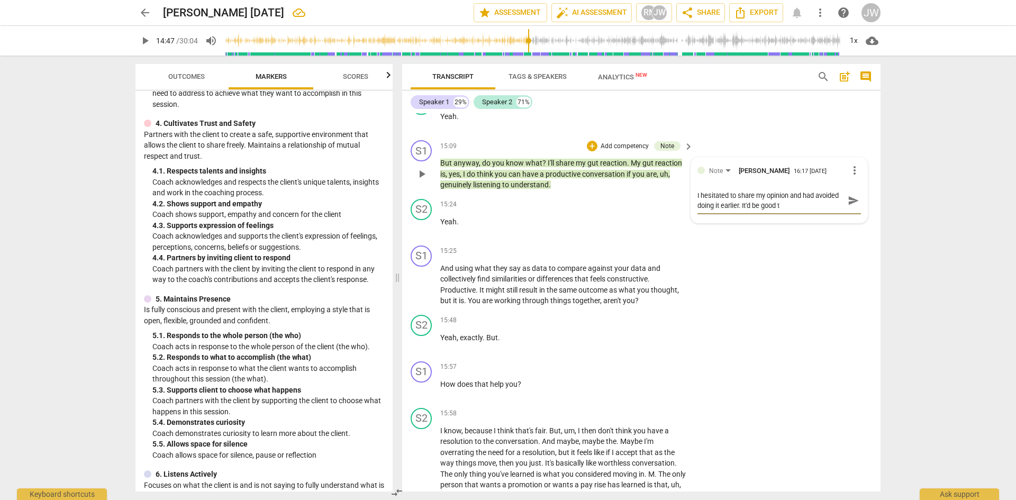
type textarea "I hesitated to share my opinion and had avoided doing it earlier. It'd be good …"
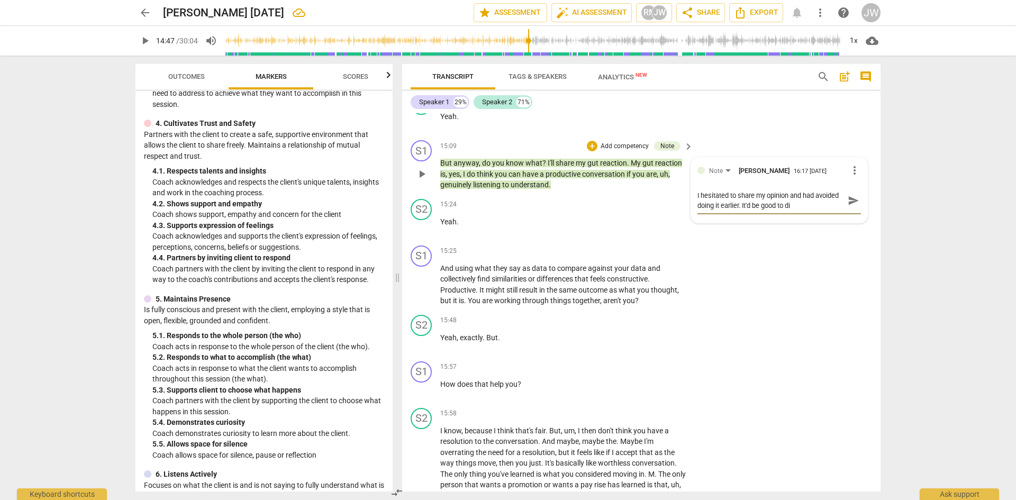
type textarea "I hesitated to share my opinion and had avoided doing it earlier. It'd be good …"
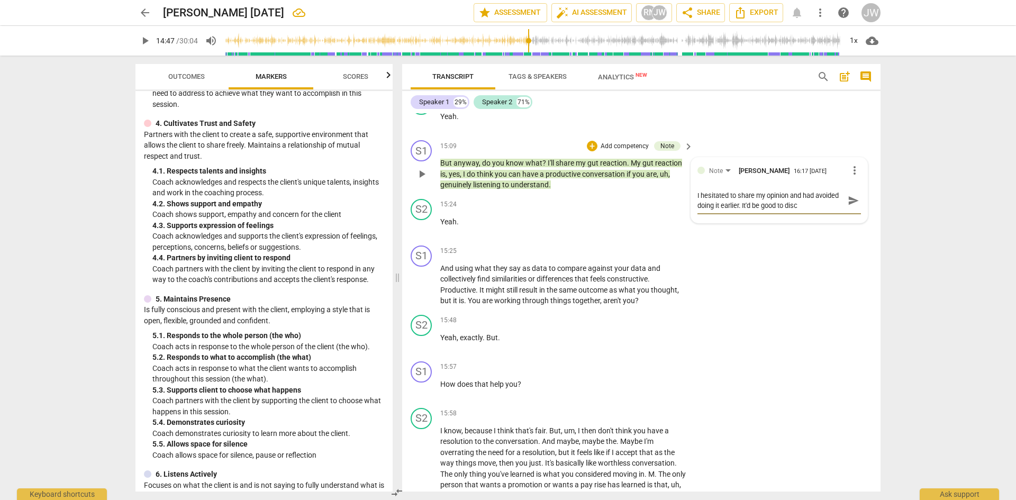
type textarea "I hesitated to share my opinion and had avoided doing it earlier. It'd be good …"
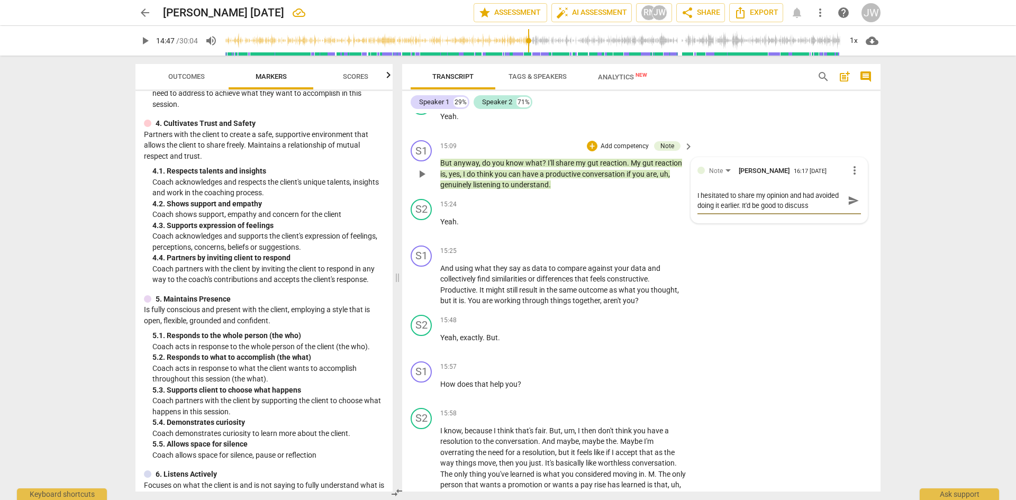
type textarea "I hesitated to share my opinion and had avoided doing it earlier. It'd be good …"
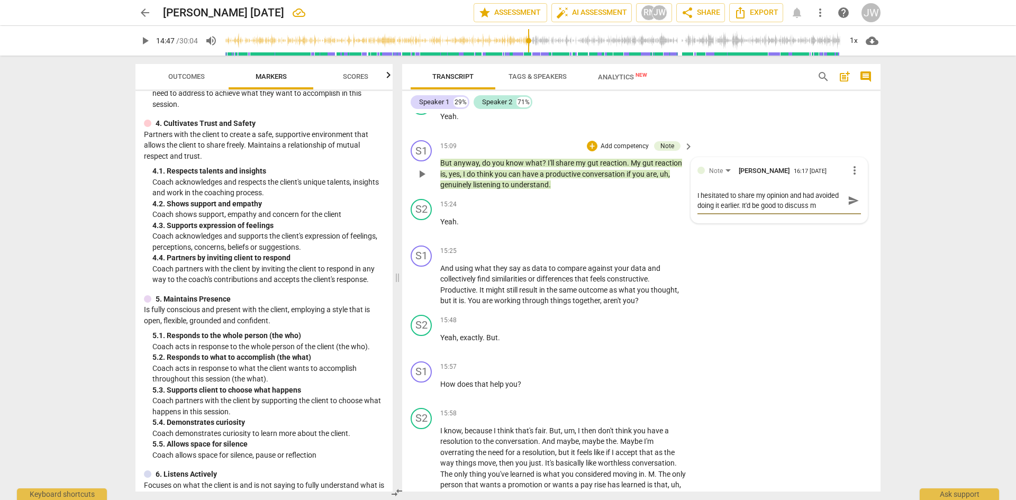
type textarea "I hesitated to share my opinion and had avoided doing it earlier. It'd be good …"
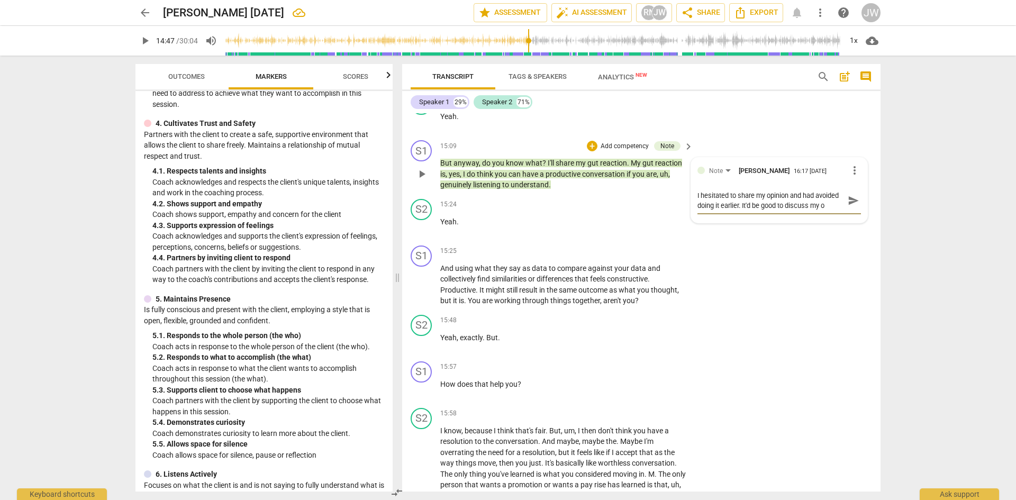
type textarea "I hesitated to share my opinion and had avoided doing it earlier. It'd be good …"
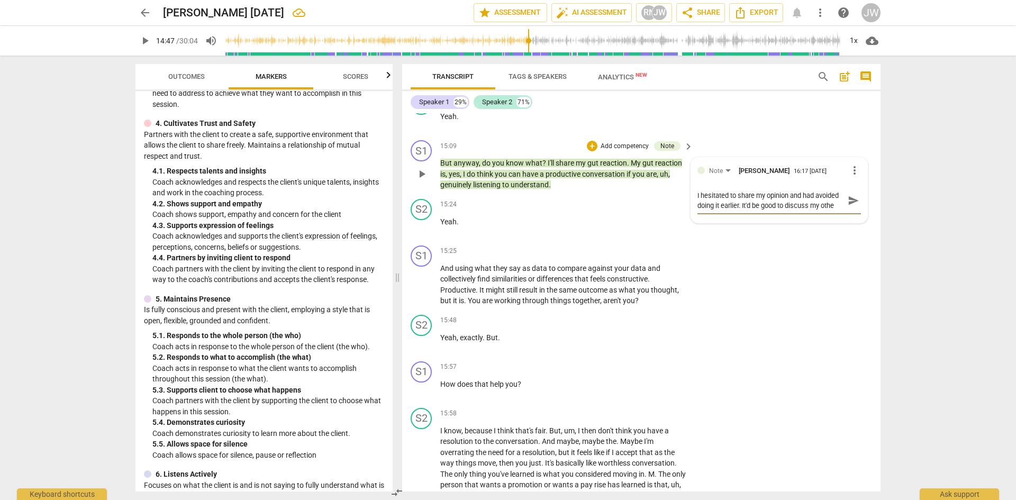
type textarea "I hesitated to share my opinion and had avoided doing it earlier. It'd be good …"
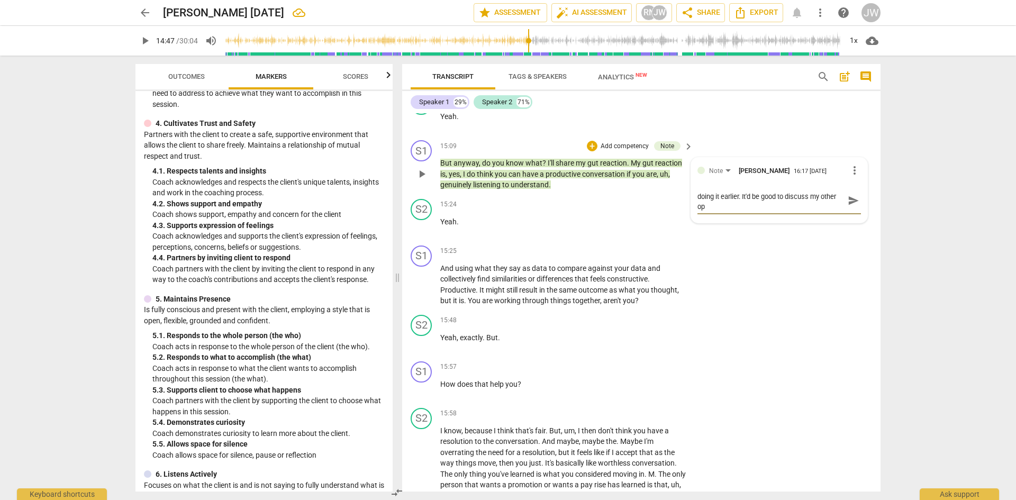
type textarea "I hesitated to share my opinion and had avoided doing it earlier. It'd be good …"
click at [650, 203] on div "Note [PERSON_NAME] 16:17 [DATE] more_vert I hesitated to share my opinion and h…" at bounding box center [779, 195] width 176 height 75
click at [422, 286] on span "play_arrow" at bounding box center [421, 284] width 13 height 13
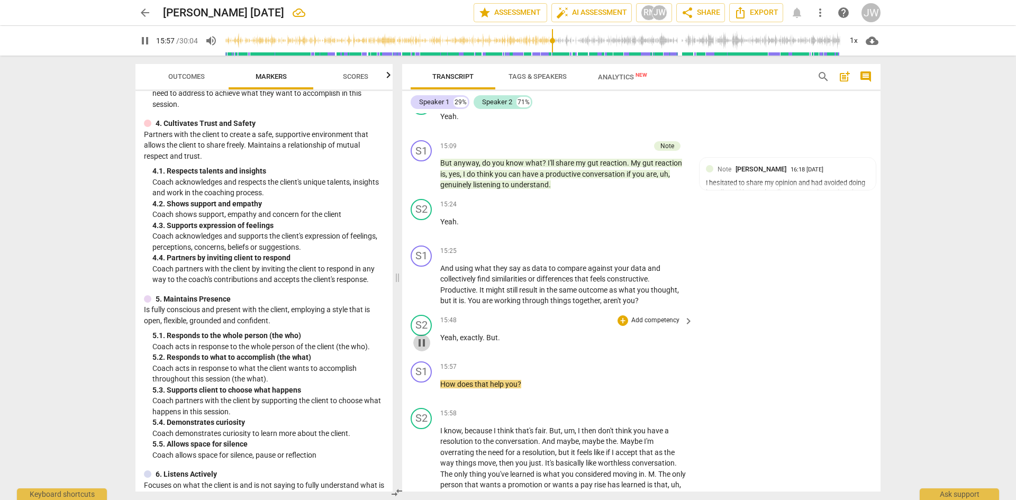
click at [422, 341] on span "pause" at bounding box center [421, 343] width 13 height 13
click at [650, 319] on p "Add competency" at bounding box center [655, 321] width 50 height 10
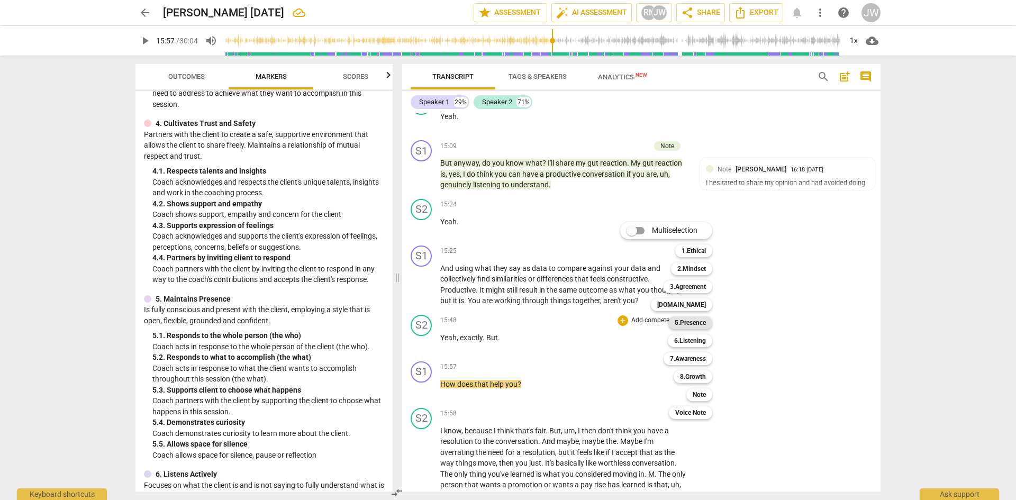
click at [650, 322] on b "5.Presence" at bounding box center [690, 322] width 31 height 13
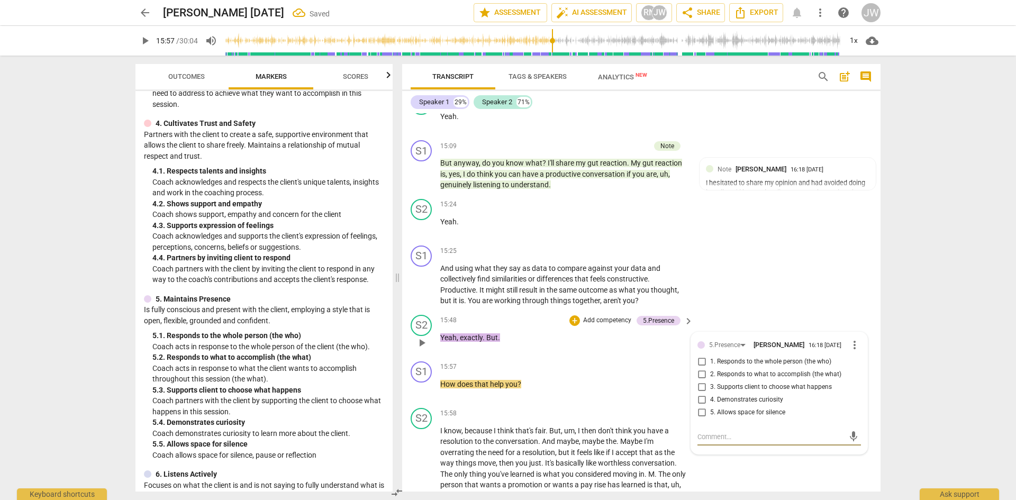
click at [650, 362] on input "5. Allows space for silence" at bounding box center [701, 412] width 17 height 13
click at [650, 362] on div "15:57 + Add competency keyboard_arrow_right How does that help you ?" at bounding box center [567, 380] width 254 height 38
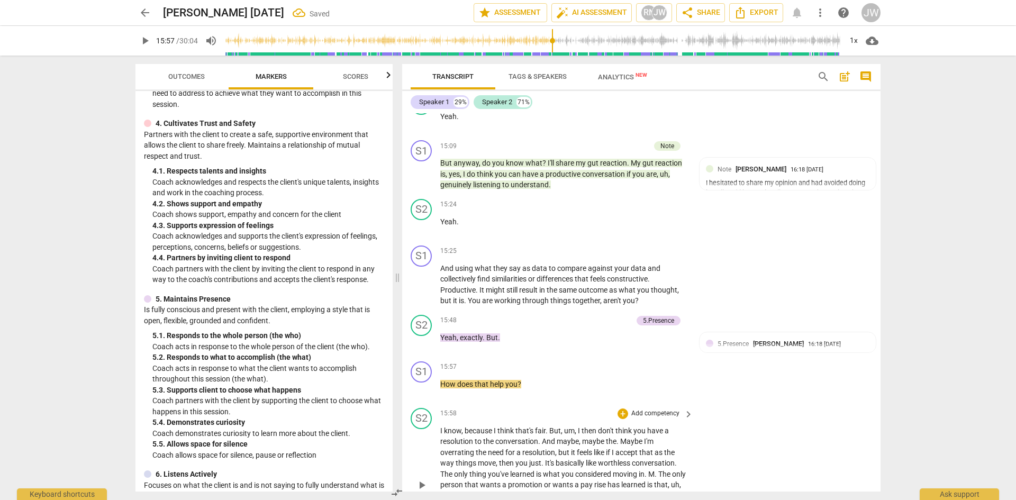
click at [422, 362] on span "play_arrow" at bounding box center [421, 485] width 13 height 13
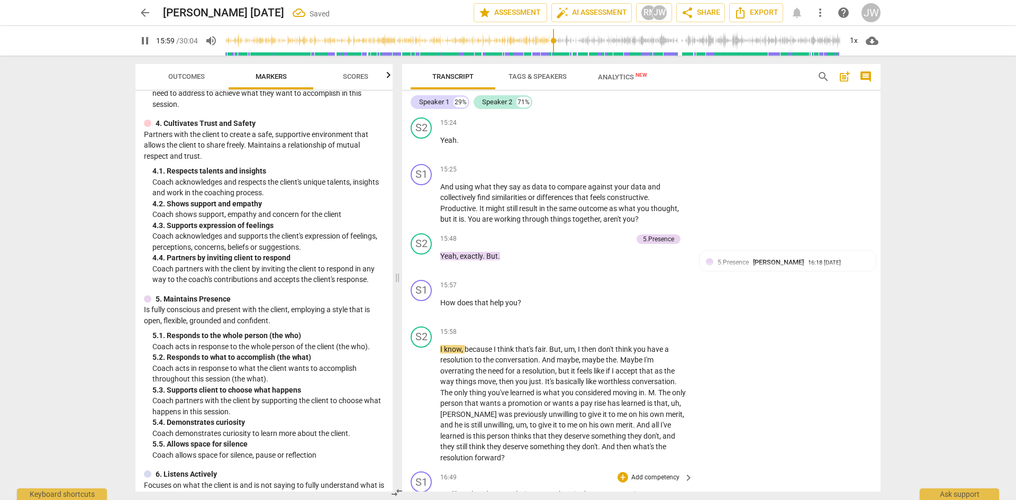
scroll to position [4084, 0]
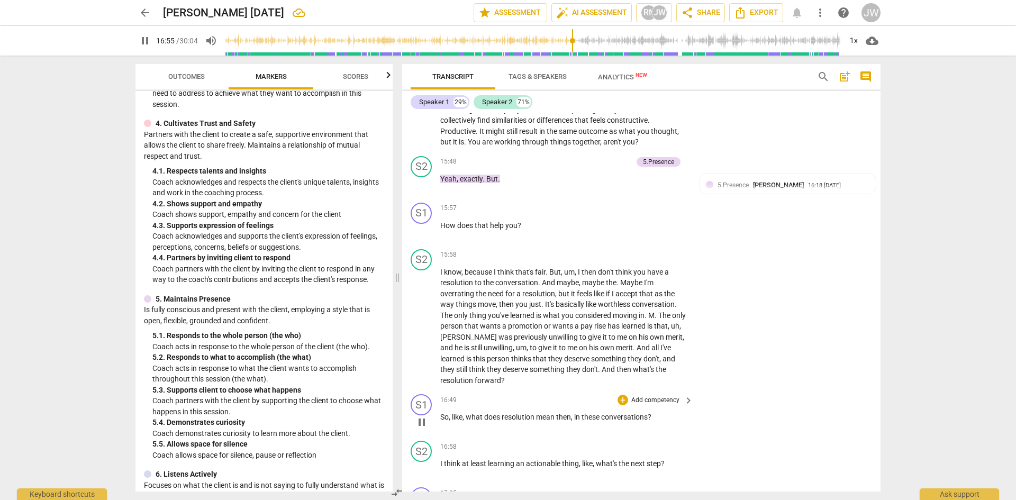
click at [424, 362] on span "pause" at bounding box center [421, 422] width 13 height 13
click at [650, 362] on p "Add competency" at bounding box center [655, 401] width 50 height 10
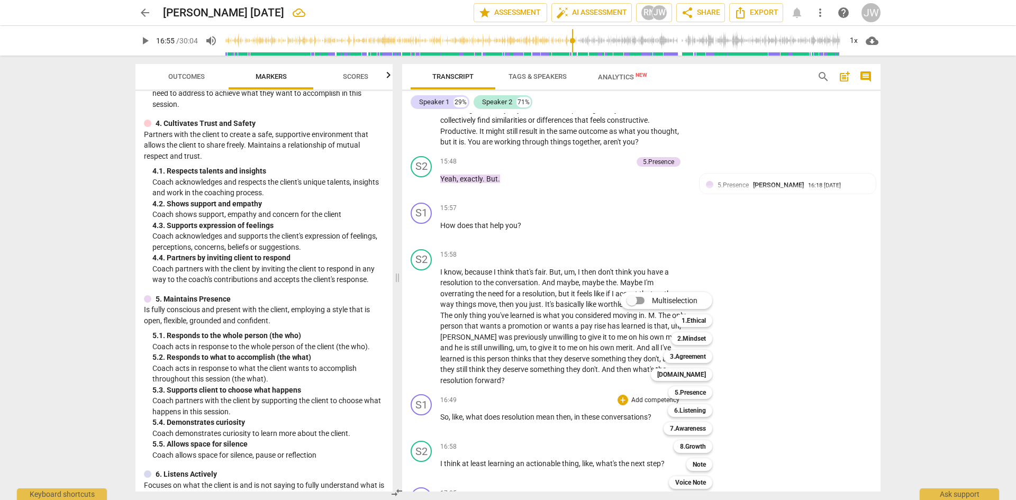
click at [387, 229] on div at bounding box center [508, 250] width 1016 height 500
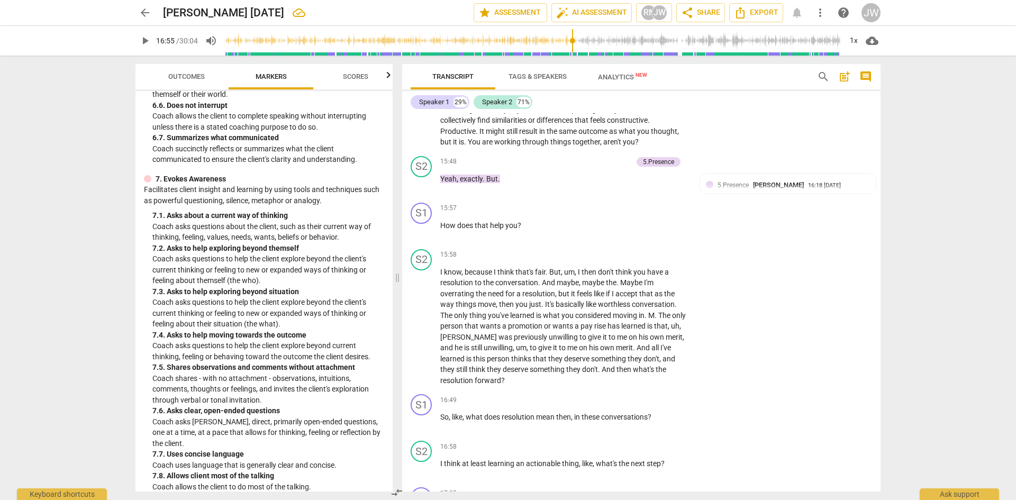
scroll to position [930, 0]
click at [650, 362] on p "Add competency" at bounding box center [655, 401] width 50 height 10
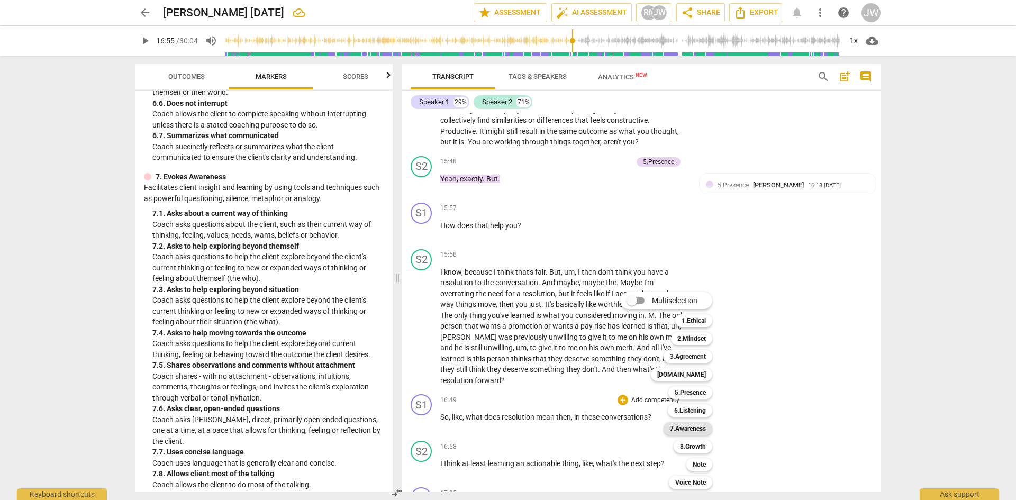
click at [650, 362] on b "7.Awareness" at bounding box center [688, 428] width 36 height 13
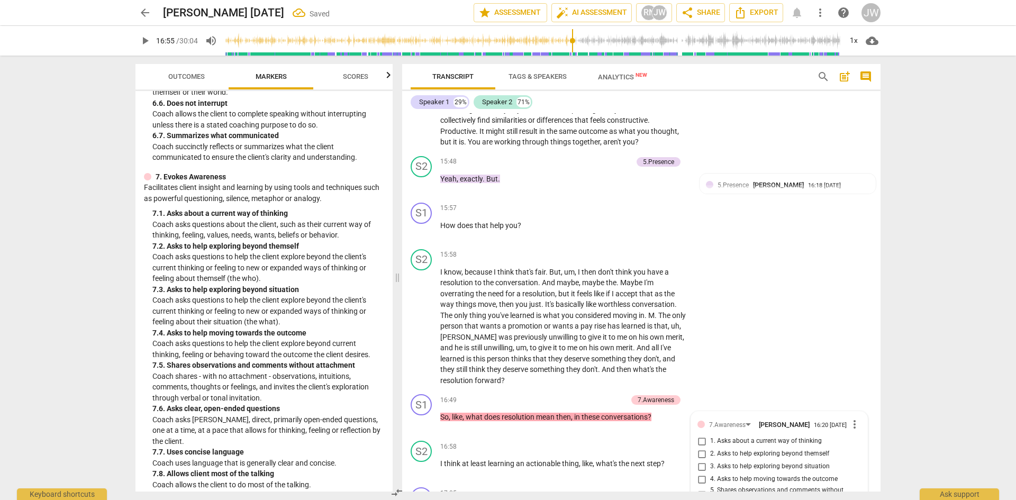
scroll to position [4346, 0]
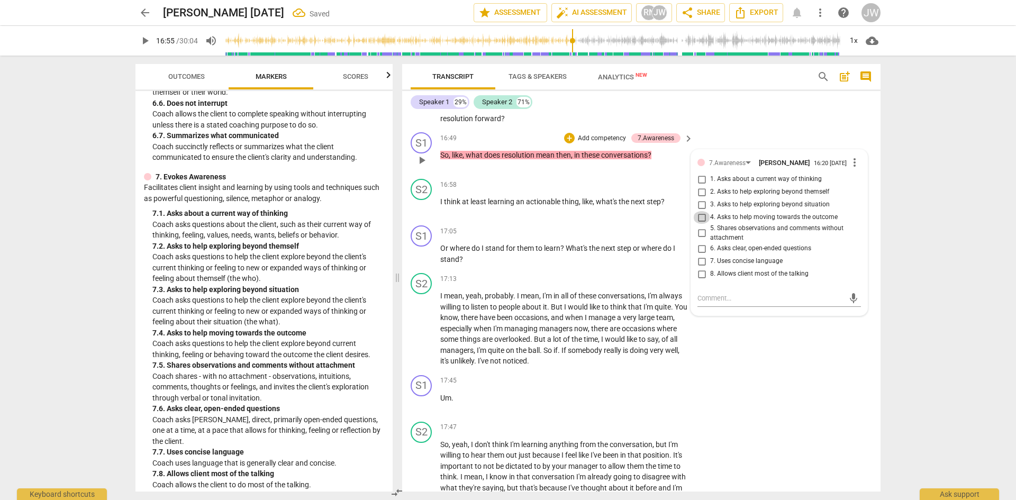
click at [650, 220] on input "4. Asks to help moving towards the outcome" at bounding box center [701, 217] width 17 height 13
click at [650, 362] on div "S2 play_arrow pause 17:47 + Add competency keyboard_arrow_right So , yeah , I d…" at bounding box center [641, 463] width 478 height 91
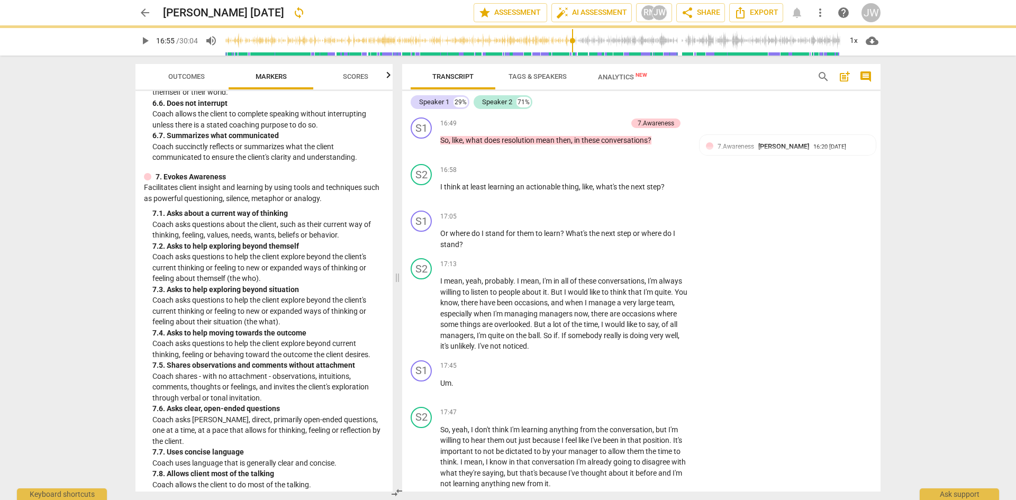
scroll to position [4505, 0]
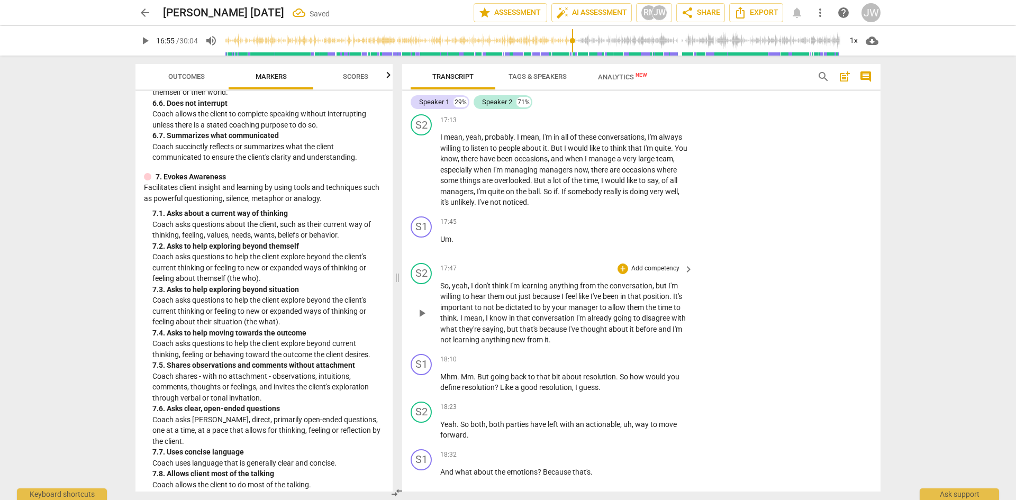
click at [650, 268] on p "Add competency" at bounding box center [655, 269] width 50 height 10
click at [630, 362] on div at bounding box center [508, 250] width 1016 height 500
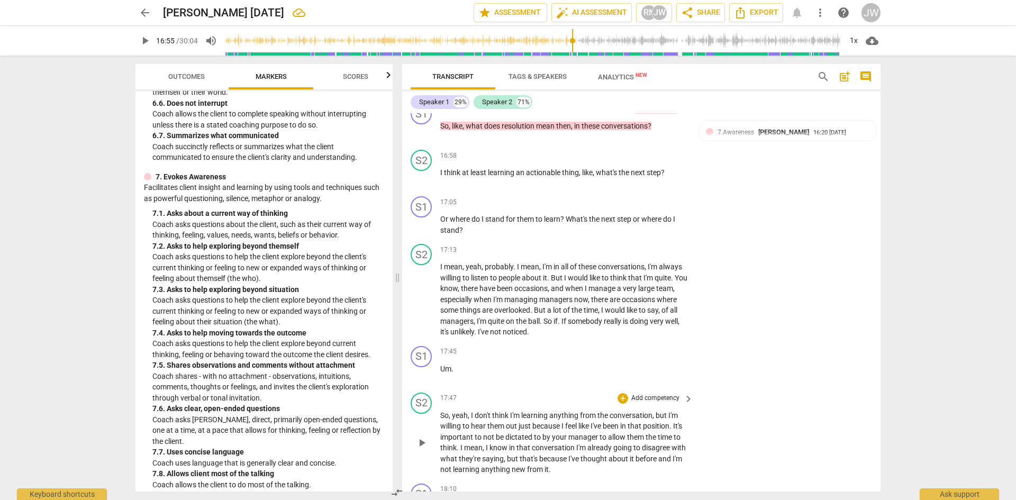
scroll to position [4346, 0]
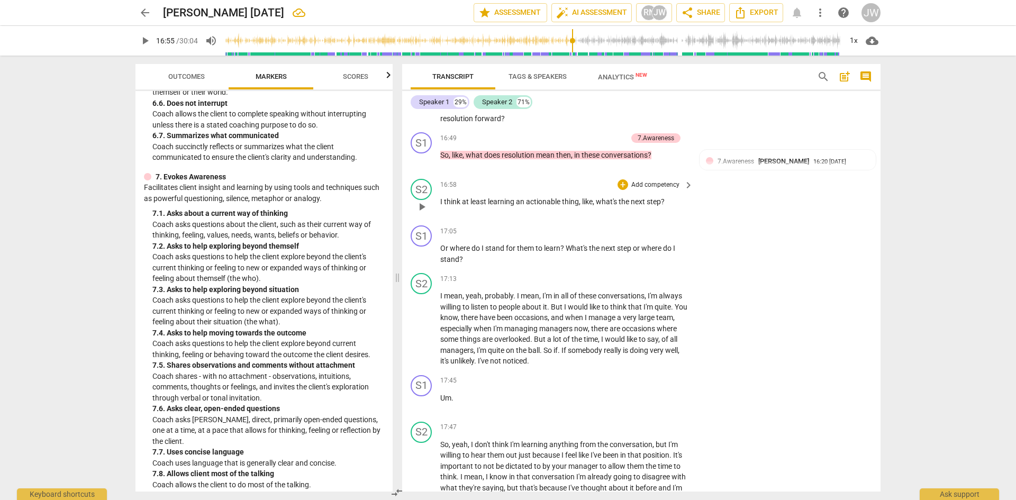
click at [421, 204] on span "play_arrow" at bounding box center [421, 207] width 13 height 13
click at [424, 253] on span "pause" at bounding box center [421, 254] width 13 height 13
click at [636, 199] on span "next" at bounding box center [639, 201] width 16 height 8
drag, startPoint x: 441, startPoint y: 246, endPoint x: 504, endPoint y: 245, distance: 62.4
click at [504, 245] on p "Or where do I stand for them to learn ? What's the next step or where do I stan…" at bounding box center [564, 254] width 248 height 22
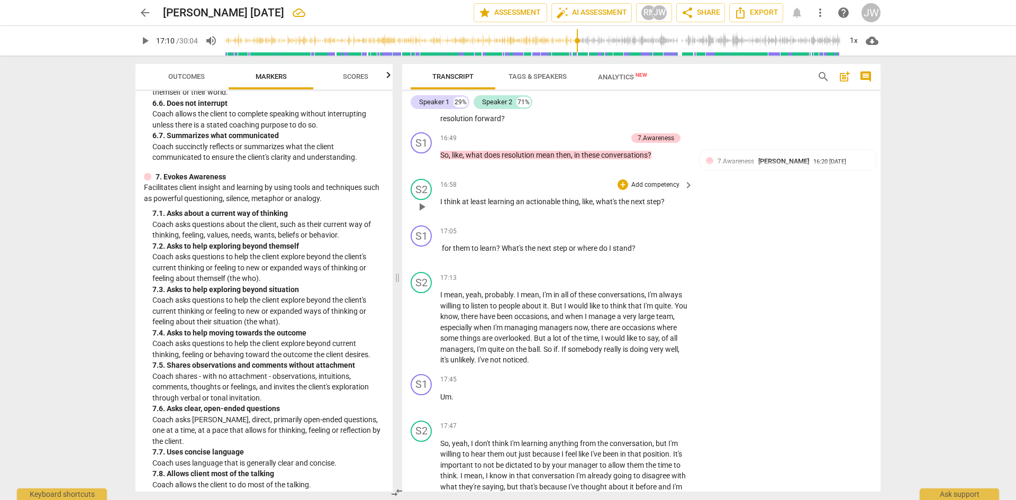
click at [650, 202] on p "I think at least learning an actionable thing , like , what's the next step ?" at bounding box center [564, 201] width 248 height 11
click at [442, 247] on span "for" at bounding box center [445, 249] width 11 height 8
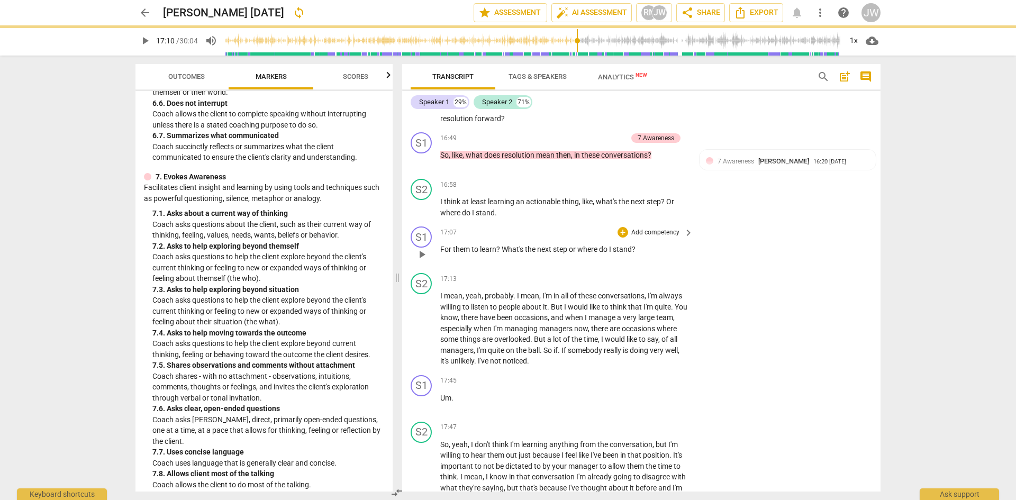
click at [508, 249] on span "What's" at bounding box center [513, 249] width 23 height 8
click at [650, 235] on p "Add competency" at bounding box center [655, 233] width 50 height 10
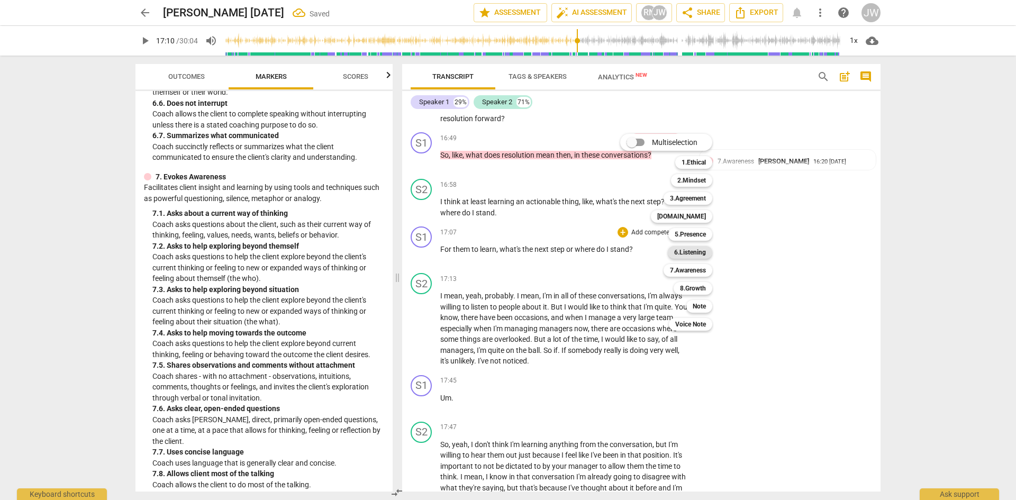
click at [650, 252] on b "6.Listening" at bounding box center [690, 252] width 32 height 13
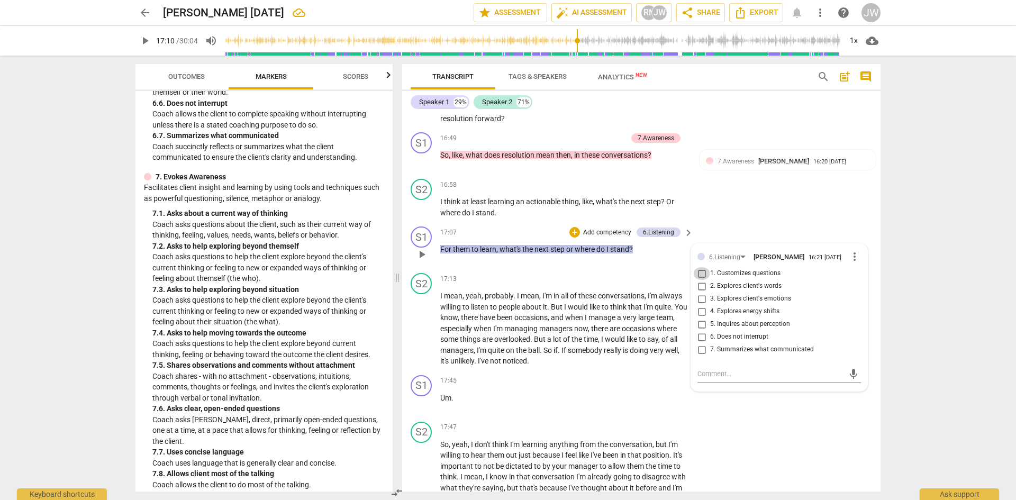
click at [650, 276] on input "1. Customizes questions" at bounding box center [701, 273] width 17 height 13
click at [650, 287] on input "2. Explores client's words" at bounding box center [701, 286] width 17 height 13
click at [650, 322] on div "arrow_back [PERSON_NAME] [DATE] edit star Assessment auto_fix_high AI Assessmen…" at bounding box center [508, 250] width 1016 height 500
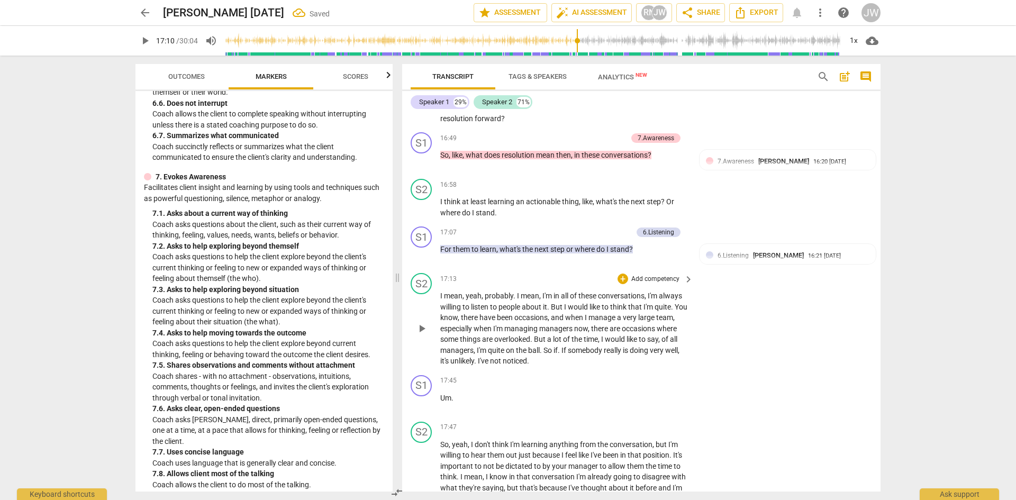
click at [427, 329] on span "play_arrow" at bounding box center [421, 328] width 13 height 13
click at [423, 329] on span "pause" at bounding box center [421, 328] width 13 height 13
click at [478, 362] on span "." at bounding box center [476, 361] width 4 height 8
click at [650, 347] on div "S2 play_arrow pause 17:13 + Add competency keyboard_arrow_right I mean , yeah ,…" at bounding box center [641, 320] width 478 height 102
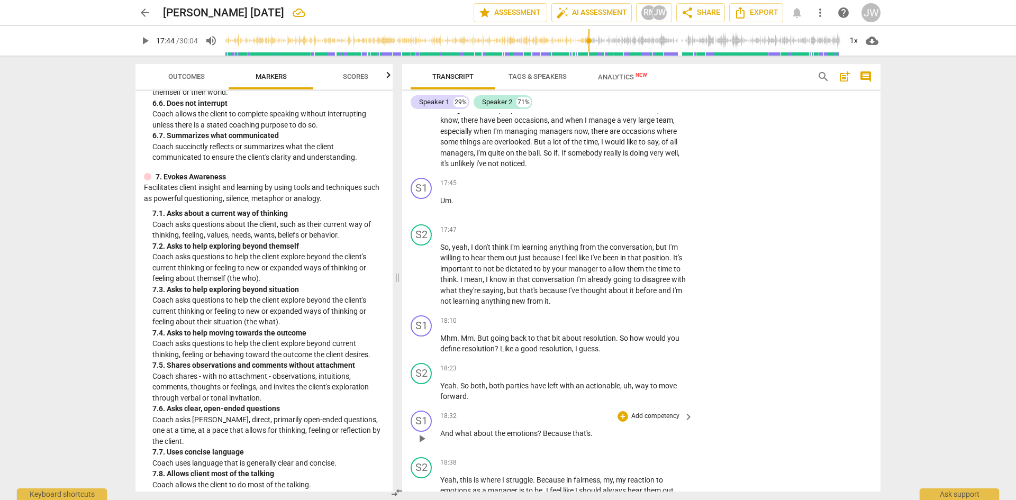
scroll to position [4558, 0]
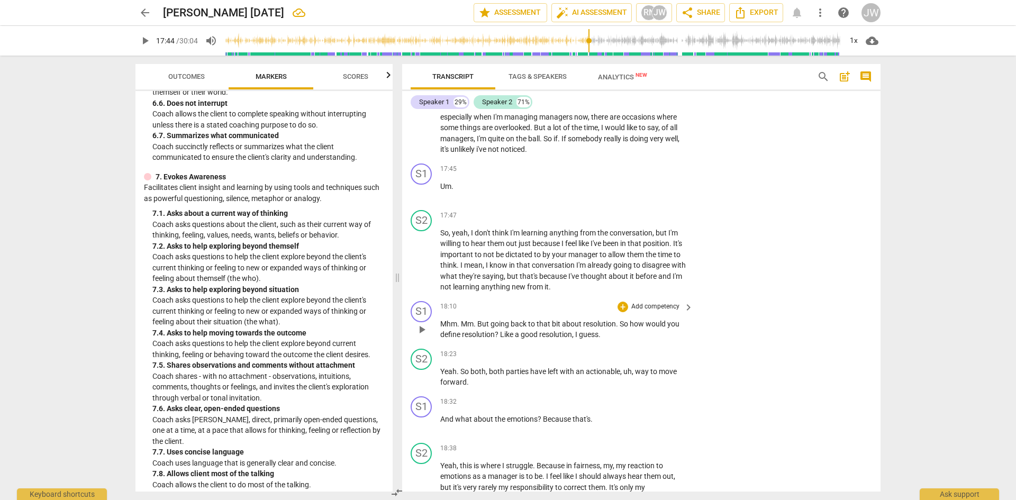
click at [647, 306] on p "Add competency" at bounding box center [655, 307] width 50 height 10
drag, startPoint x: 392, startPoint y: 338, endPoint x: 392, endPoint y: 320, distance: 18.0
click at [392, 320] on div at bounding box center [508, 250] width 1016 height 500
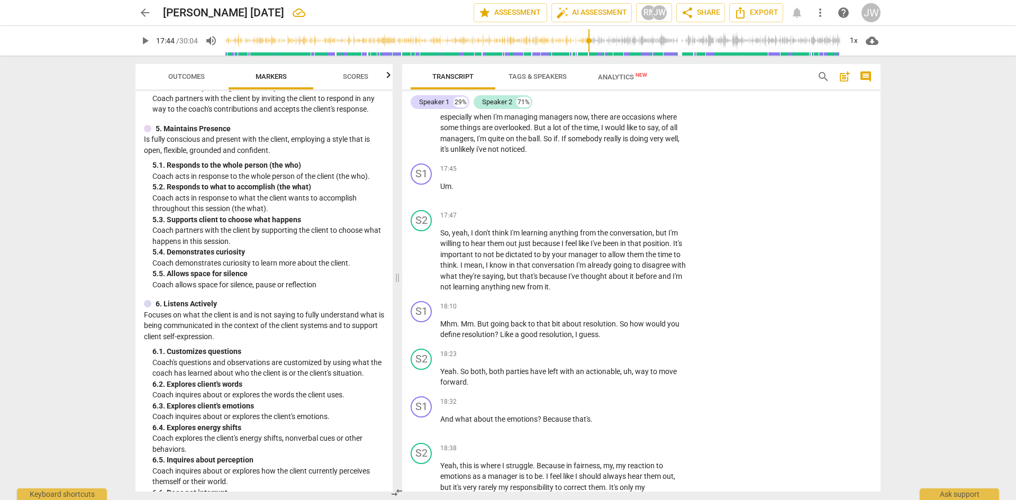
scroll to position [546, 0]
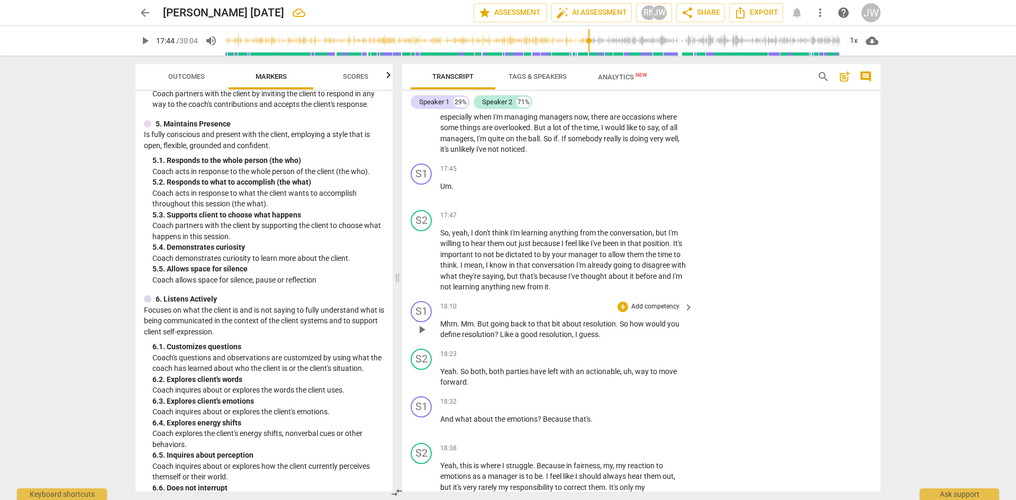
click at [650, 306] on p "Add competency" at bounding box center [655, 307] width 50 height 10
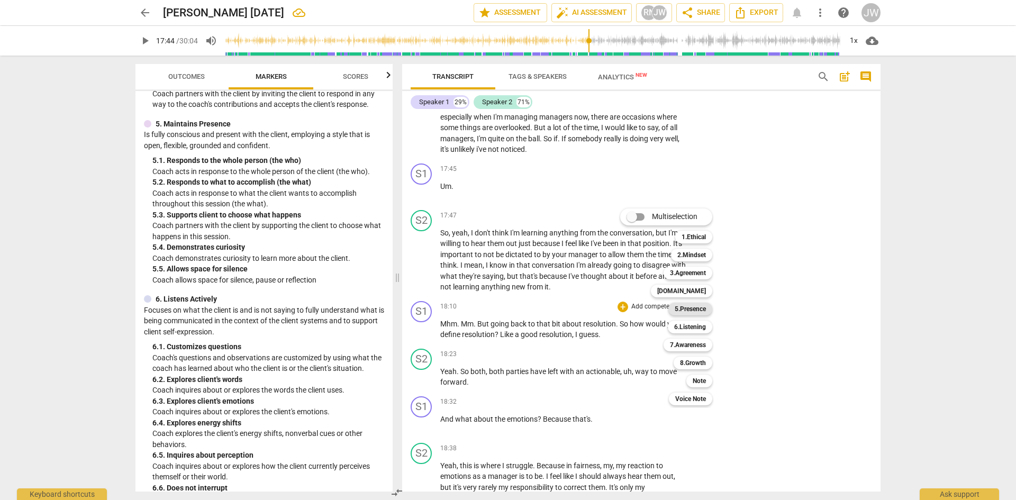
click at [650, 306] on b "5.Presence" at bounding box center [690, 309] width 31 height 13
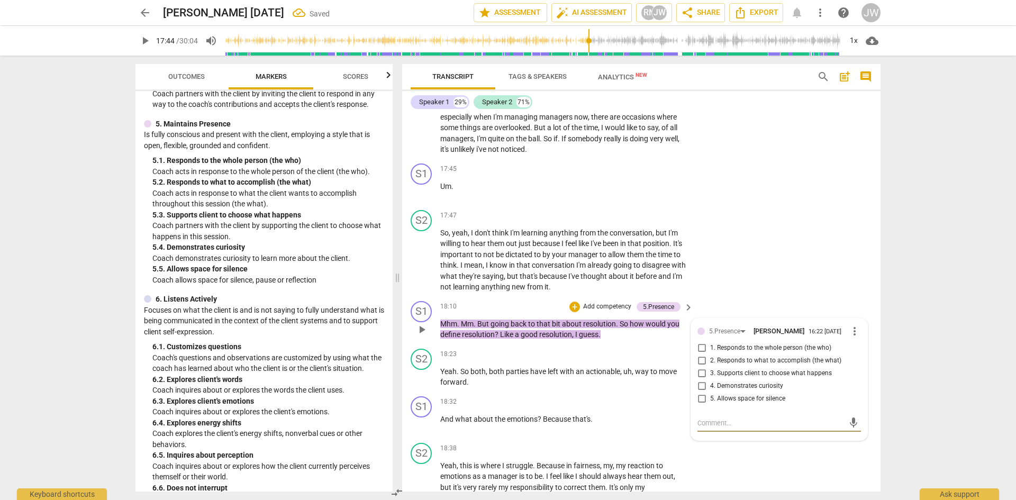
click at [650, 362] on input "4. Demonstrates curiosity" at bounding box center [701, 386] width 17 height 13
click at [422, 362] on span "play_arrow" at bounding box center [421, 424] width 13 height 13
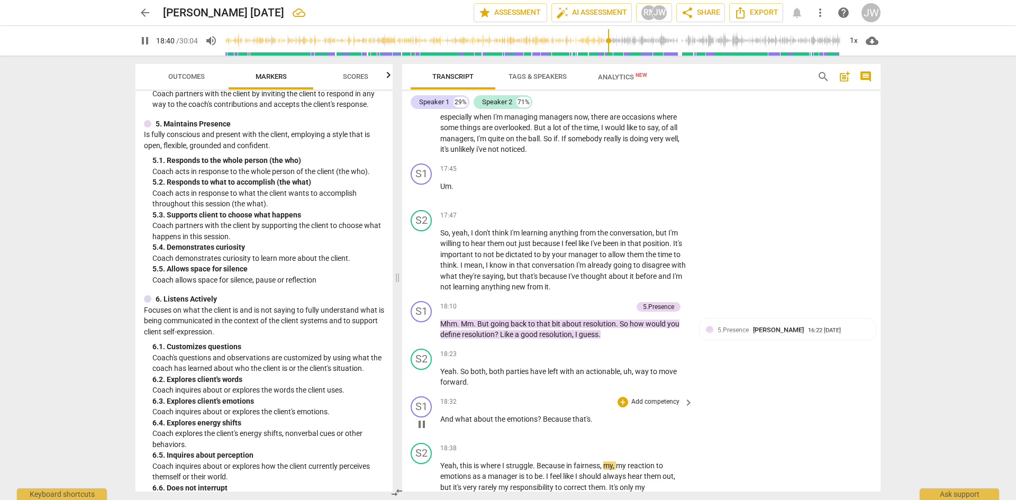
click at [422, 362] on span "pause" at bounding box center [421, 424] width 13 height 13
click at [590, 362] on span "that's" at bounding box center [582, 419] width 18 height 8
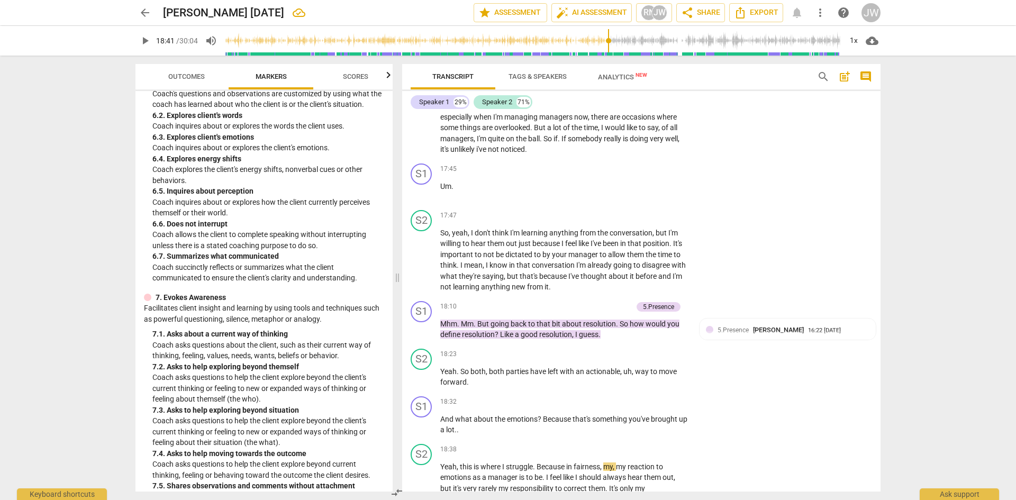
scroll to position [814, 0]
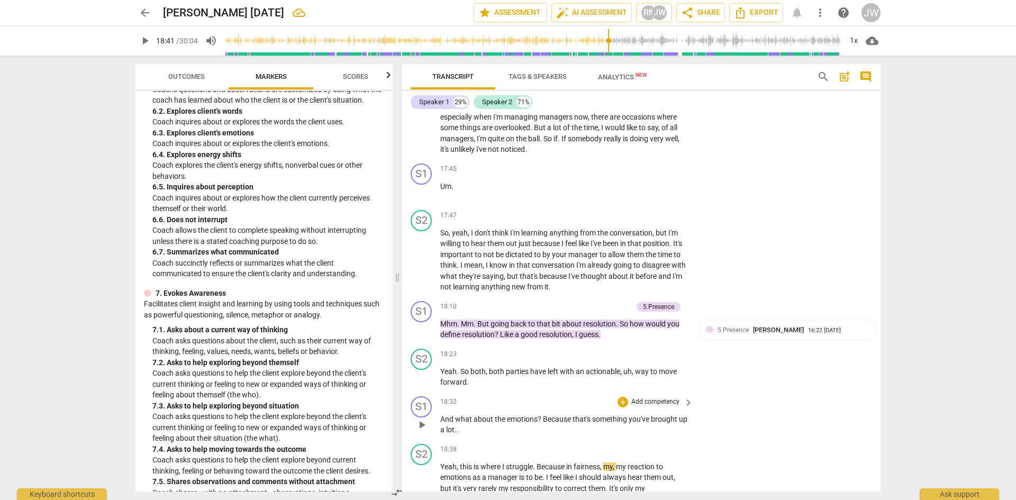
click at [650, 362] on p "Add competency" at bounding box center [655, 402] width 50 height 10
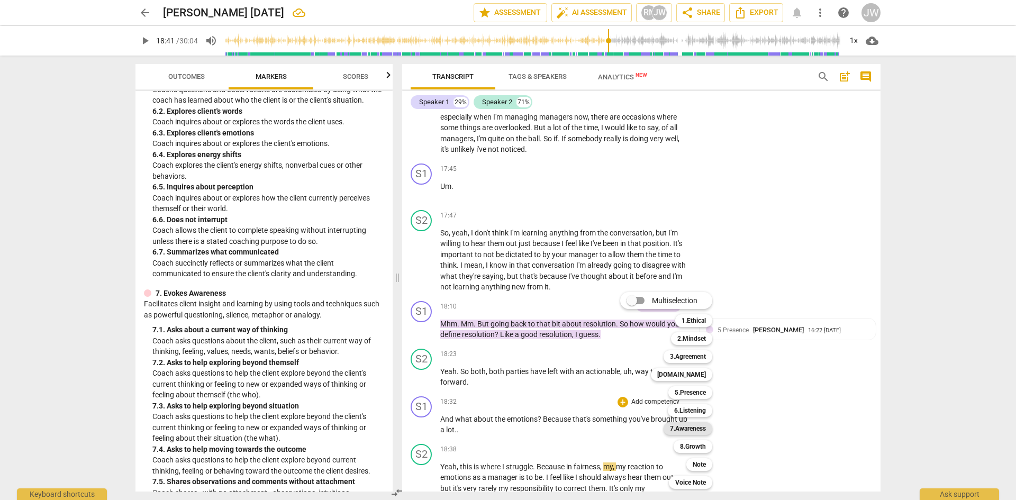
click at [650, 362] on b "7.Awareness" at bounding box center [688, 428] width 36 height 13
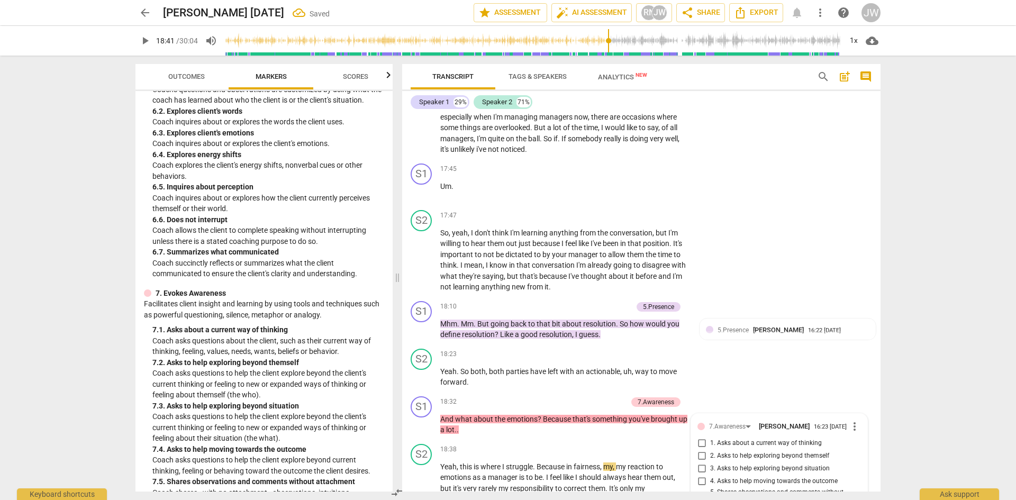
scroll to position [4821, 0]
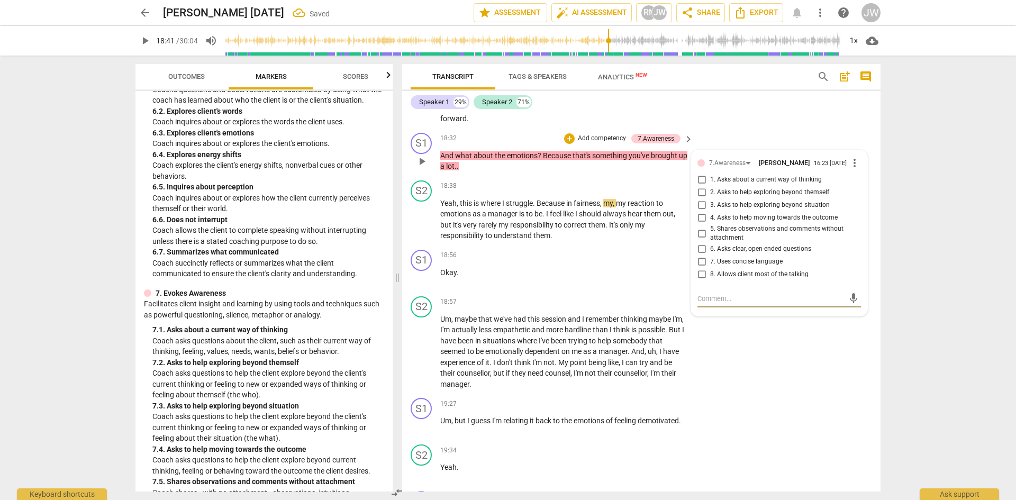
click at [650, 194] on input "2. Asks to help exploring beyond themself" at bounding box center [701, 192] width 17 height 13
click at [424, 215] on span "play_arrow" at bounding box center [421, 219] width 13 height 13
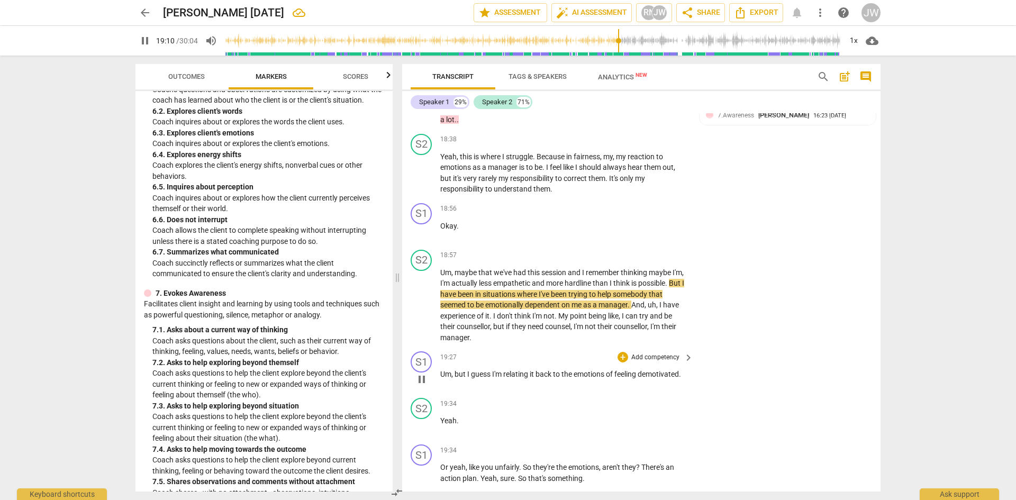
scroll to position [4927, 0]
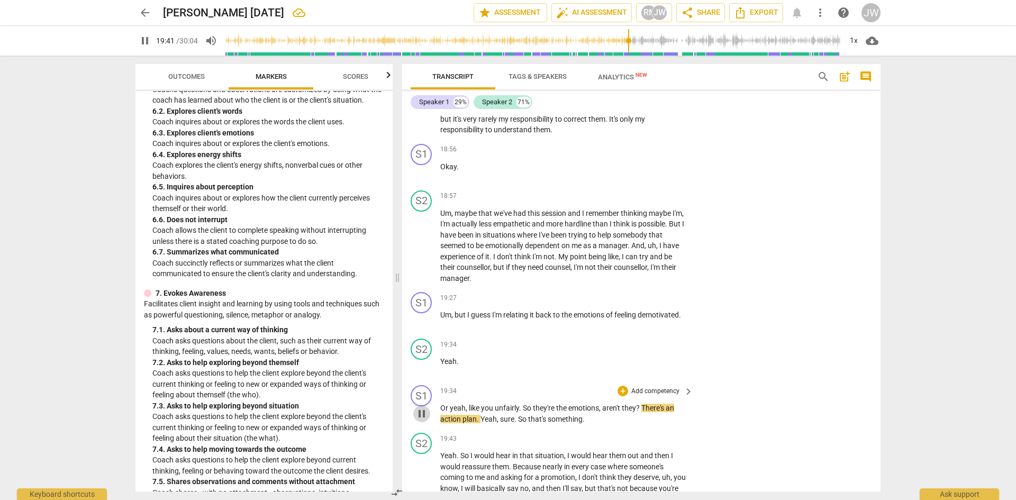
click at [422, 362] on span "pause" at bounding box center [421, 413] width 13 height 13
click at [494, 362] on span "you" at bounding box center [488, 408] width 14 height 8
click at [421, 362] on span "play_arrow" at bounding box center [421, 413] width 13 height 13
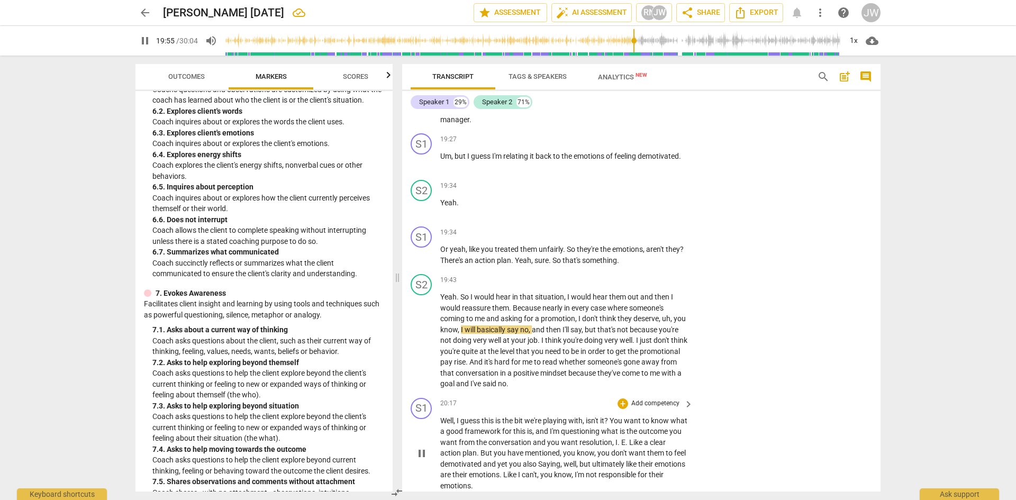
click at [650, 362] on p "Add competency" at bounding box center [655, 404] width 50 height 10
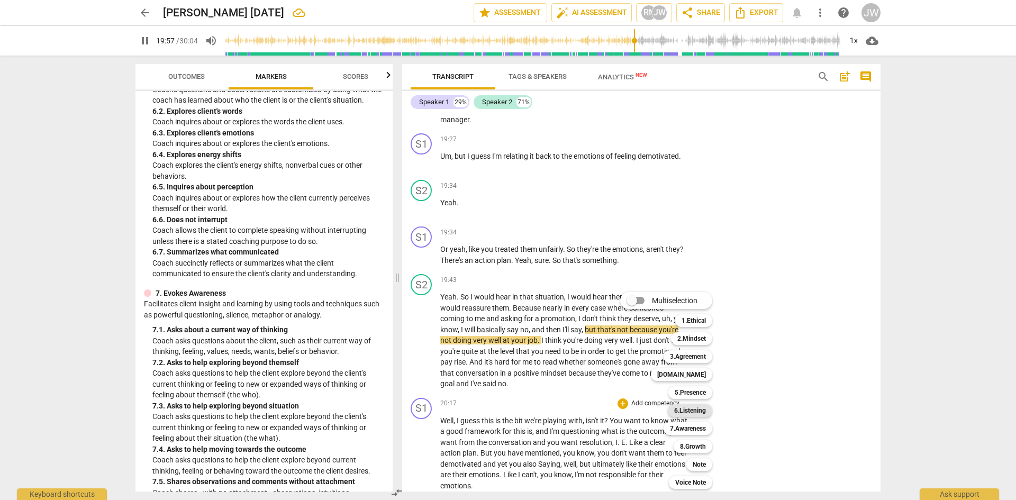
click at [650, 362] on b "6.Listening" at bounding box center [690, 410] width 32 height 13
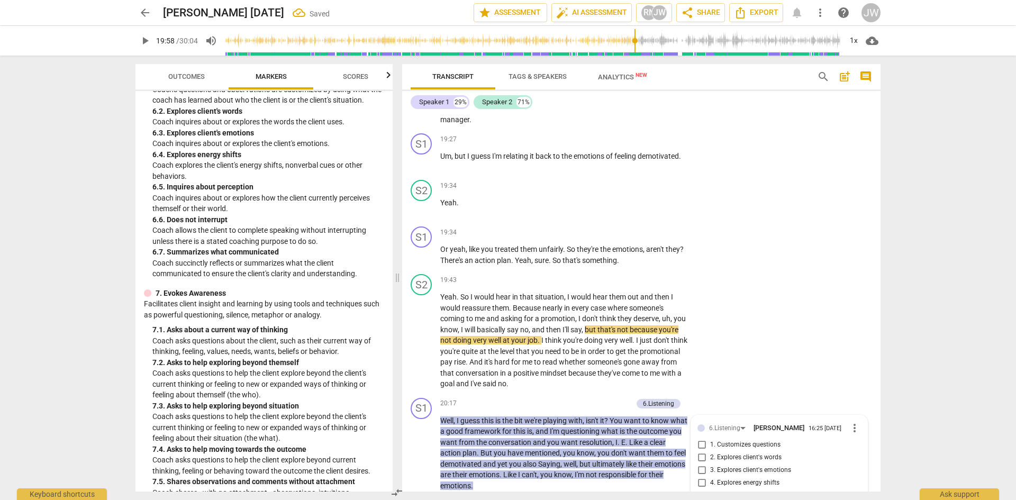
scroll to position [5332, 0]
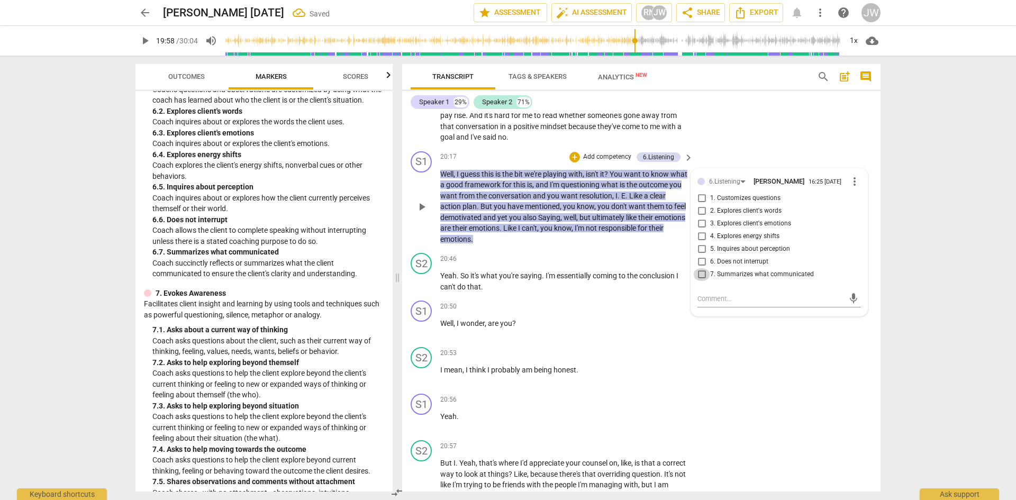
click at [650, 277] on input "7. Summarizes what communicated" at bounding box center [701, 274] width 17 height 13
click at [620, 156] on p "Add competency" at bounding box center [607, 157] width 50 height 10
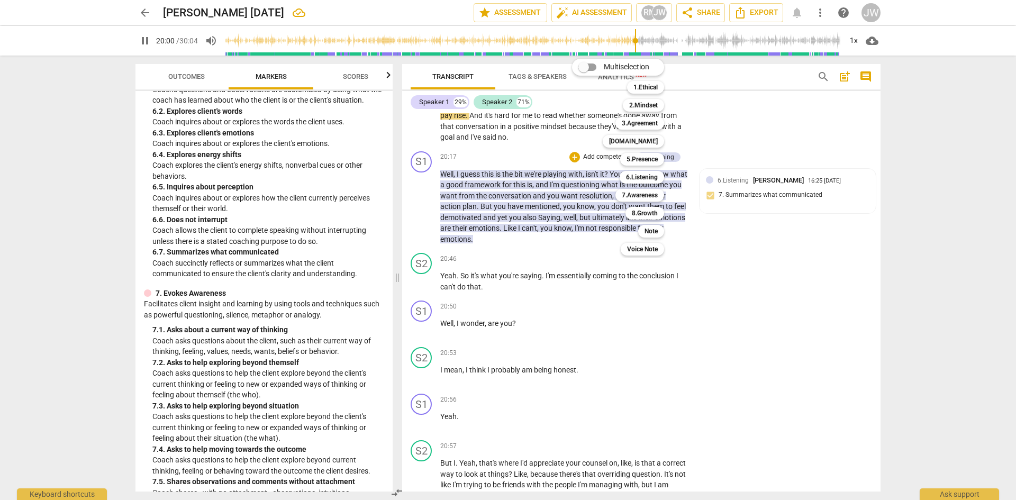
click at [298, 348] on div at bounding box center [508, 250] width 1016 height 500
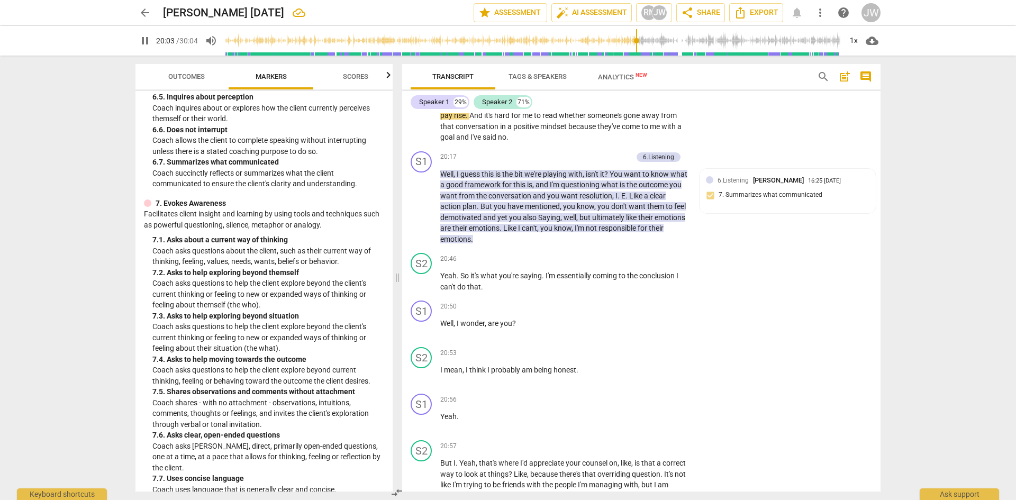
scroll to position [913, 0]
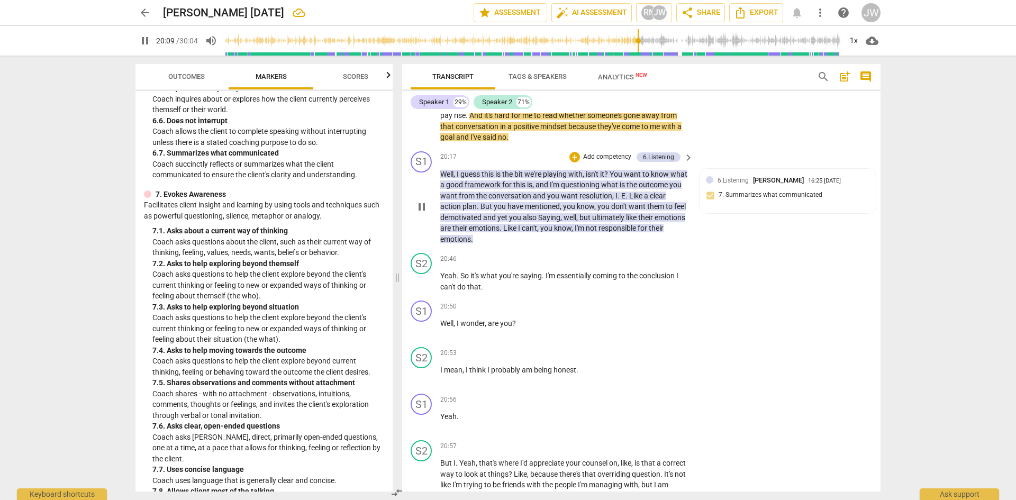
click at [419, 208] on span "pause" at bounding box center [421, 207] width 13 height 13
click at [639, 189] on span "outcome" at bounding box center [654, 184] width 31 height 8
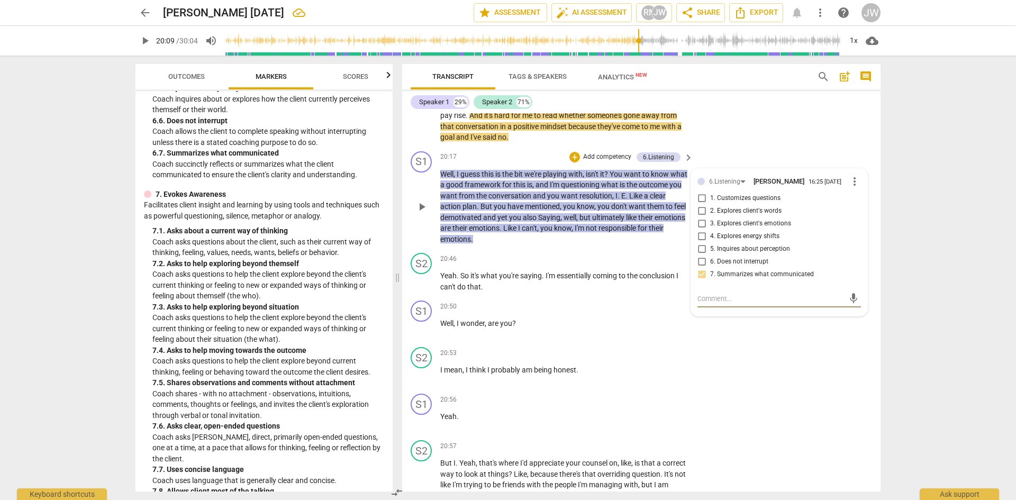
click at [421, 207] on span "play_arrow" at bounding box center [421, 207] width 13 height 13
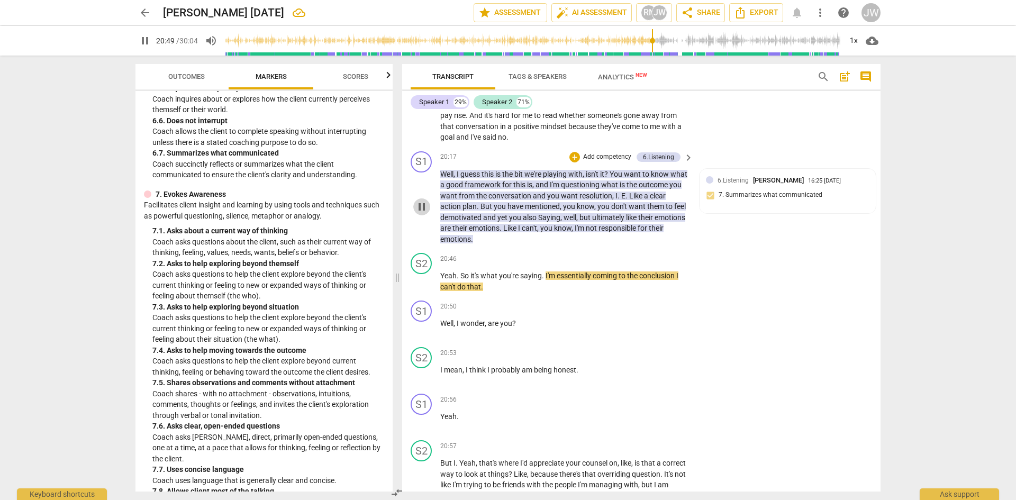
click at [427, 207] on span "pause" at bounding box center [421, 207] width 13 height 13
click at [610, 156] on p "Add competency" at bounding box center [607, 157] width 50 height 10
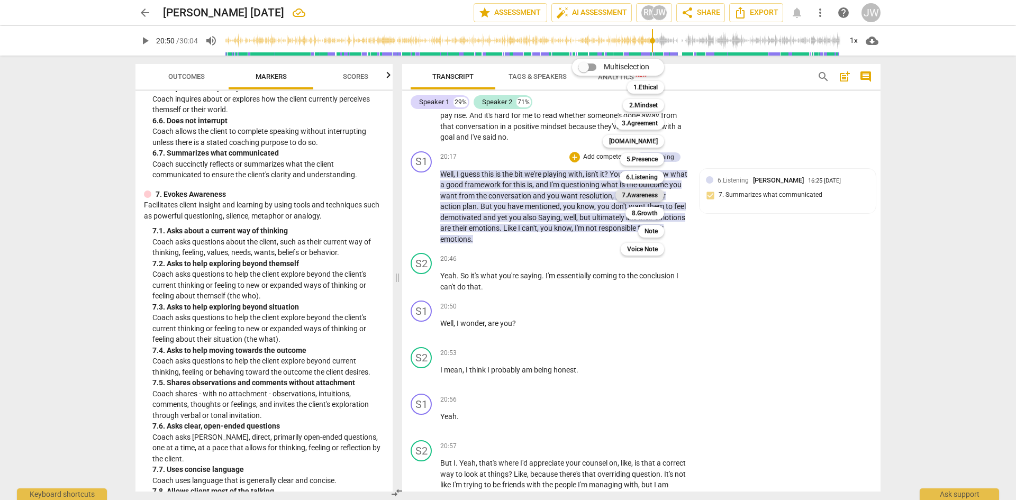
click at [645, 197] on b "7.Awareness" at bounding box center [640, 195] width 36 height 13
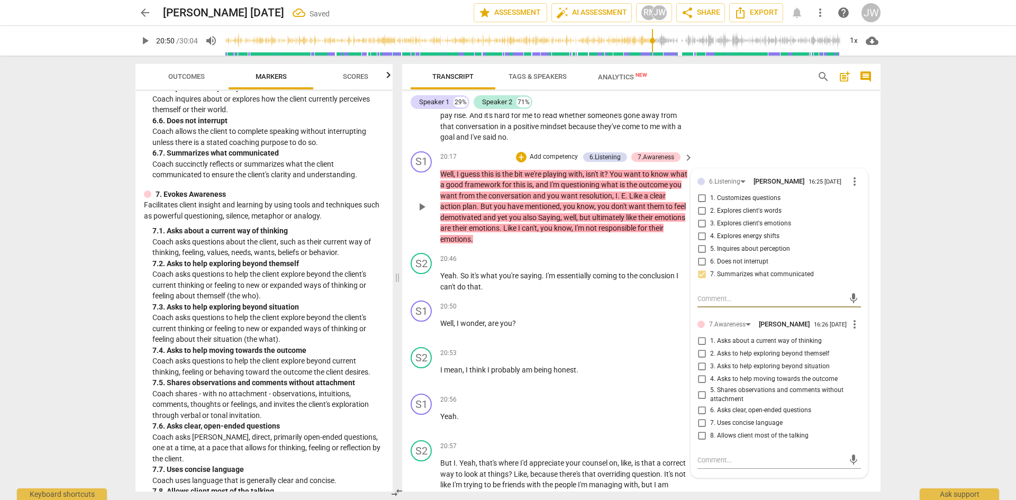
click at [650, 362] on input "5. Shares observations and comments without attachment" at bounding box center [701, 394] width 17 height 13
click at [650, 279] on div "arrow_back [PERSON_NAME] [DATE] Saved edit star Assessment auto_fix_high AI Ass…" at bounding box center [508, 250] width 1016 height 500
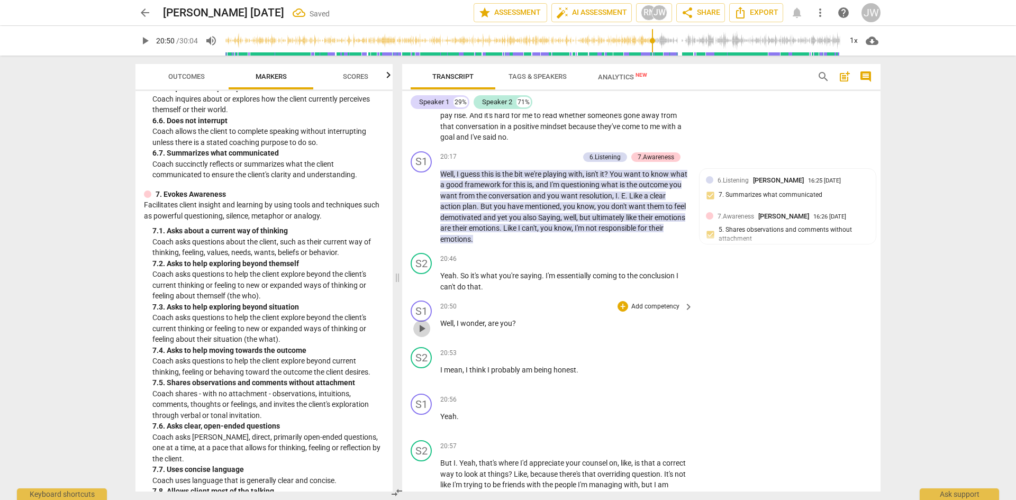
click at [423, 330] on span "play_arrow" at bounding box center [421, 328] width 13 height 13
click at [423, 330] on span "pause" at bounding box center [421, 328] width 13 height 13
click at [650, 304] on p "Add competency" at bounding box center [655, 307] width 50 height 10
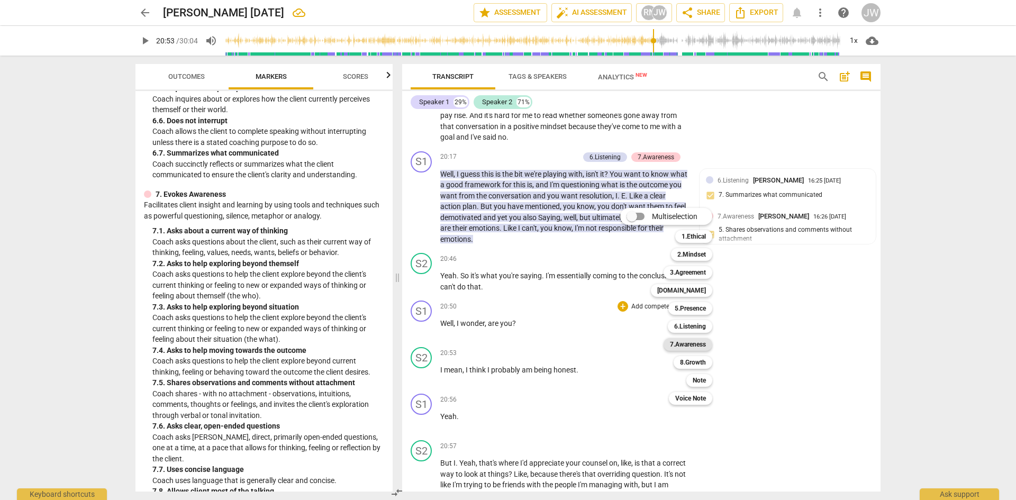
click at [650, 345] on b "7.Awareness" at bounding box center [688, 344] width 36 height 13
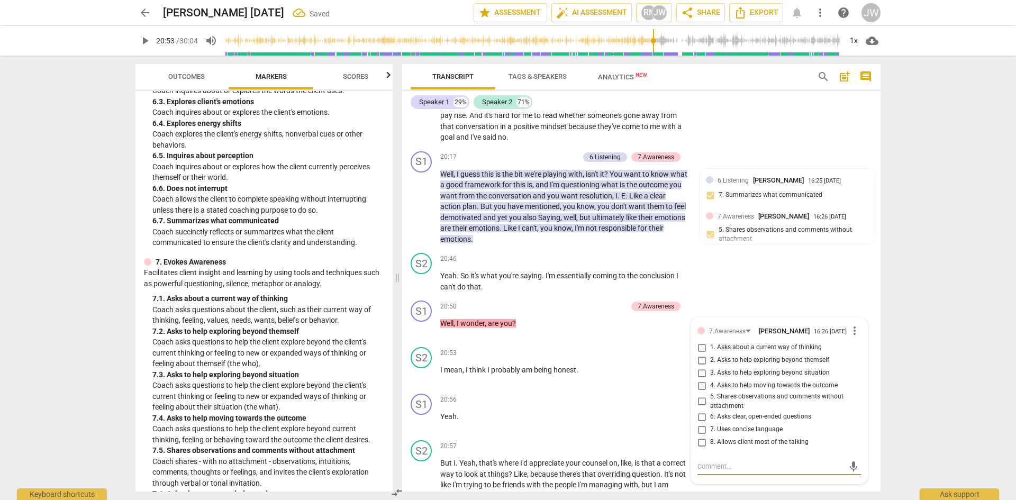
scroll to position [807, 0]
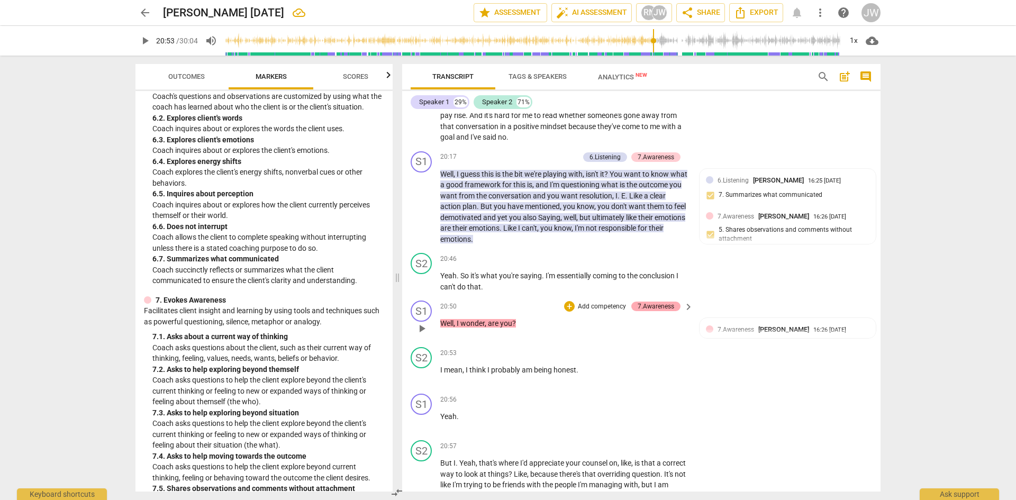
click at [650, 306] on div "7.Awareness" at bounding box center [655, 307] width 49 height 10
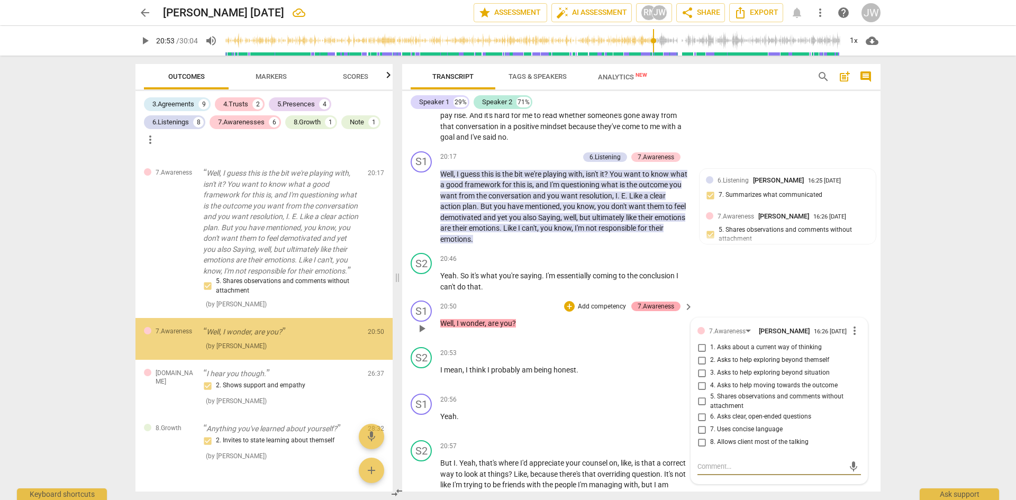
scroll to position [2180, 0]
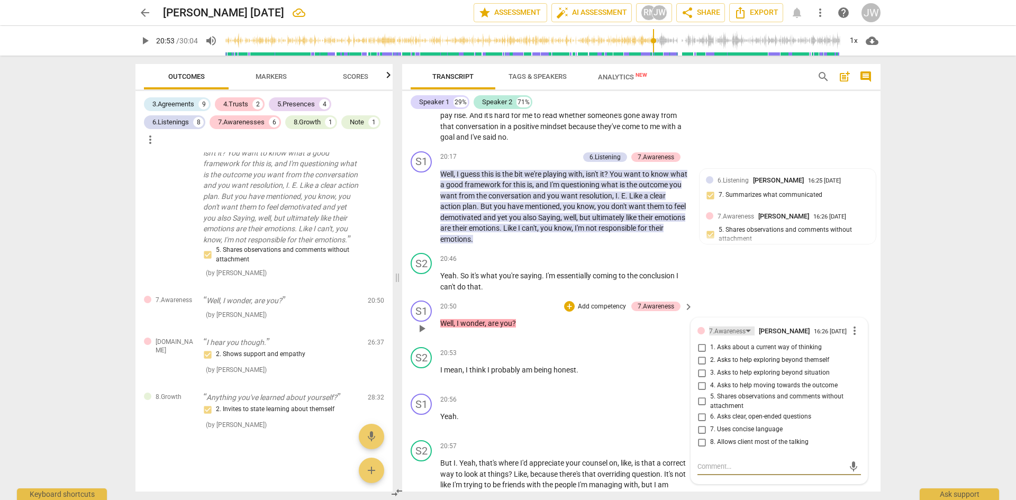
click at [650, 332] on div "7.Awareness" at bounding box center [727, 331] width 37 height 10
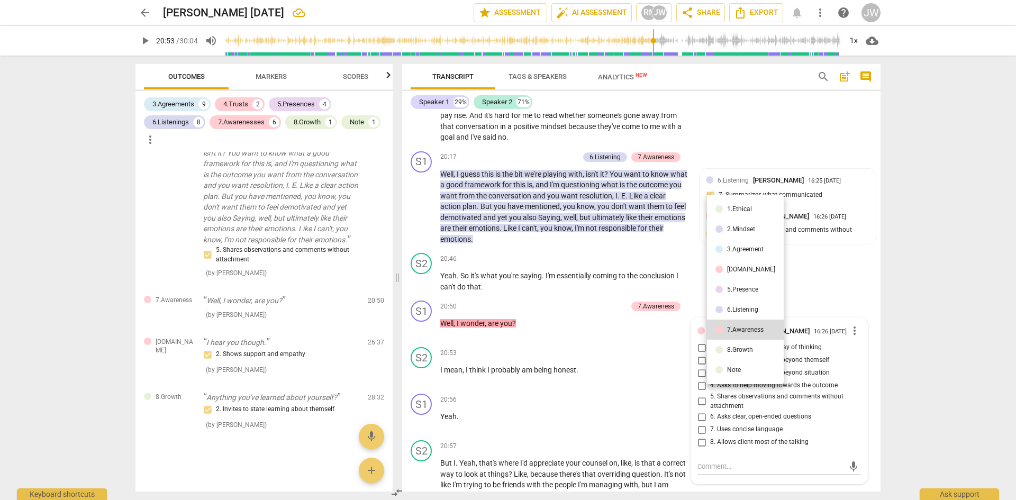
click at [650, 306] on div "6.Listening" at bounding box center [742, 309] width 31 height 6
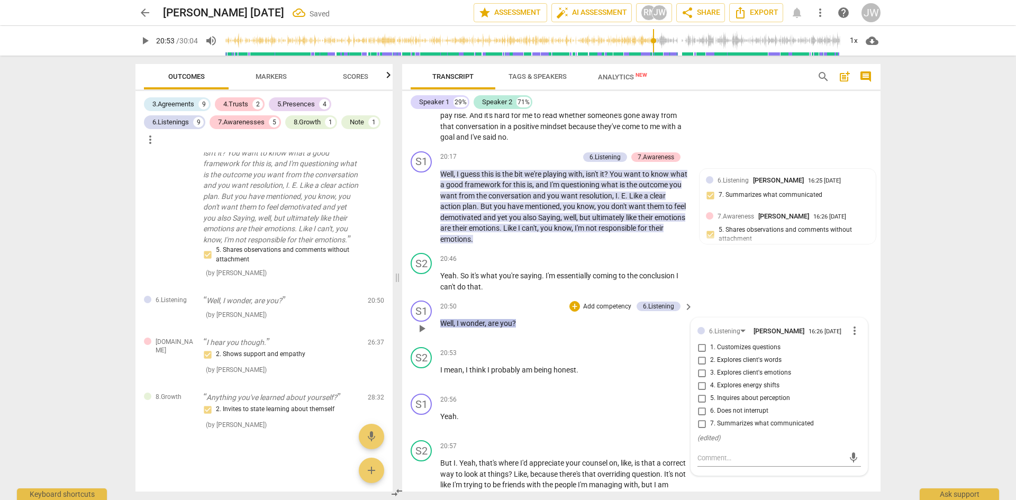
click at [650, 362] on span "5. Inquires about perception" at bounding box center [750, 399] width 80 height 10
click at [650, 362] on input "5. Inquires about perception" at bounding box center [701, 398] width 17 height 13
click at [650, 362] on input "3. Explores client's emotions" at bounding box center [701, 373] width 17 height 13
click at [650, 265] on div "arrow_back [PERSON_NAME] [DATE] Saved edit star Assessment auto_fix_high AI Ass…" at bounding box center [508, 250] width 1016 height 500
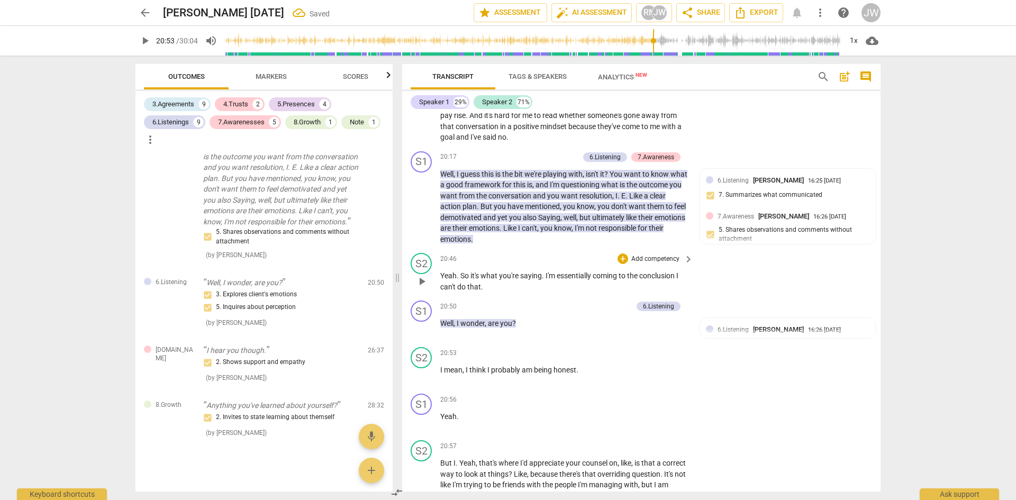
click at [265, 76] on span "Markers" at bounding box center [271, 76] width 31 height 8
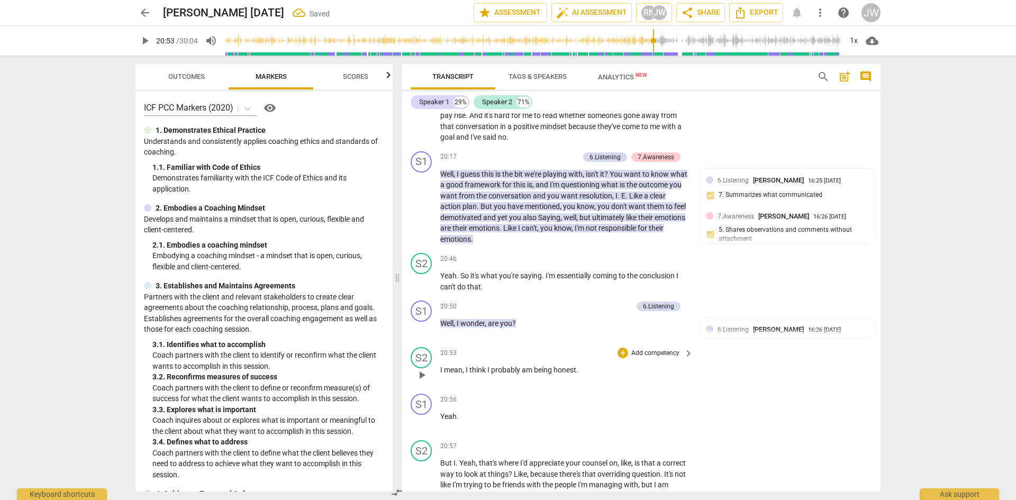
click at [424, 362] on span "play_arrow" at bounding box center [421, 375] width 13 height 13
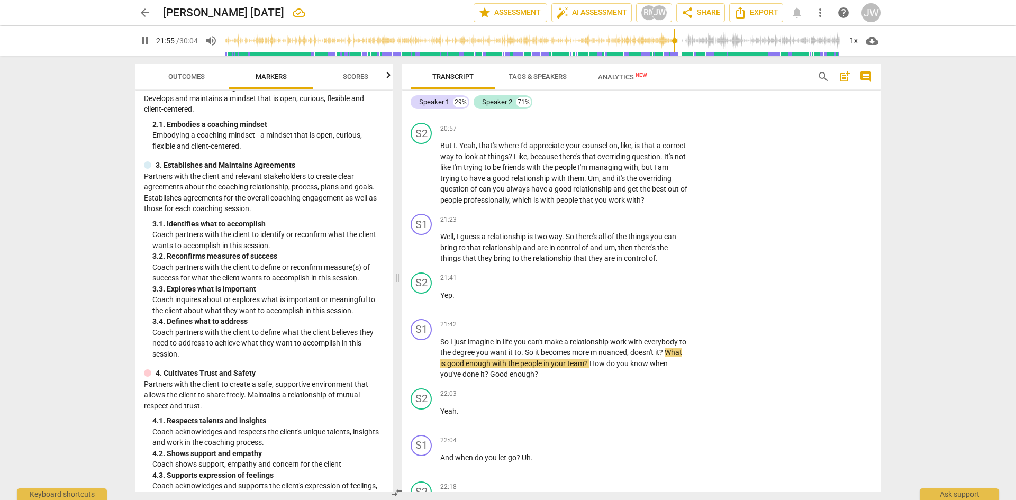
scroll to position [159, 0]
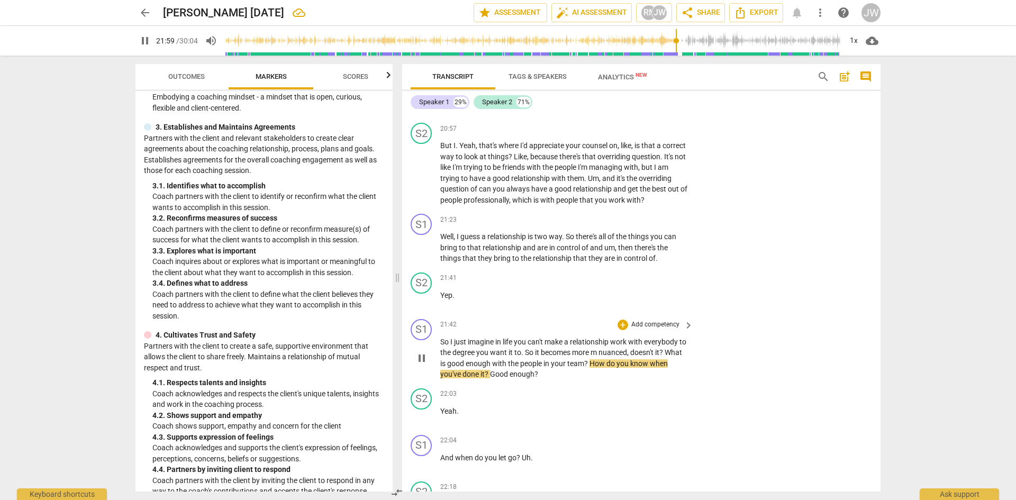
click at [421, 358] on span "pause" at bounding box center [421, 358] width 13 height 13
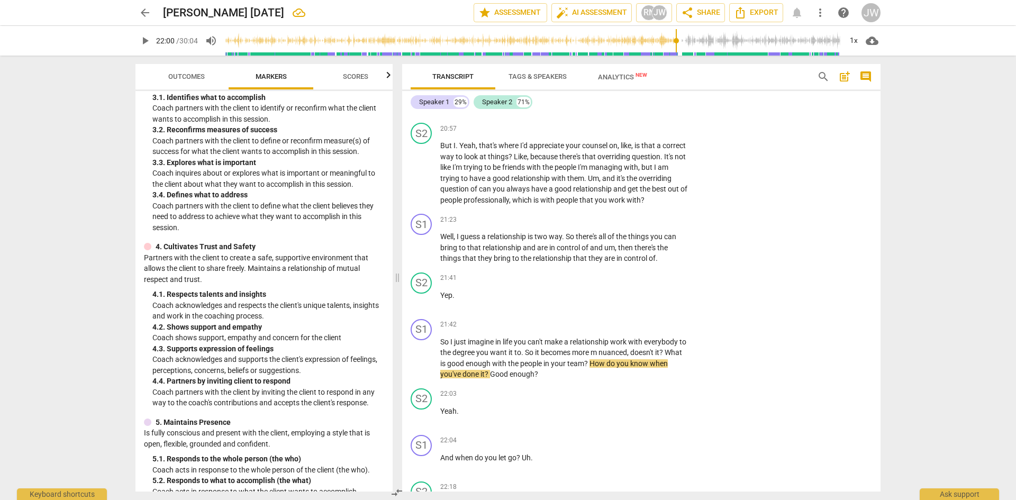
scroll to position [370, 0]
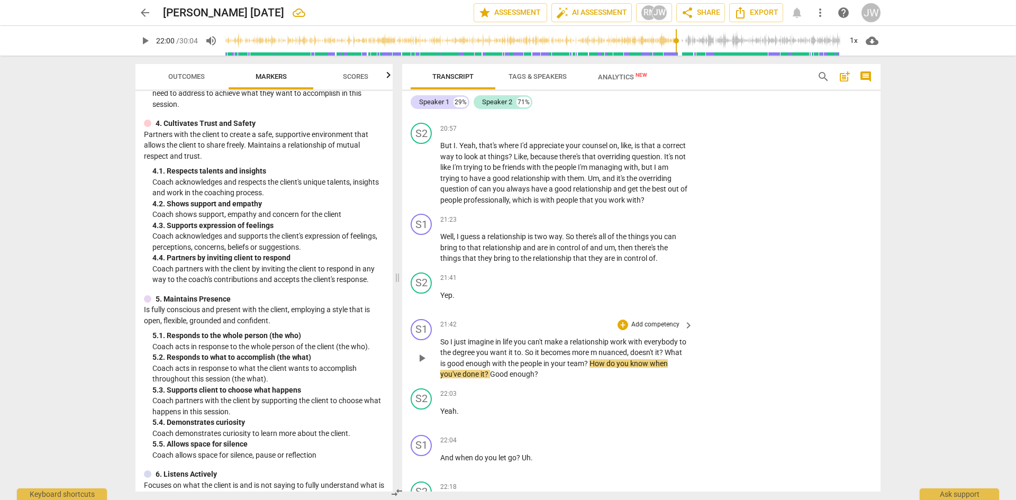
click at [648, 326] on p "Add competency" at bounding box center [655, 325] width 50 height 10
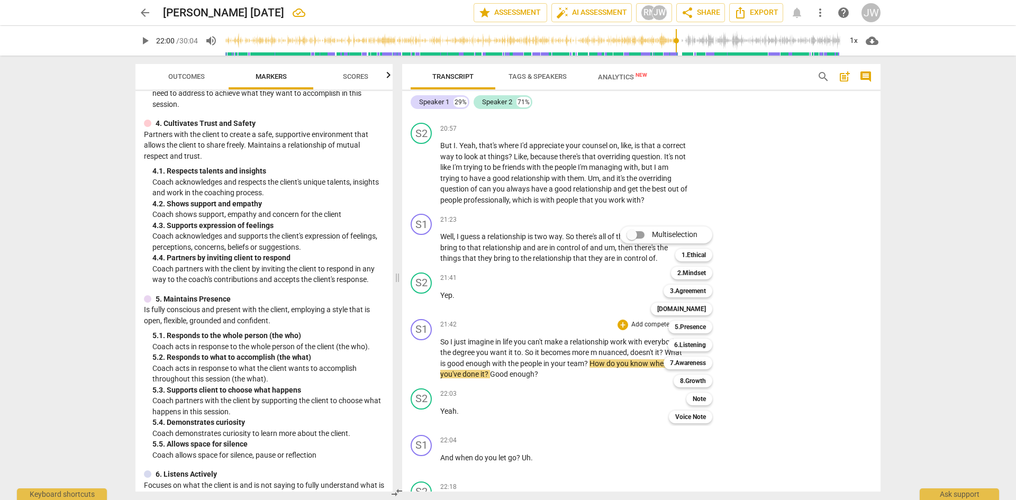
drag, startPoint x: 391, startPoint y: 258, endPoint x: 391, endPoint y: 275, distance: 16.9
click at [391, 277] on div at bounding box center [508, 250] width 1016 height 500
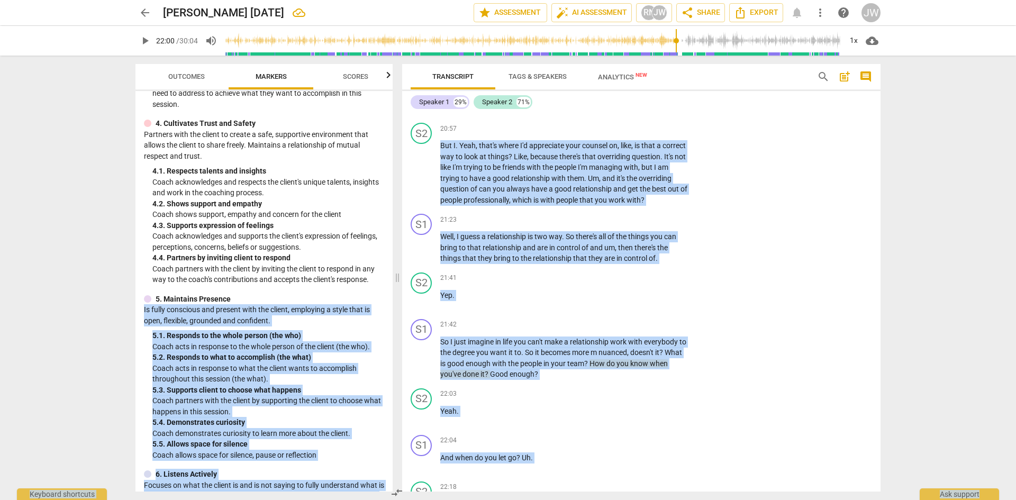
drag, startPoint x: 391, startPoint y: 270, endPoint x: 388, endPoint y: 293, distance: 23.4
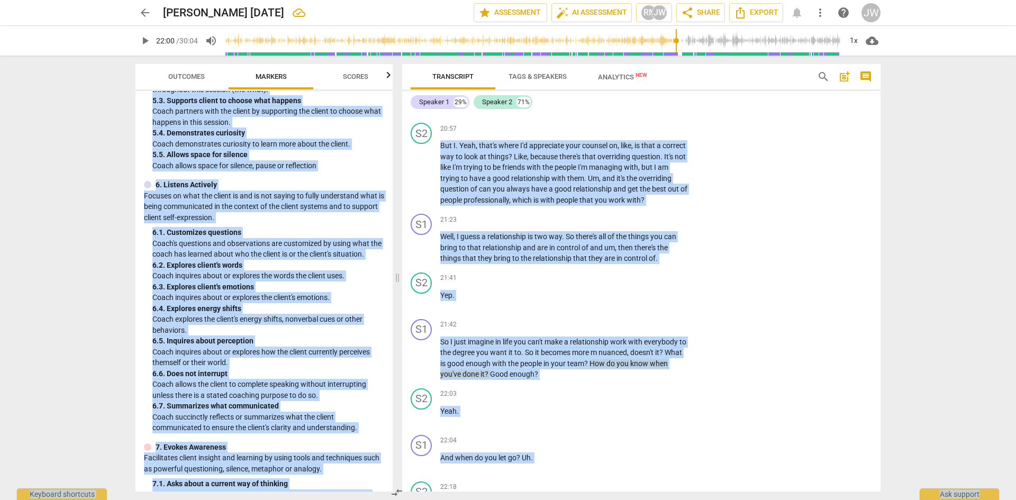
click at [328, 339] on div "6. 5. Inquires about perception" at bounding box center [268, 340] width 232 height 11
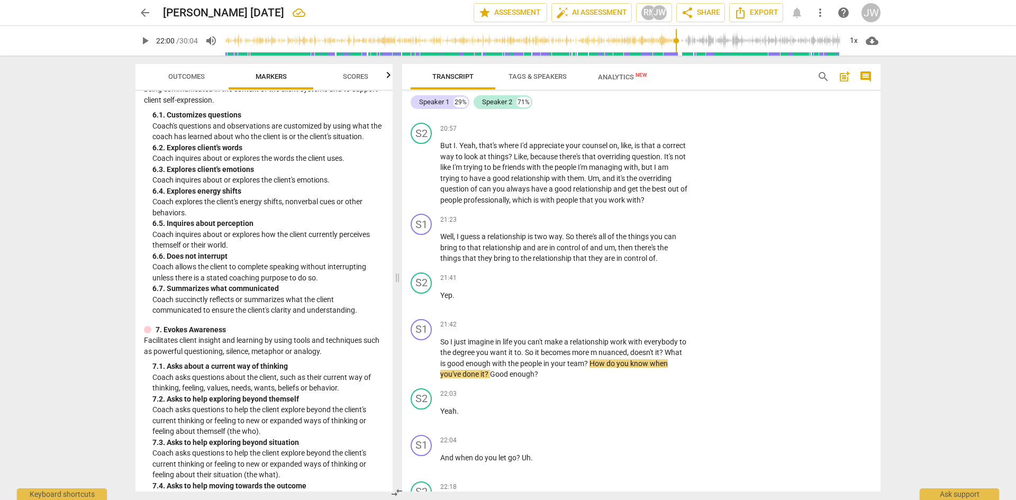
scroll to position [766, 0]
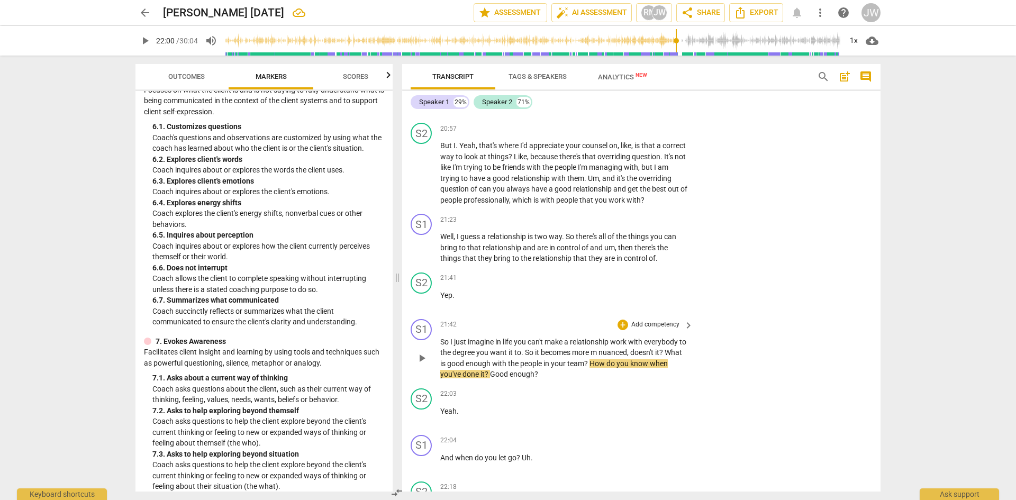
click at [650, 321] on p "Add competency" at bounding box center [655, 325] width 50 height 10
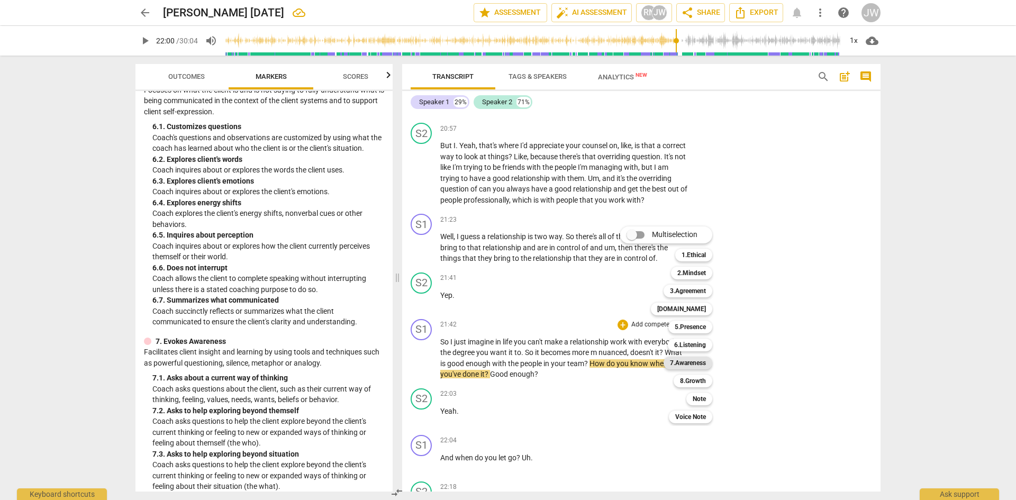
click at [650, 362] on b "7.Awareness" at bounding box center [688, 363] width 36 height 13
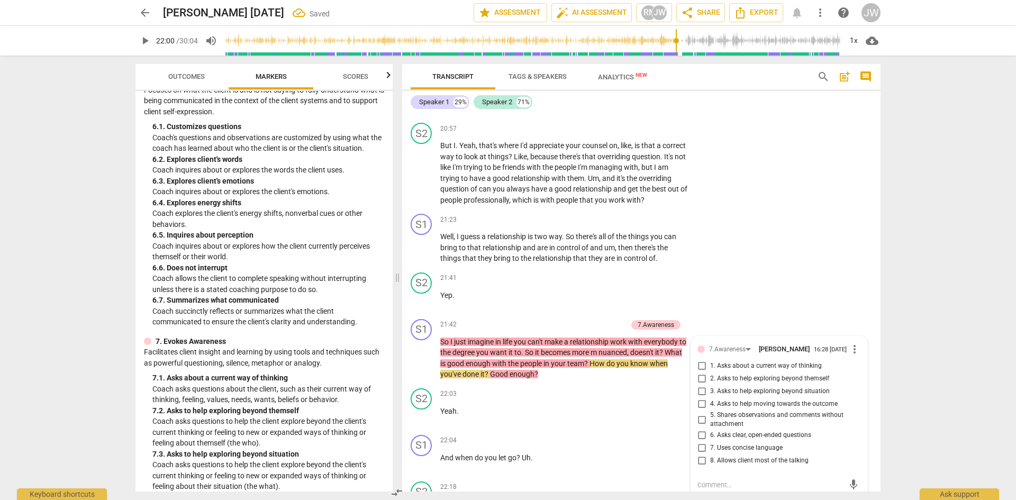
scroll to position [5651, 0]
click at [650, 362] on input "2. Asks to help exploring beyond themself" at bounding box center [701, 377] width 17 height 13
click at [650, 362] on input "3. Asks to help exploring beyond situation" at bounding box center [701, 390] width 17 height 13
click at [425, 362] on span "play_arrow" at bounding box center [421, 415] width 13 height 13
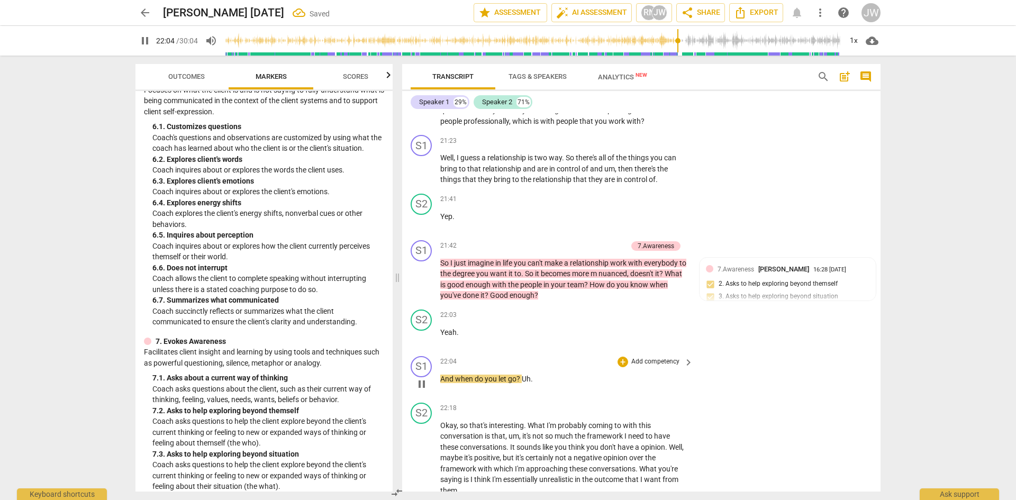
scroll to position [5757, 0]
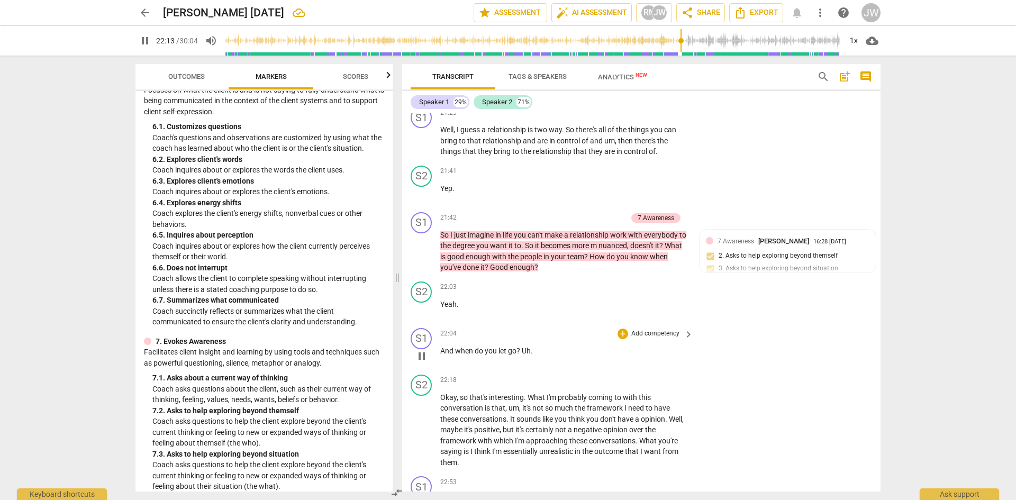
click at [650, 334] on p "Add competency" at bounding box center [655, 334] width 50 height 10
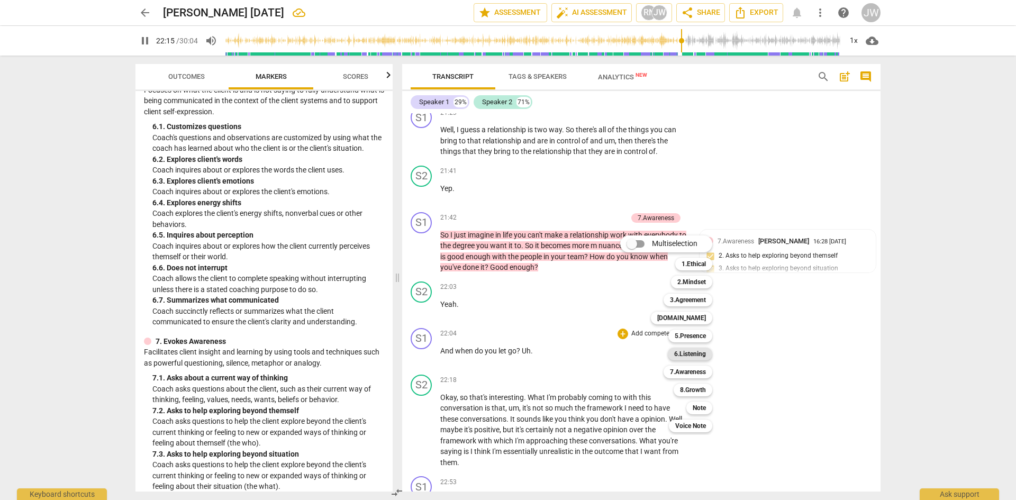
click at [650, 356] on b "6.Listening" at bounding box center [690, 354] width 32 height 13
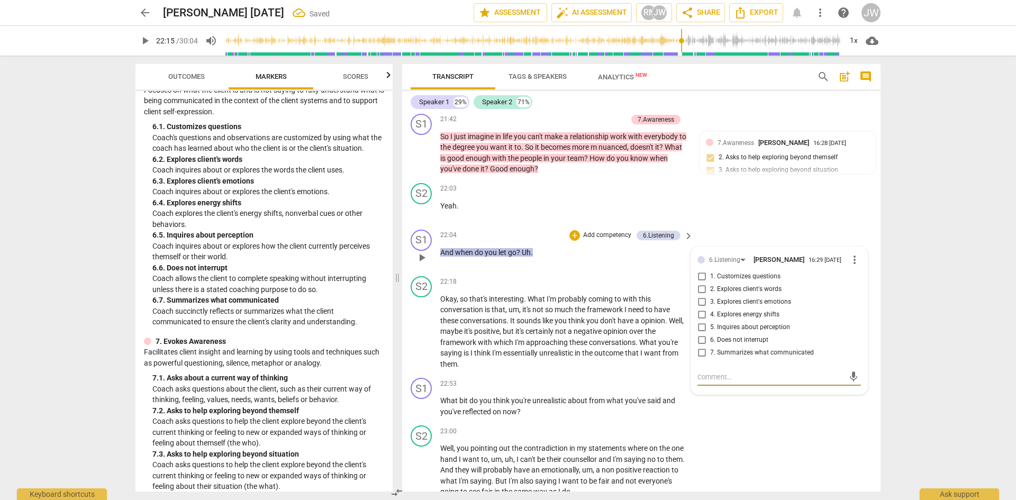
scroll to position [5863, 0]
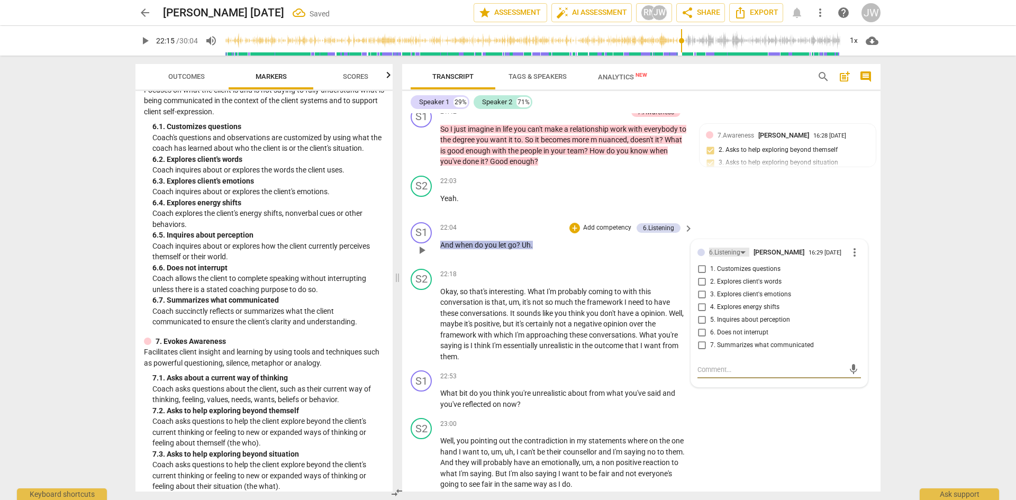
click at [650, 252] on div "6.Listening" at bounding box center [724, 253] width 31 height 10
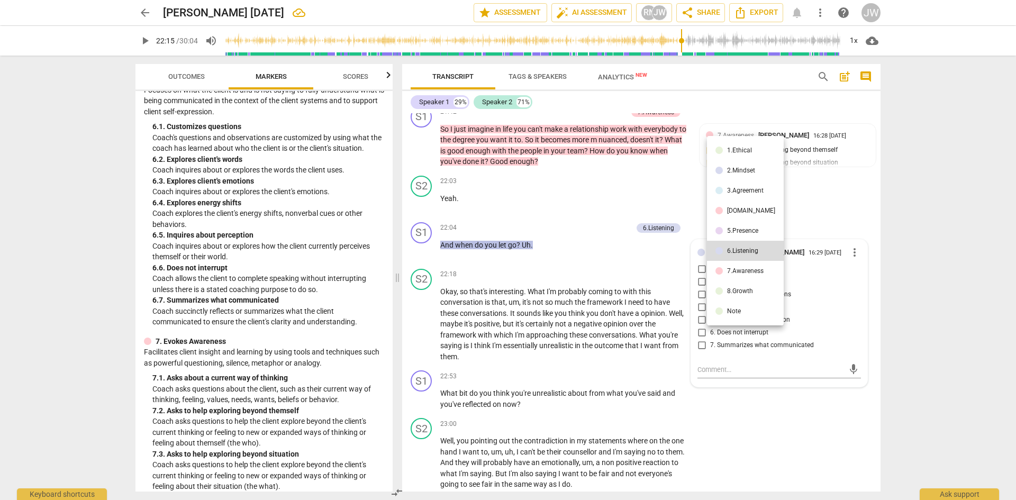
click at [650, 230] on div "5.Presence" at bounding box center [742, 231] width 31 height 6
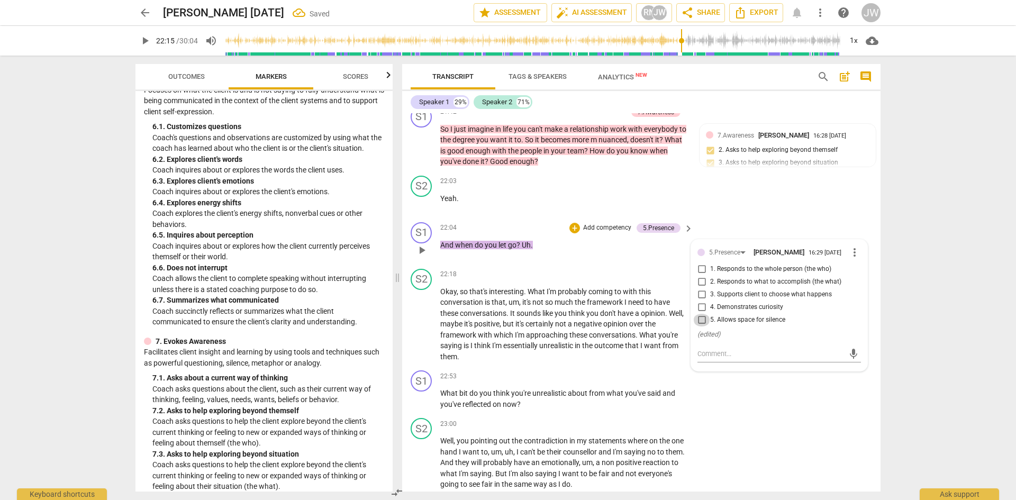
click at [650, 326] on input "5. Allows space for silence" at bounding box center [701, 320] width 17 height 13
click at [650, 270] on div "arrow_back [PERSON_NAME] [DATE] Saved edit star Assessment auto_fix_high AI Ass…" at bounding box center [508, 250] width 1016 height 500
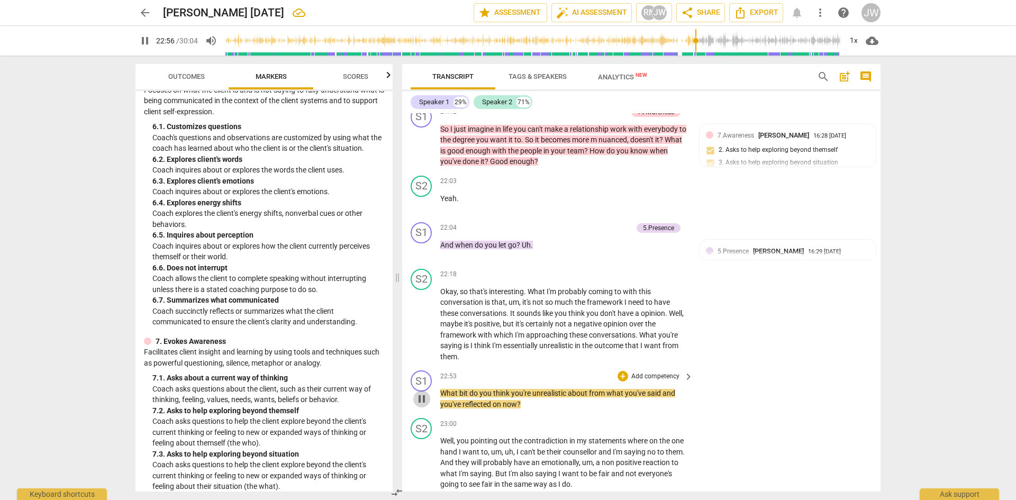
click at [421, 362] on span "pause" at bounding box center [421, 399] width 13 height 13
click at [650, 362] on p "Add competency" at bounding box center [655, 377] width 50 height 10
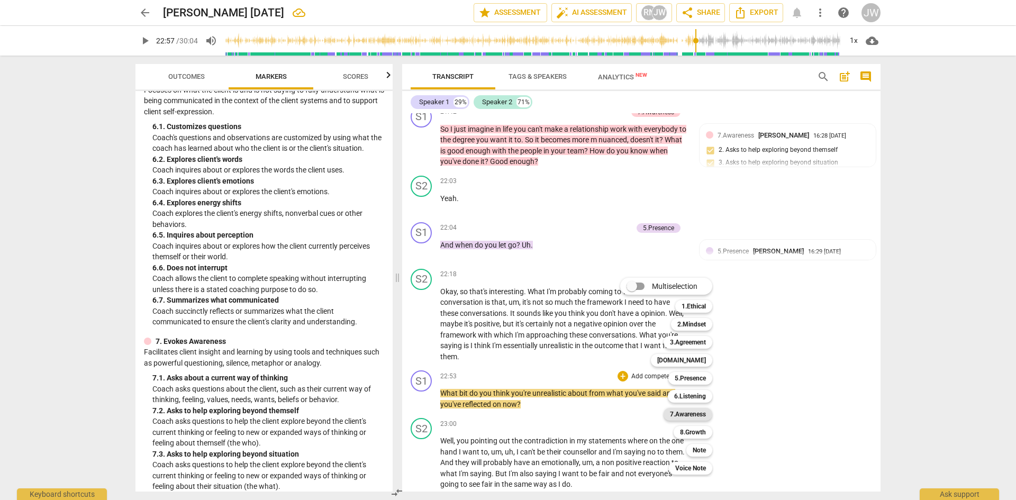
click at [650, 362] on b "7.Awareness" at bounding box center [688, 414] width 36 height 13
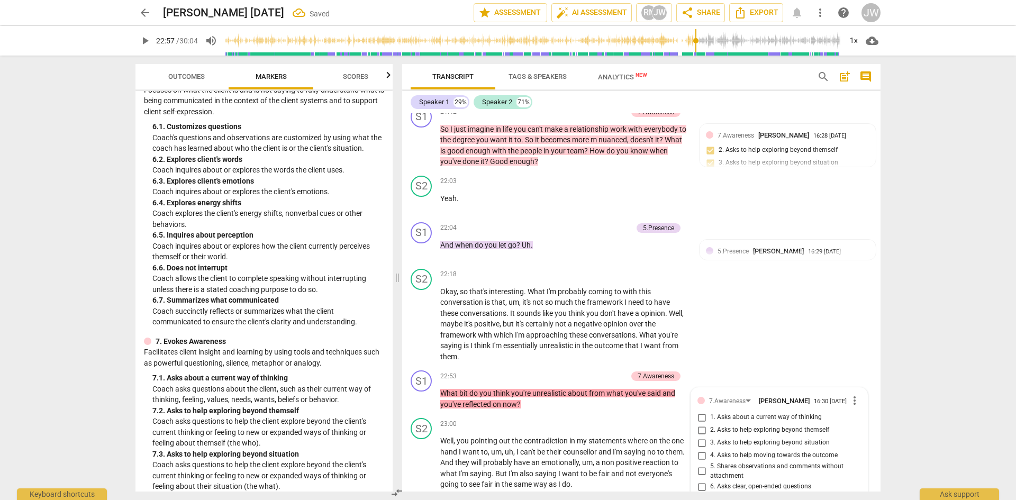
scroll to position [6101, 0]
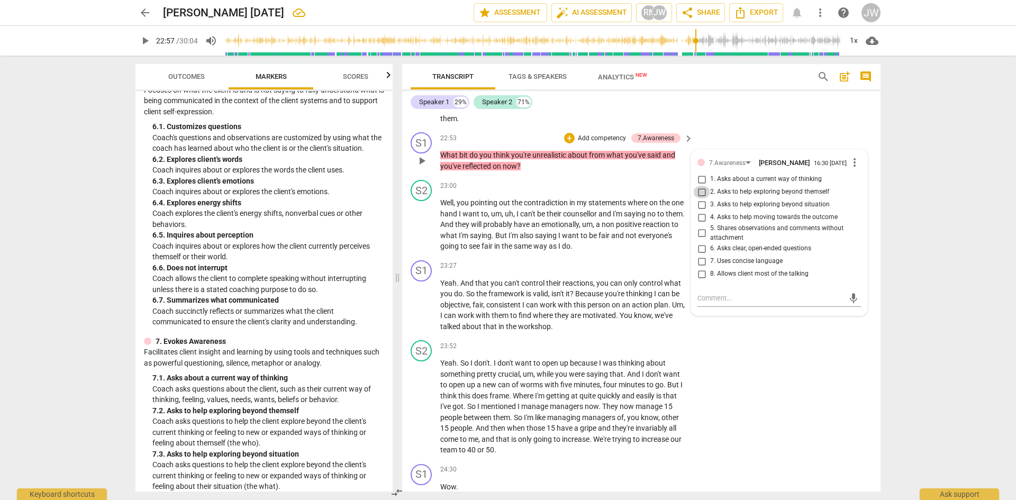
click at [650, 198] on input "2. Asks to help exploring beyond themself" at bounding box center [701, 192] width 17 height 13
click at [604, 135] on p "Add competency" at bounding box center [602, 139] width 50 height 10
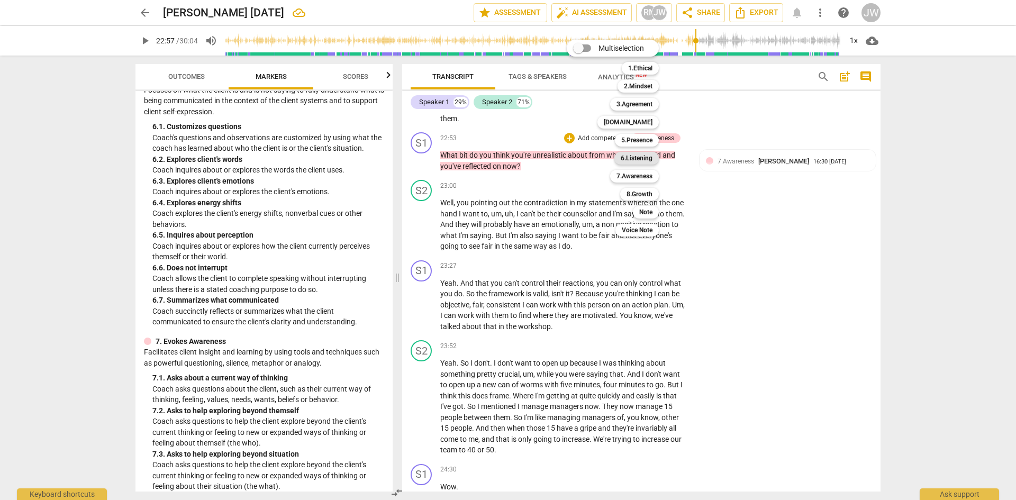
click at [631, 163] on b "6.Listening" at bounding box center [637, 158] width 32 height 13
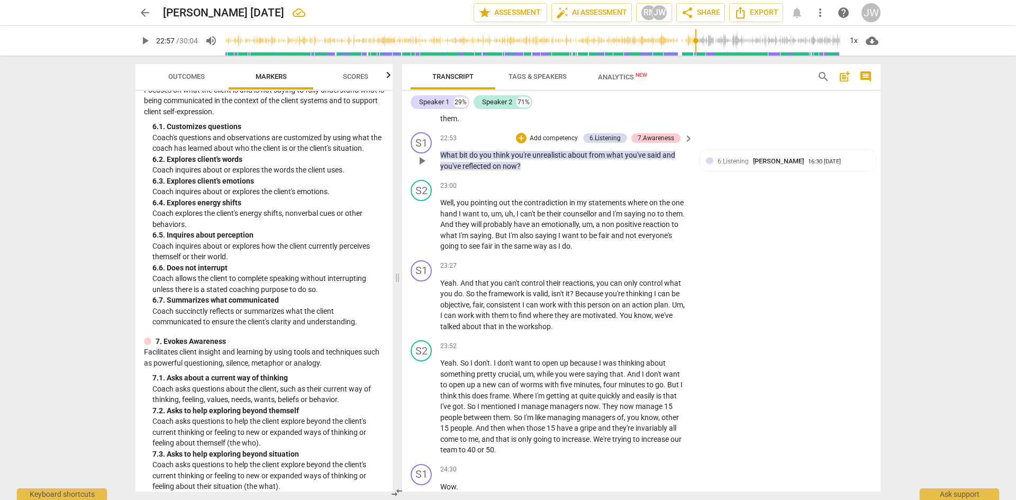
drag, startPoint x: 633, startPoint y: 163, endPoint x: 641, endPoint y: 158, distance: 10.0
click at [641, 158] on span "you've" at bounding box center [636, 155] width 22 height 8
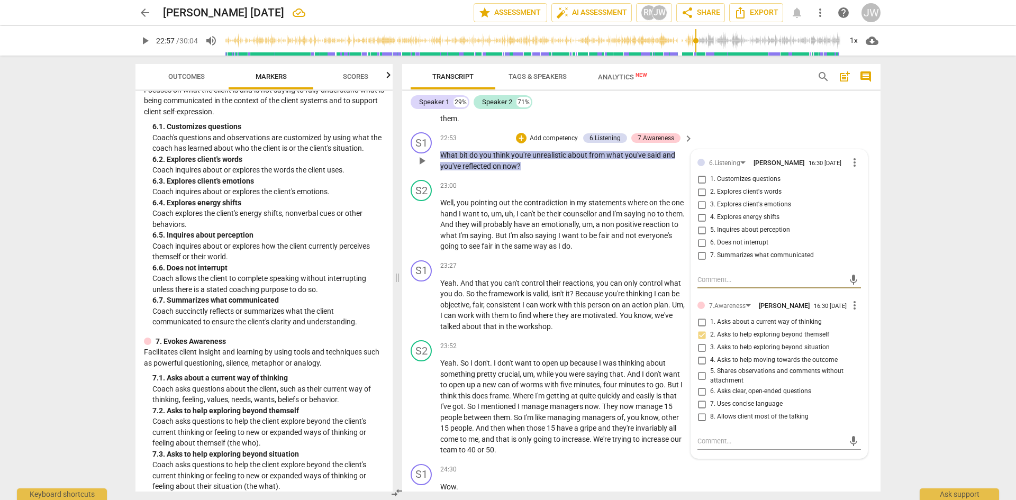
click at [650, 234] on input "5. Inquires about perception" at bounding box center [701, 230] width 17 height 13
click at [650, 222] on div "arrow_back [PERSON_NAME] [DATE] edit star Assessment auto_fix_high AI Assessmen…" at bounding box center [508, 250] width 1016 height 500
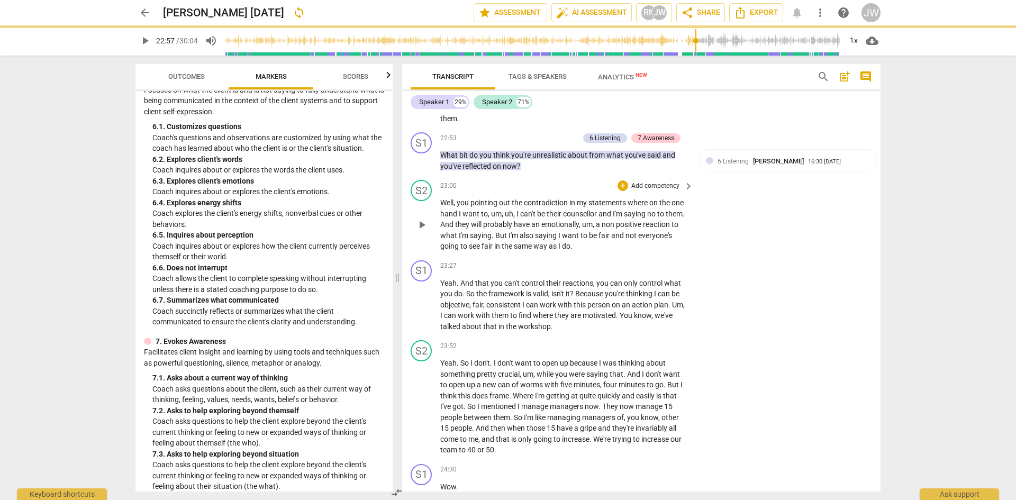
click at [422, 226] on span "play_arrow" at bounding box center [421, 225] width 13 height 13
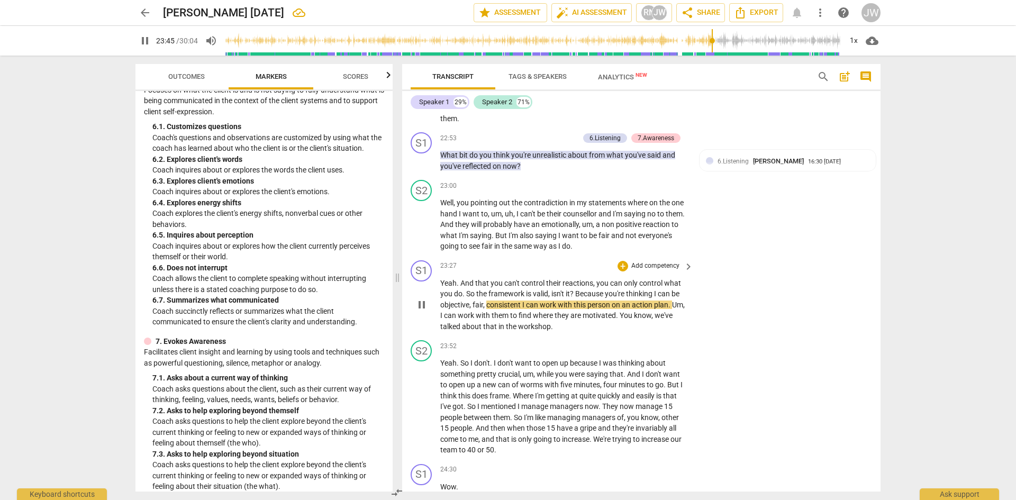
click at [423, 305] on span "pause" at bounding box center [421, 304] width 13 height 13
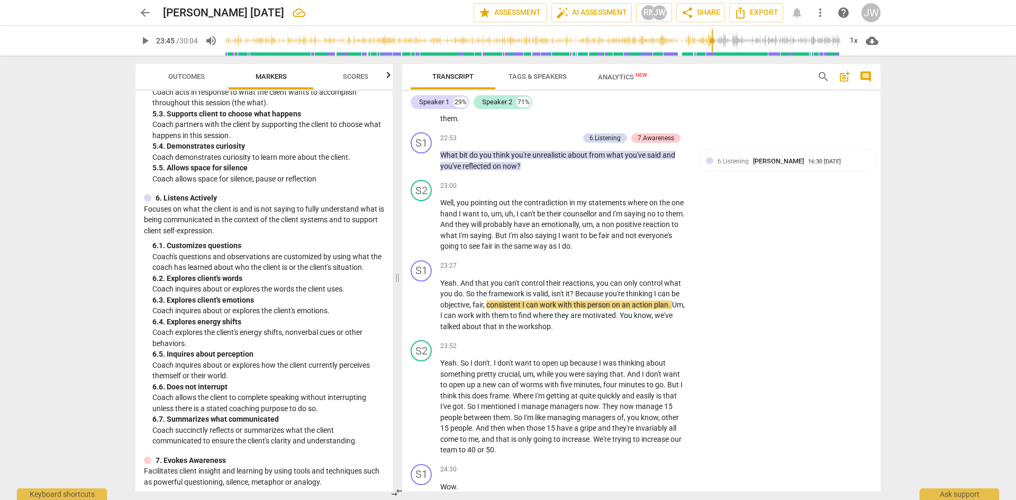
scroll to position [662, 0]
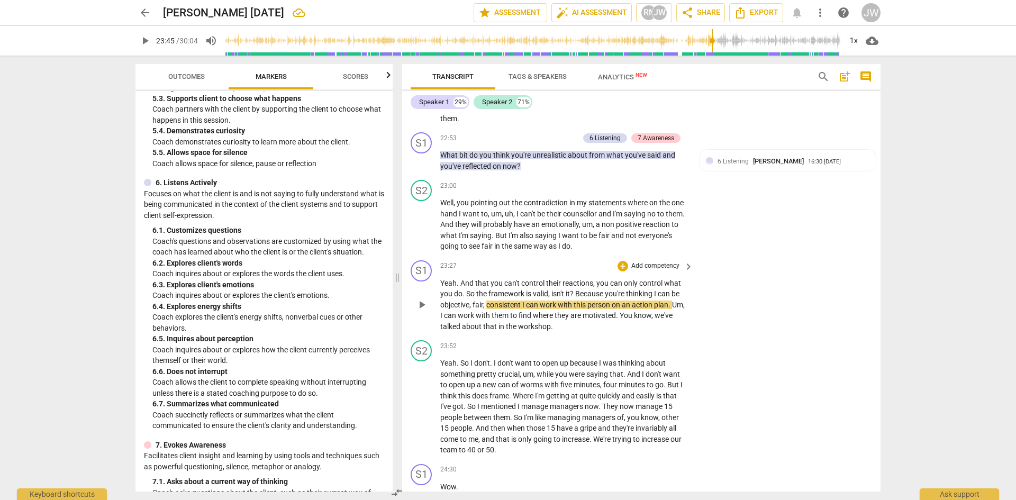
click at [650, 267] on p "Add competency" at bounding box center [655, 266] width 50 height 10
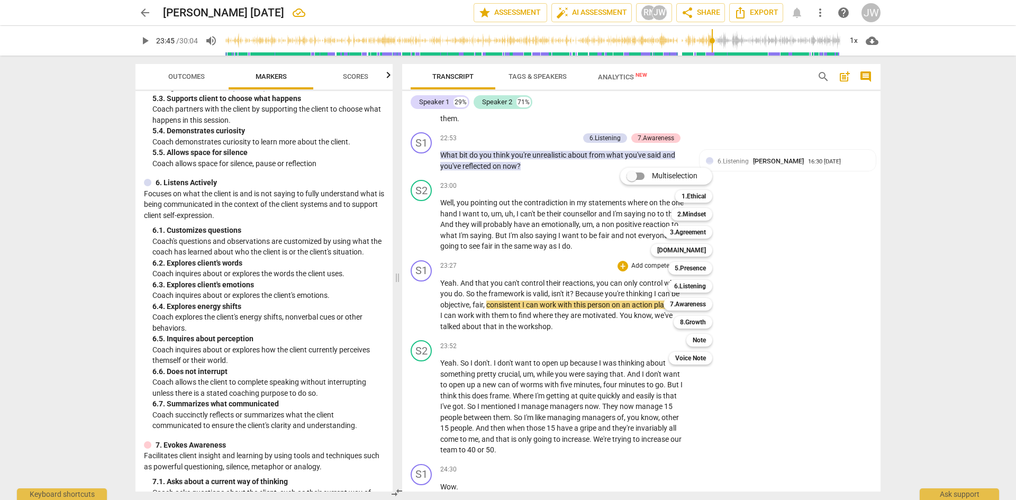
click at [650, 267] on div "Multiselection m 1.Ethical 1 2.Mindset 2 3.Agreement 3 [DOMAIN_NAME] 4 5.Presen…" at bounding box center [674, 266] width 116 height 202
click at [650, 289] on b "6.Listening" at bounding box center [690, 286] width 32 height 13
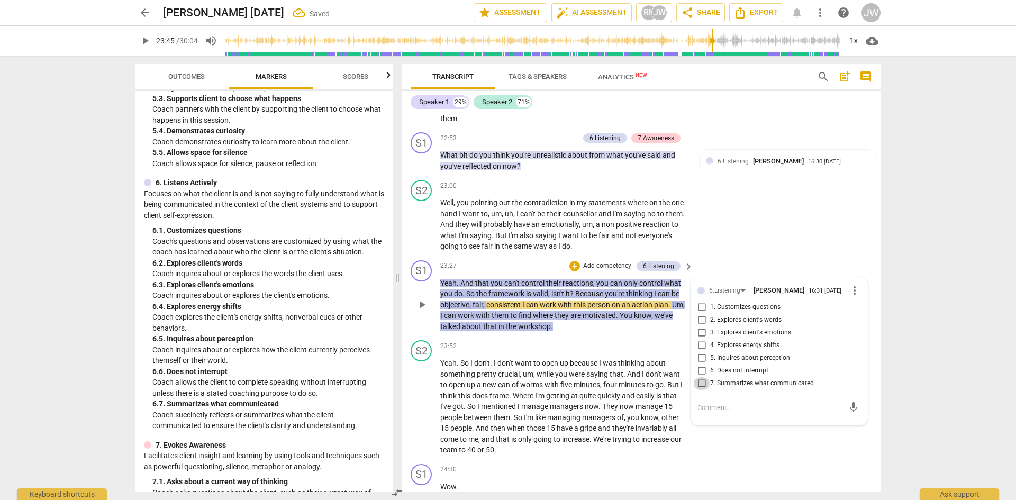
click at [650, 362] on input "7. Summarizes what communicated" at bounding box center [701, 383] width 17 height 13
click at [424, 362] on span "play_arrow" at bounding box center [421, 407] width 13 height 13
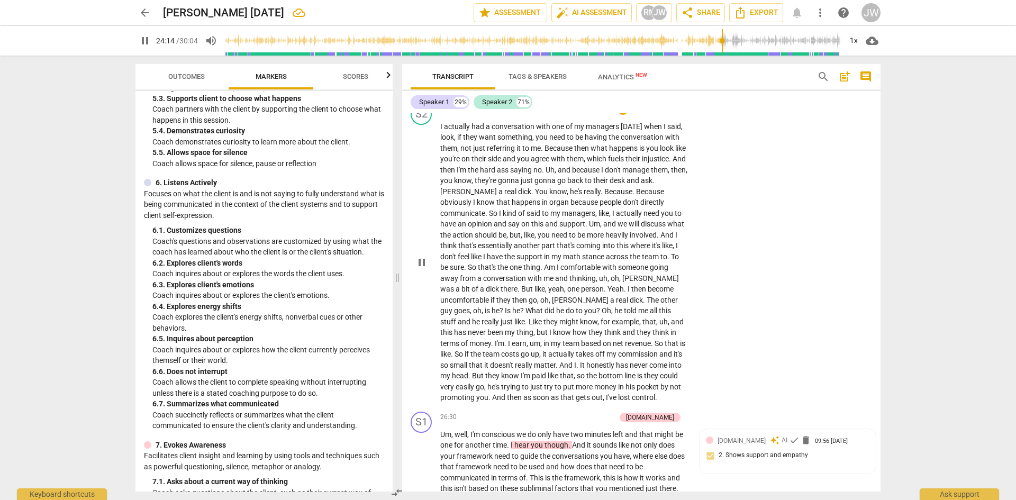
scroll to position [6577, 0]
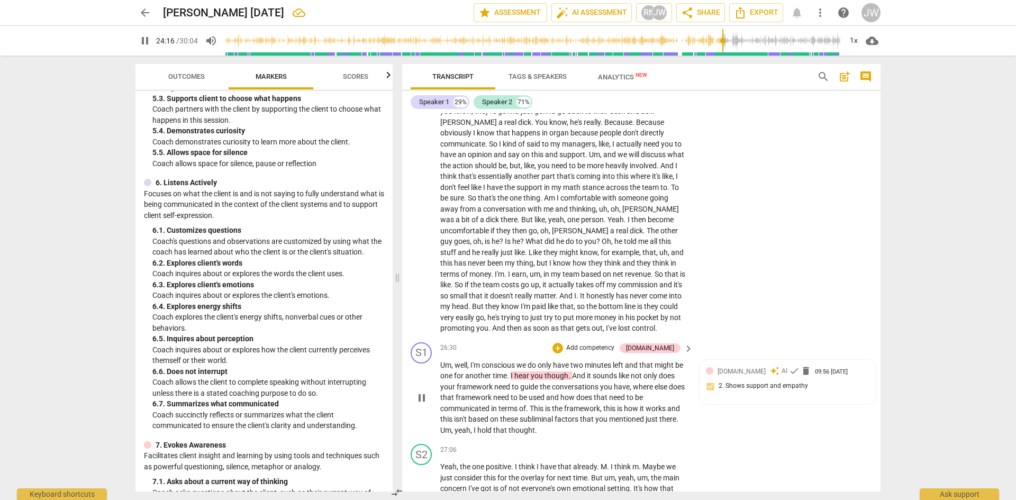
click at [423, 362] on span "pause" at bounding box center [421, 398] width 13 height 13
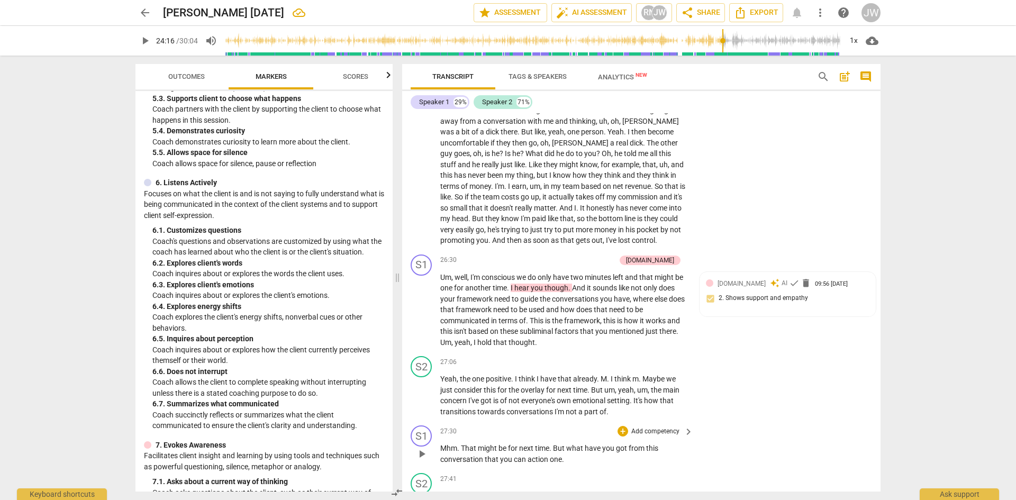
scroll to position [6683, 0]
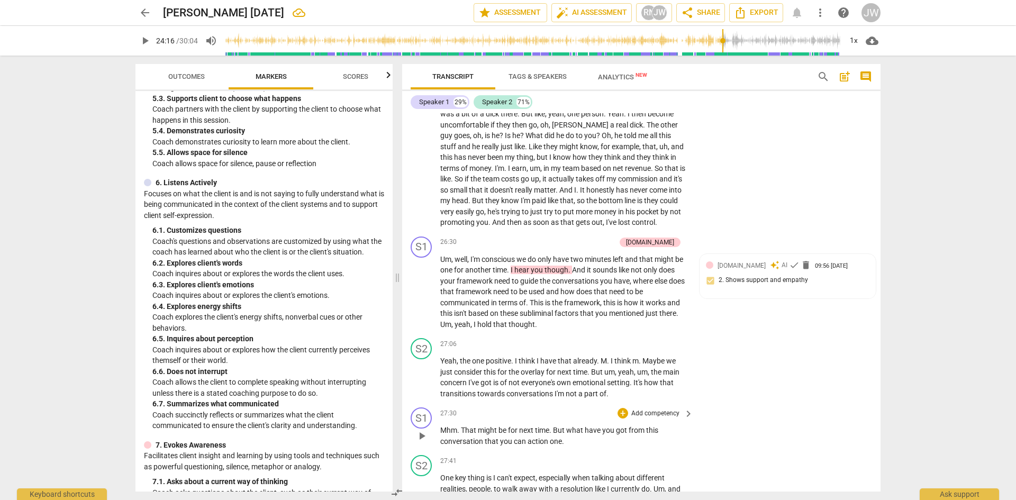
click at [650, 362] on p "Add competency" at bounding box center [655, 414] width 50 height 10
click at [650, 362] on b "8.Growth" at bounding box center [693, 446] width 26 height 13
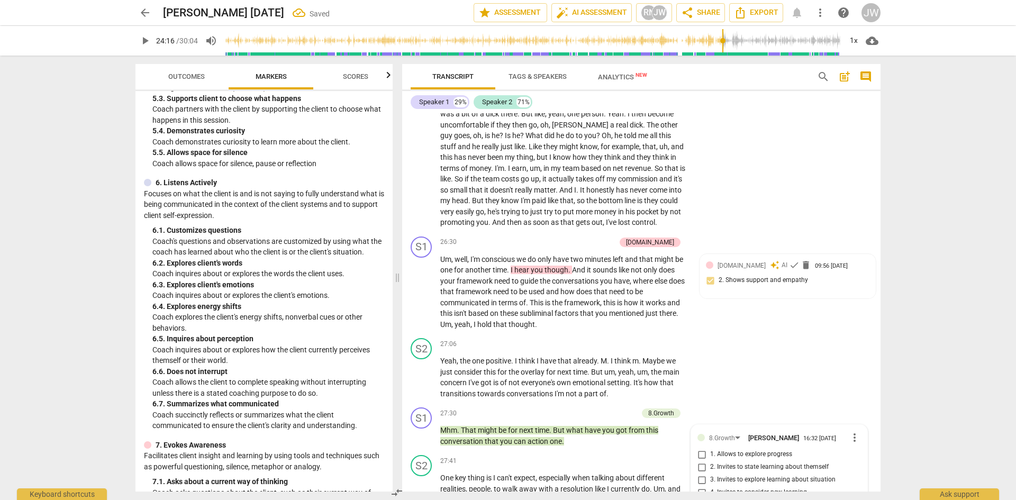
scroll to position [6965, 0]
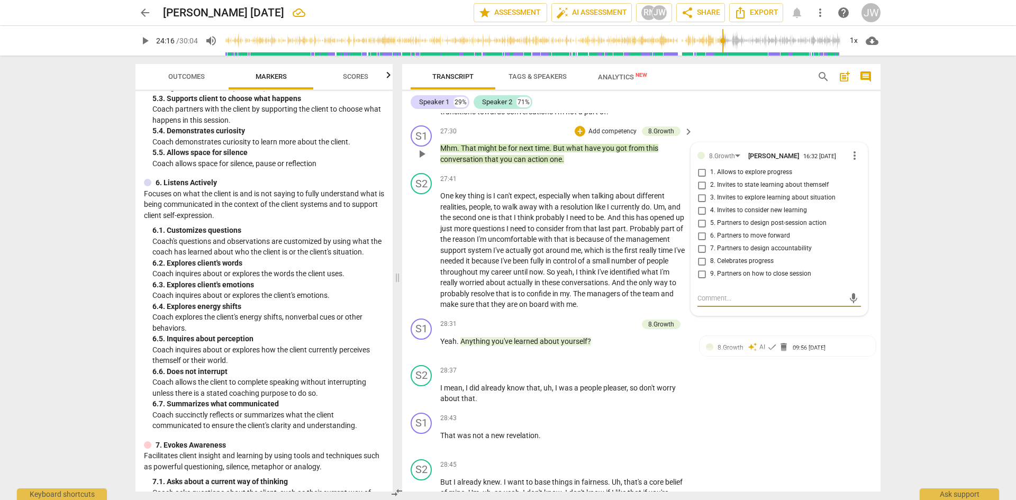
click at [650, 202] on input "3. Invites to explore learning about situation" at bounding box center [701, 198] width 17 height 13
click at [650, 229] on input "5. Partners to design post-session action" at bounding box center [701, 223] width 17 height 13
click at [650, 281] on div "arrow_back [PERSON_NAME] [DATE] Saved edit star Assessment auto_fix_high AI Ass…" at bounding box center [508, 250] width 1016 height 500
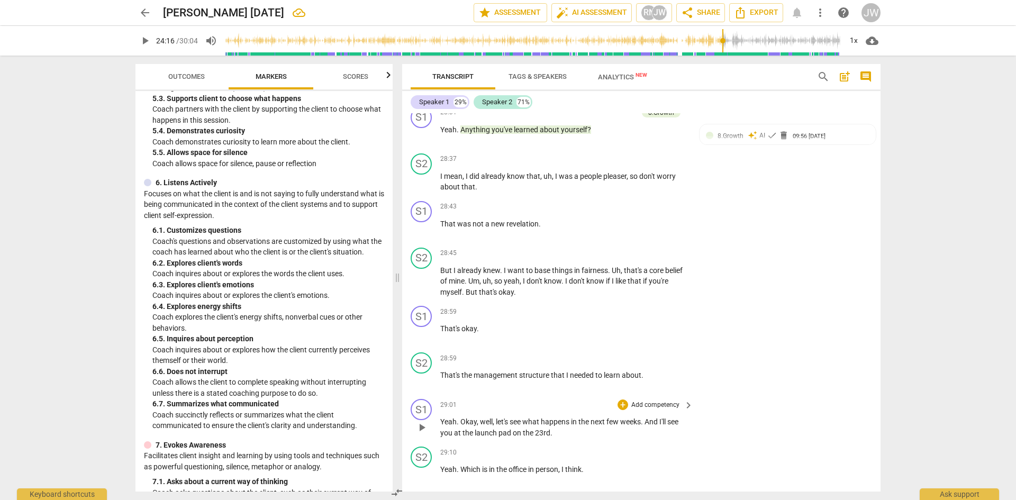
scroll to position [7124, 0]
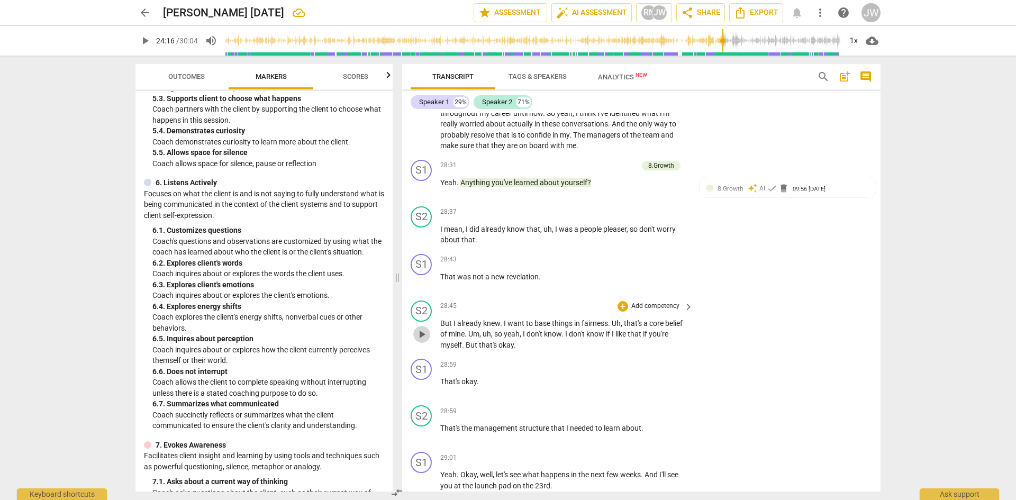
click at [422, 332] on span "play_arrow" at bounding box center [421, 334] width 13 height 13
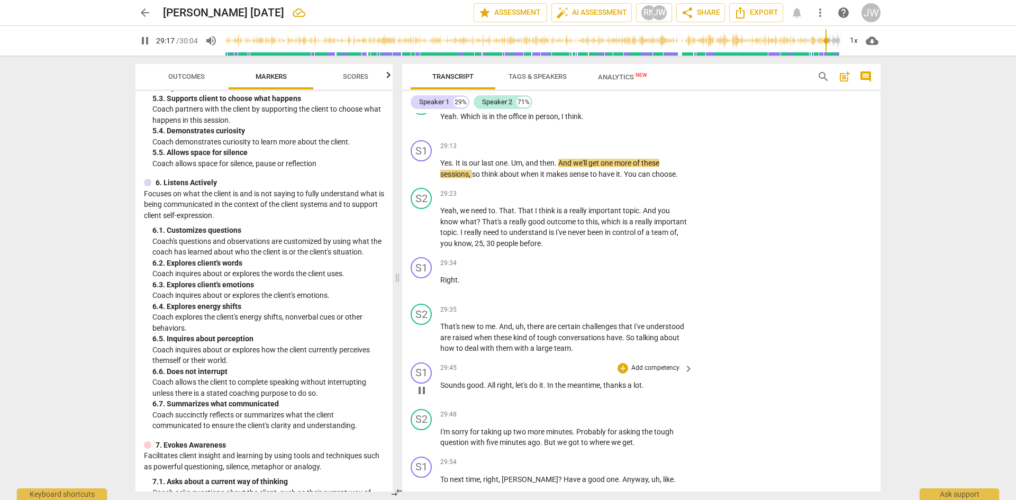
scroll to position [7523, 0]
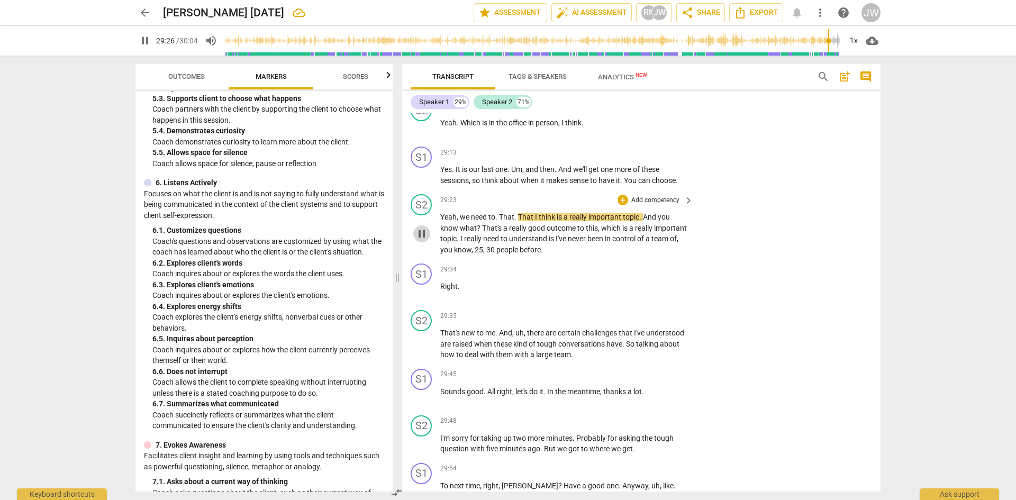
click at [424, 235] on span "pause" at bounding box center [421, 234] width 13 height 13
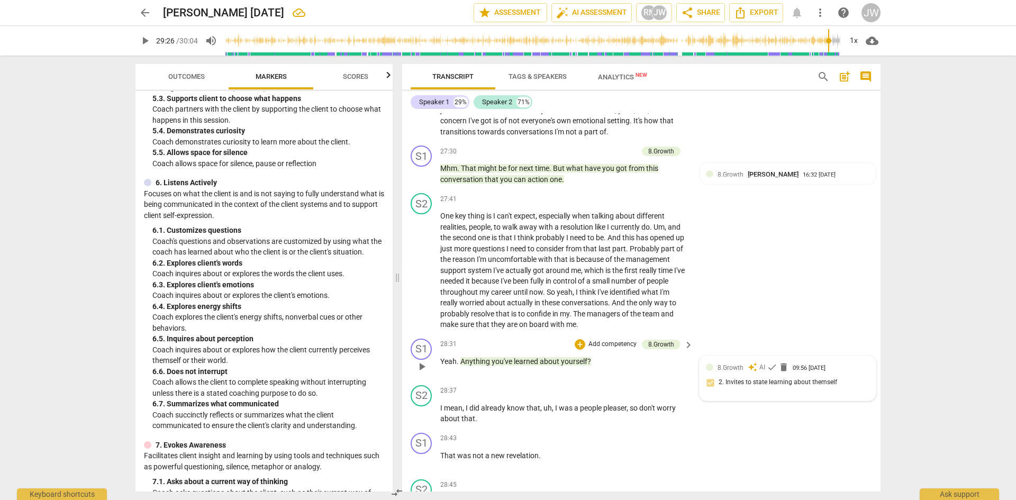
scroll to position [6941, 0]
